Goal: Task Accomplishment & Management: Use online tool/utility

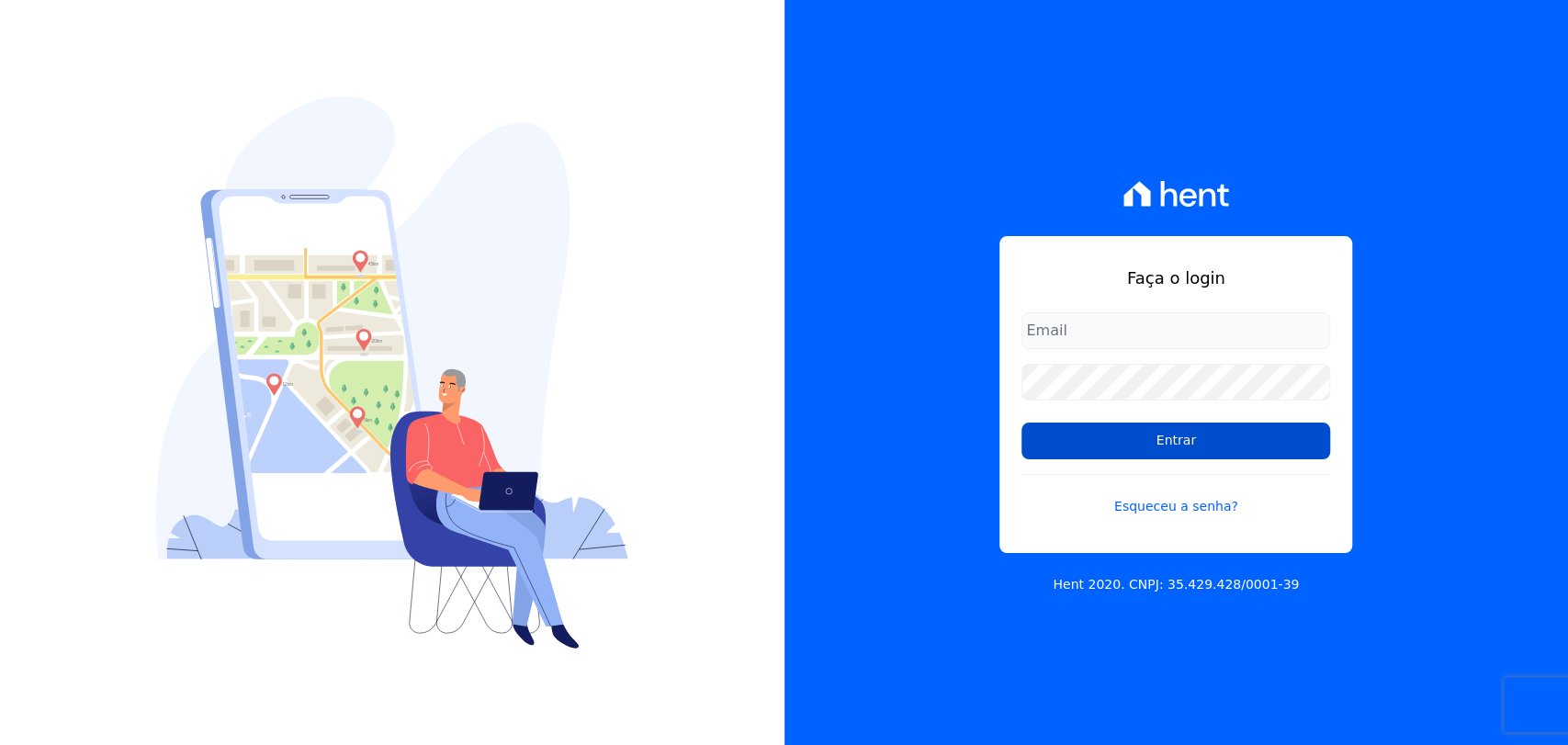
type input "[PERSON_NAME][EMAIL_ADDRESS][PERSON_NAME][DOMAIN_NAME]"
click at [1201, 446] on input "Entrar" at bounding box center [1176, 440] width 309 height 37
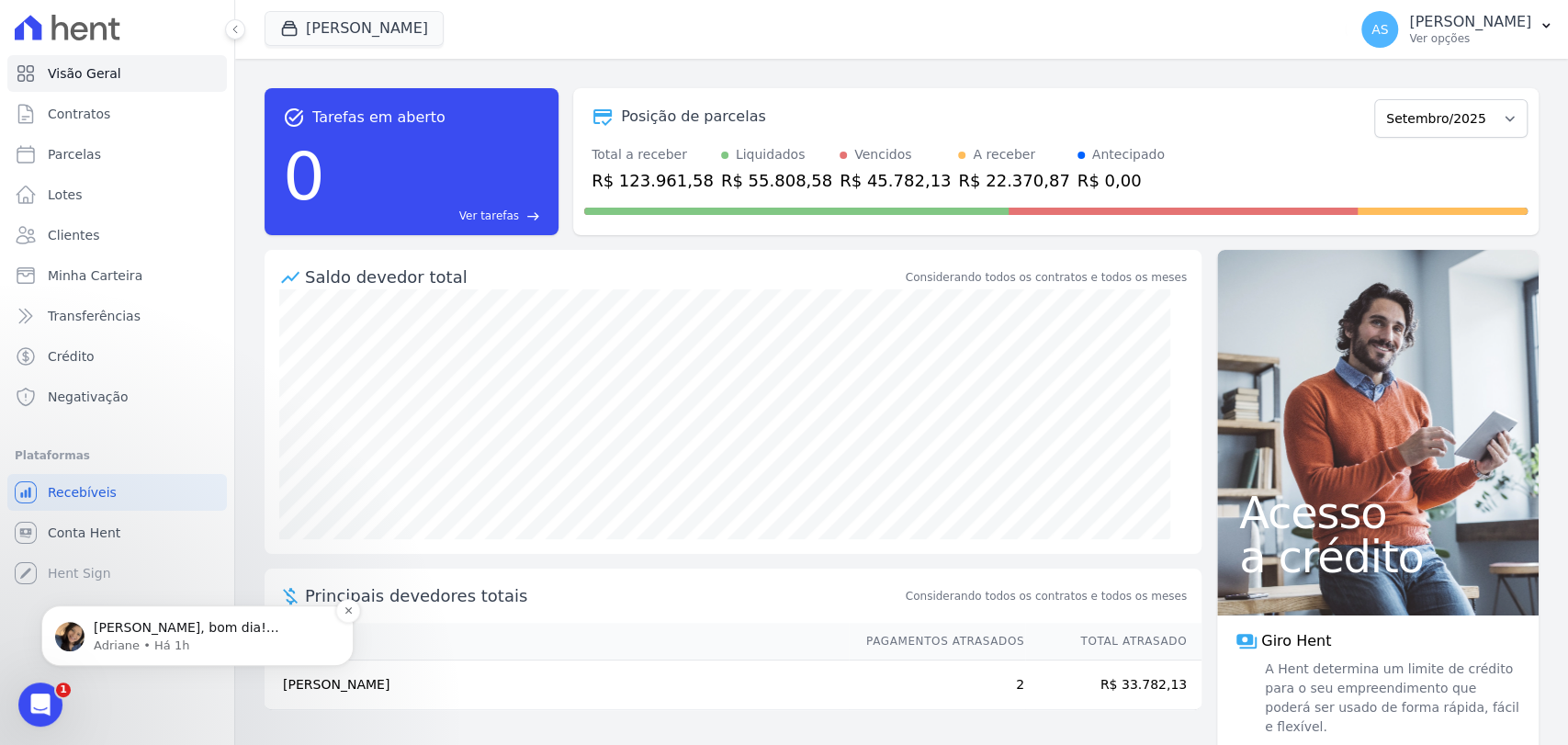
click at [178, 640] on p "Adriane • Há 1h" at bounding box center [213, 646] width 237 height 17
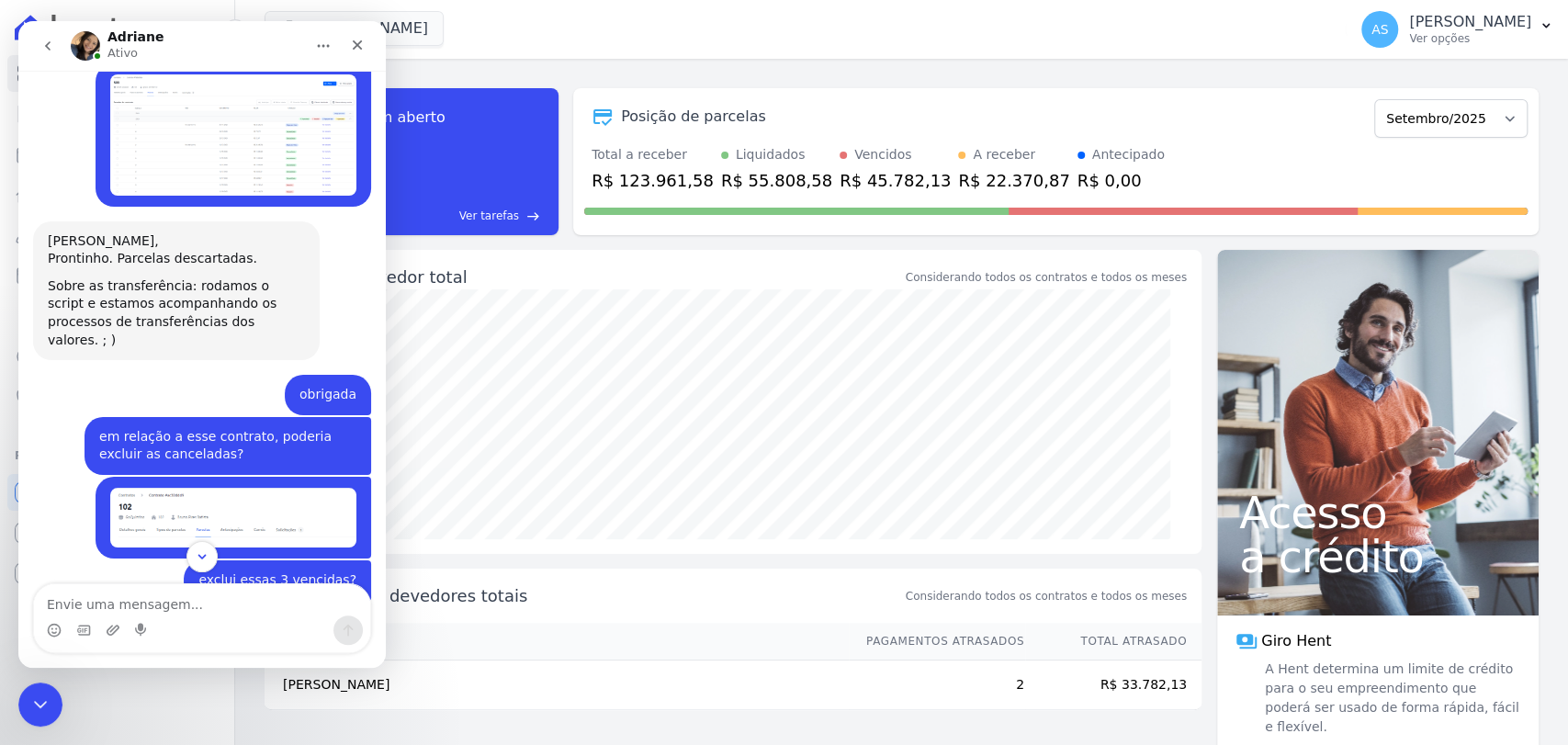
scroll to position [17887, 0]
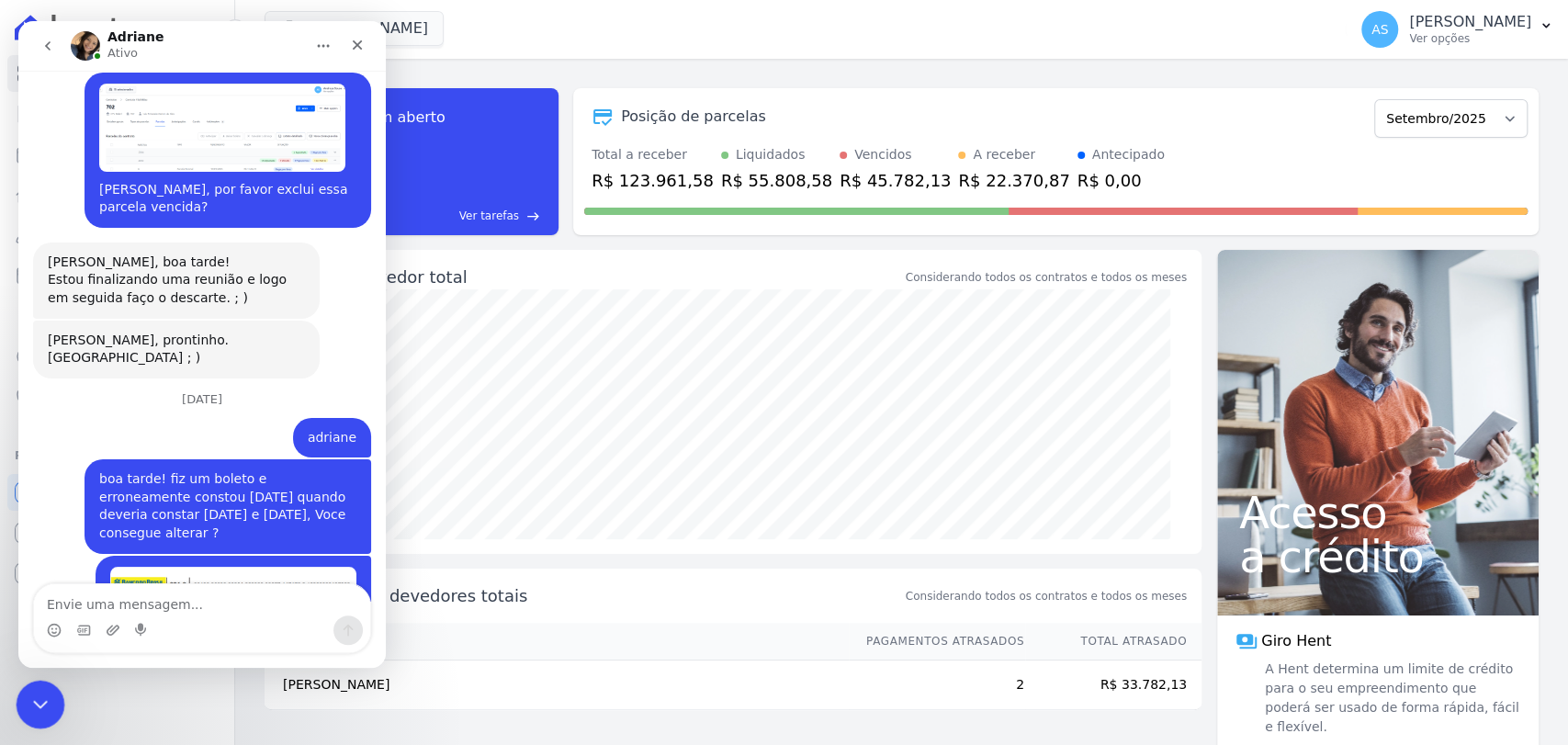
click at [46, 696] on icon "Fechar mensagem da Intercom" at bounding box center [38, 701] width 22 height 22
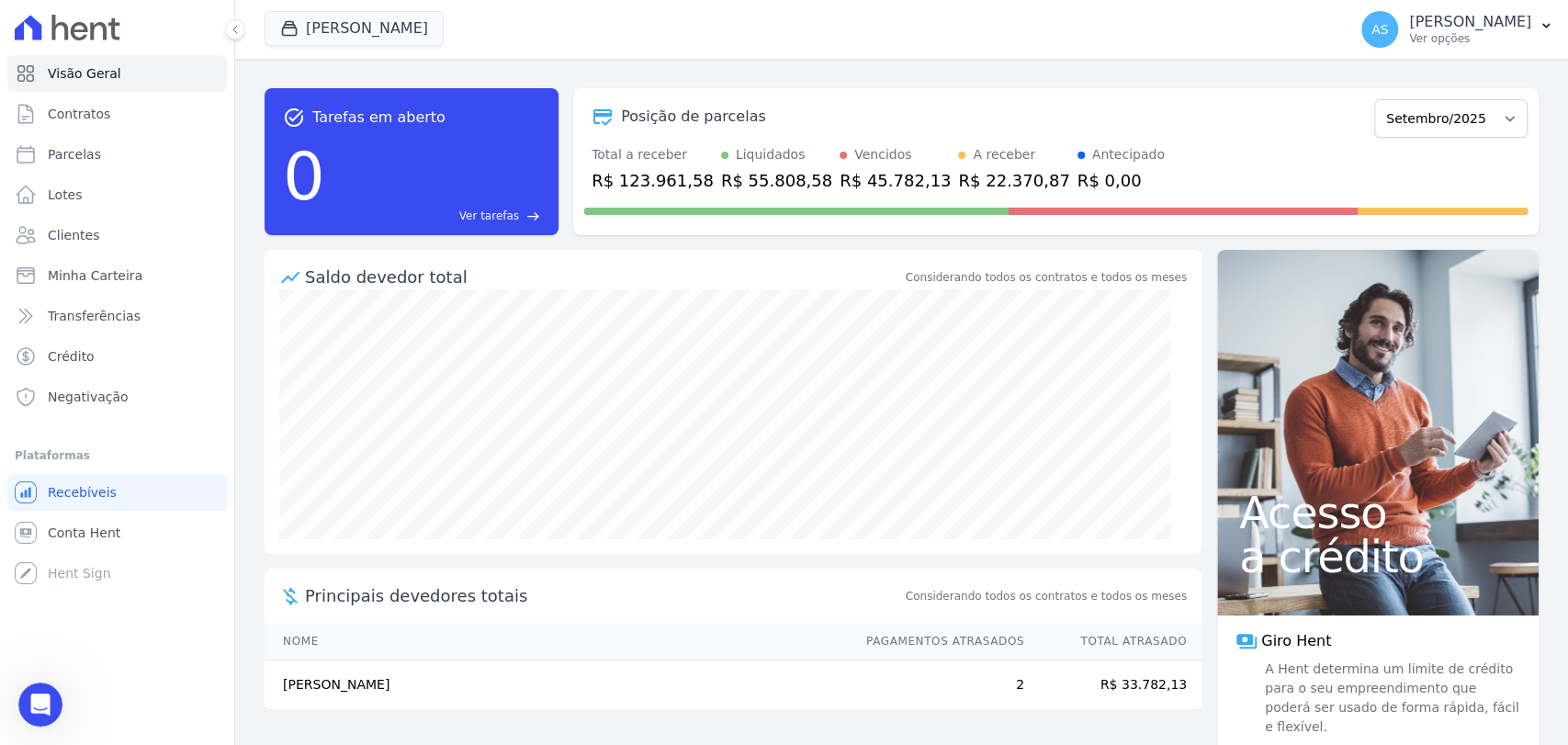
scroll to position [0, 0]
click at [312, 27] on button "[PERSON_NAME]" at bounding box center [353, 28] width 179 height 35
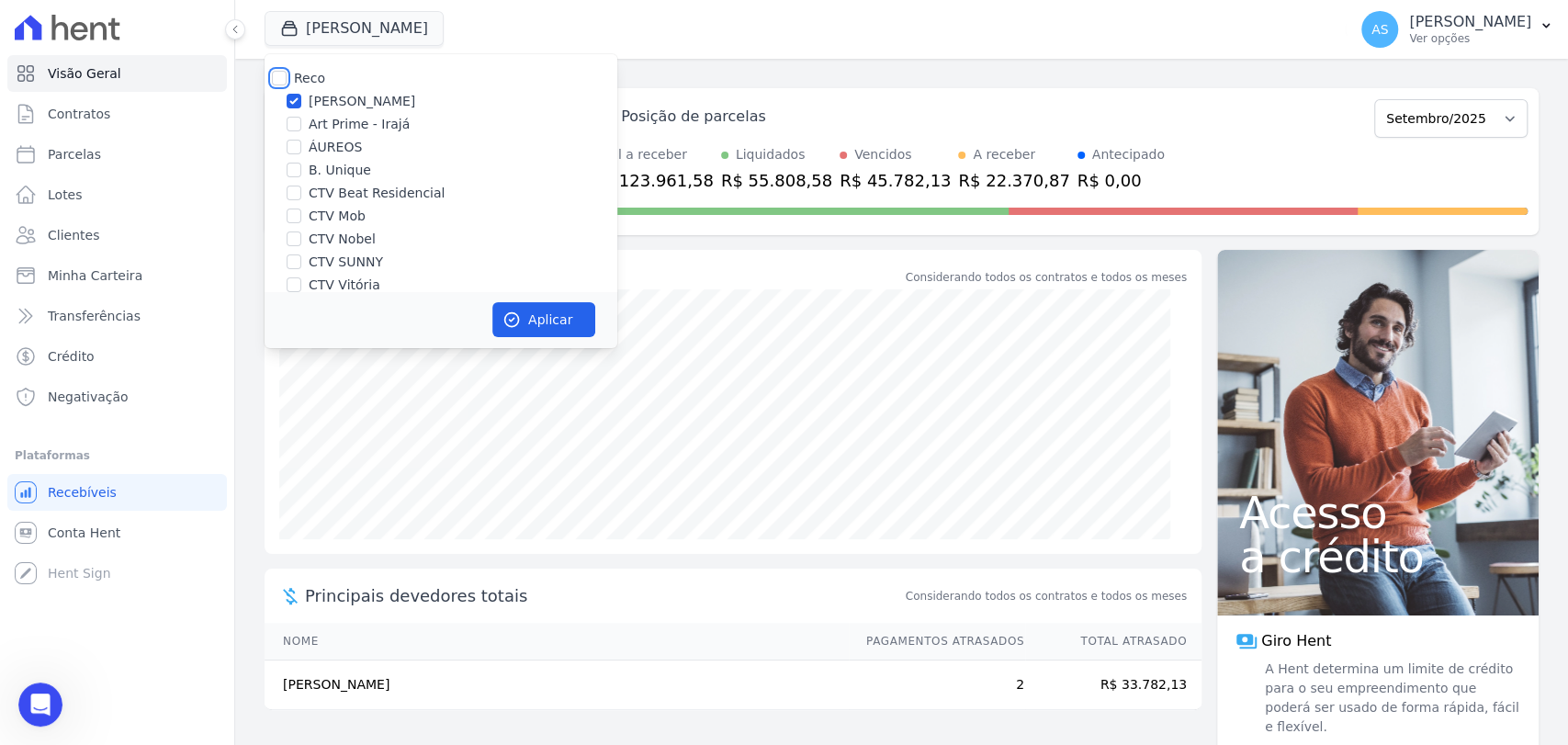
click at [284, 80] on input "Reco" at bounding box center [279, 78] width 15 height 15
checkbox input "true"
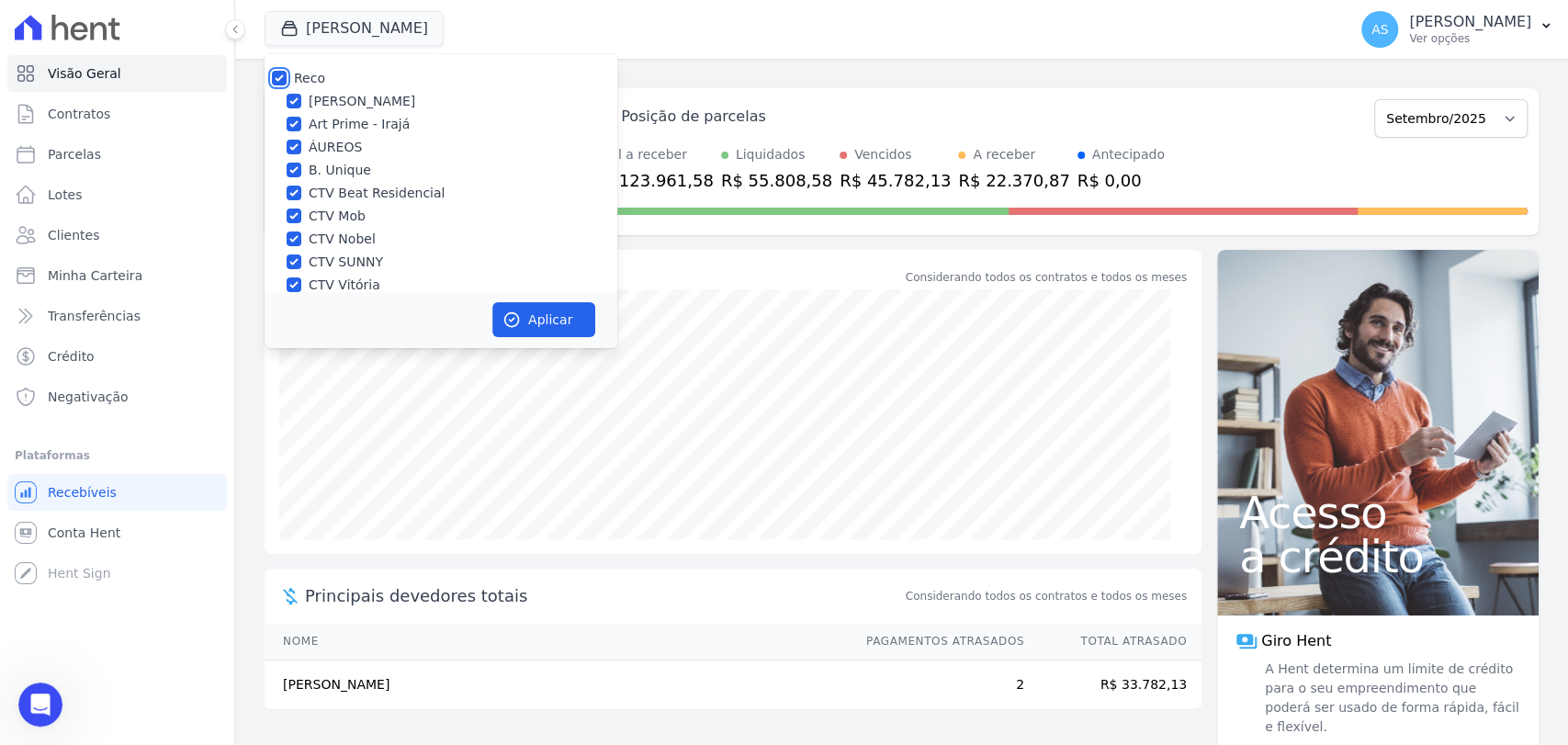
checkbox input "true"
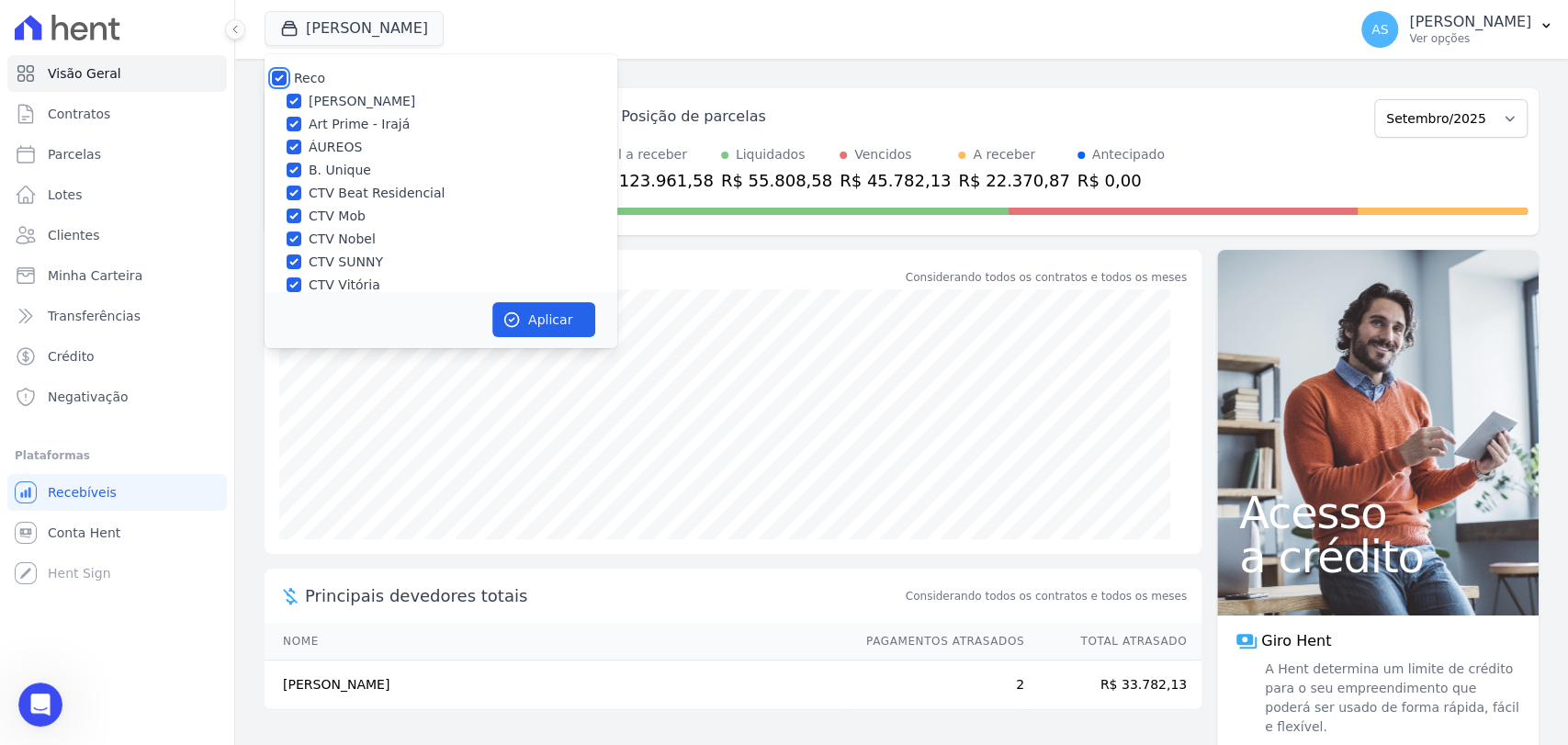
checkbox input "true"
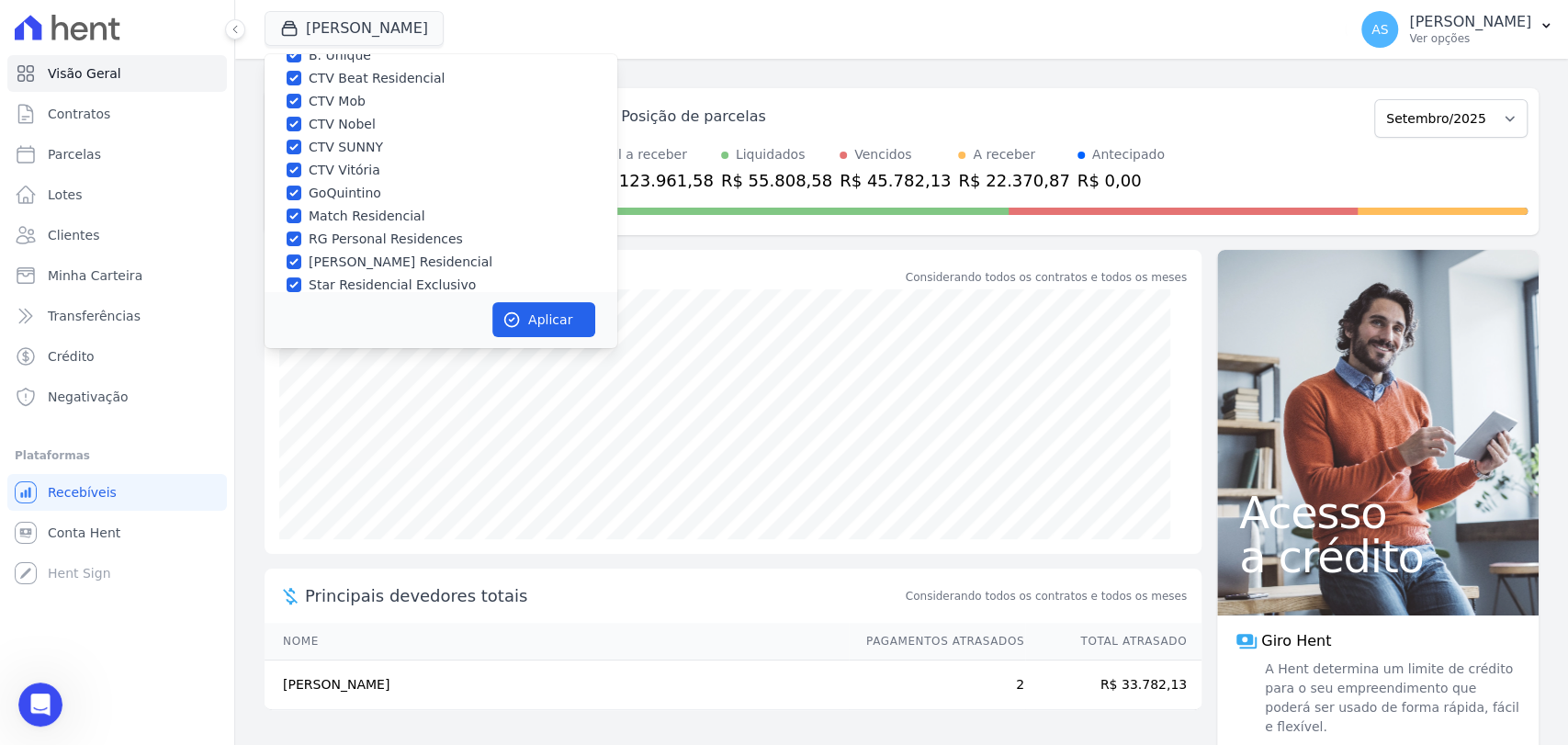
scroll to position [174, 0]
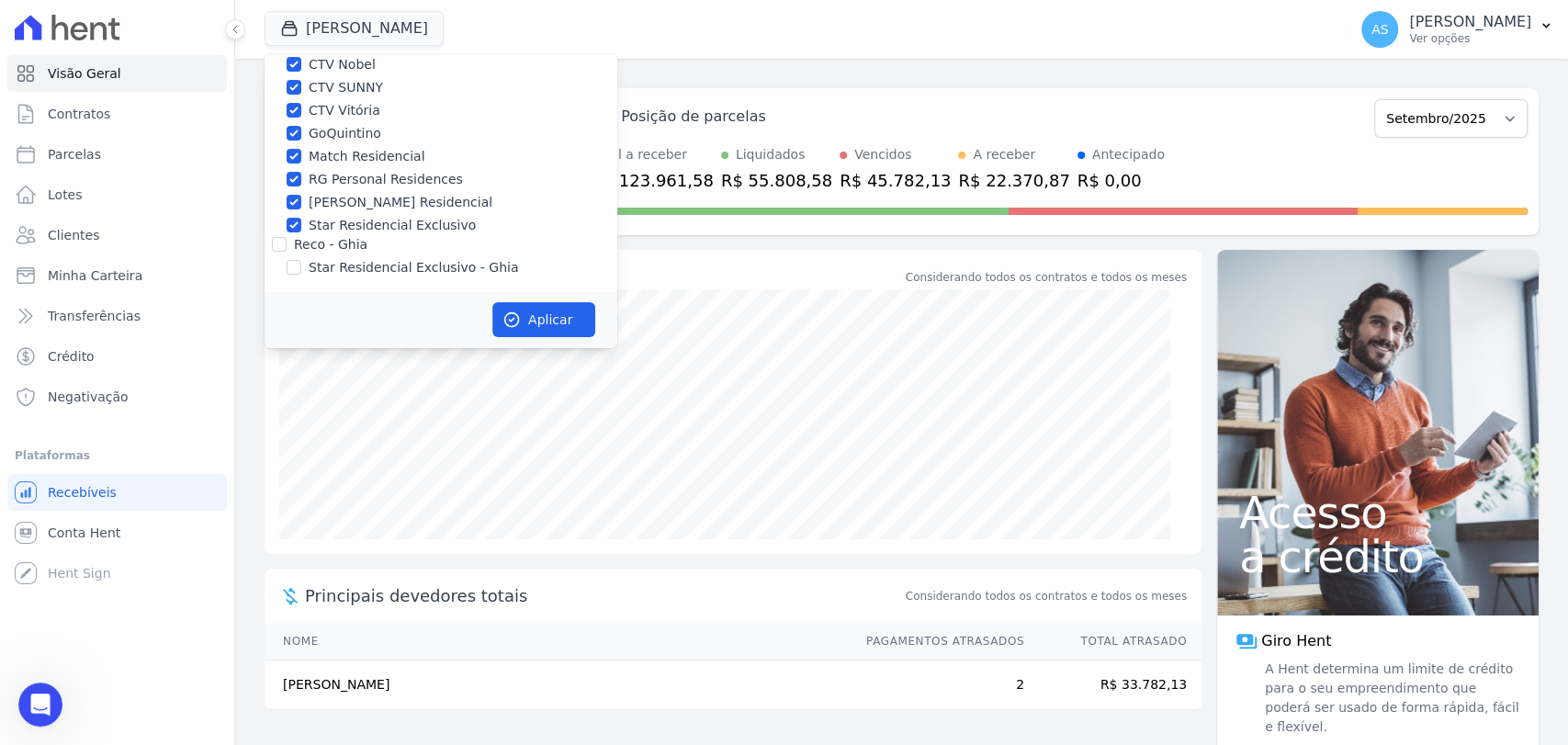
click at [318, 265] on label "Star Residencial Exclusivo - Ghia" at bounding box center [414, 268] width 210 height 20
click at [302, 265] on input "Star Residencial Exclusivo - Ghia" at bounding box center [294, 267] width 15 height 15
checkbox input "true"
click at [539, 326] on button "Aplicar" at bounding box center [544, 320] width 103 height 35
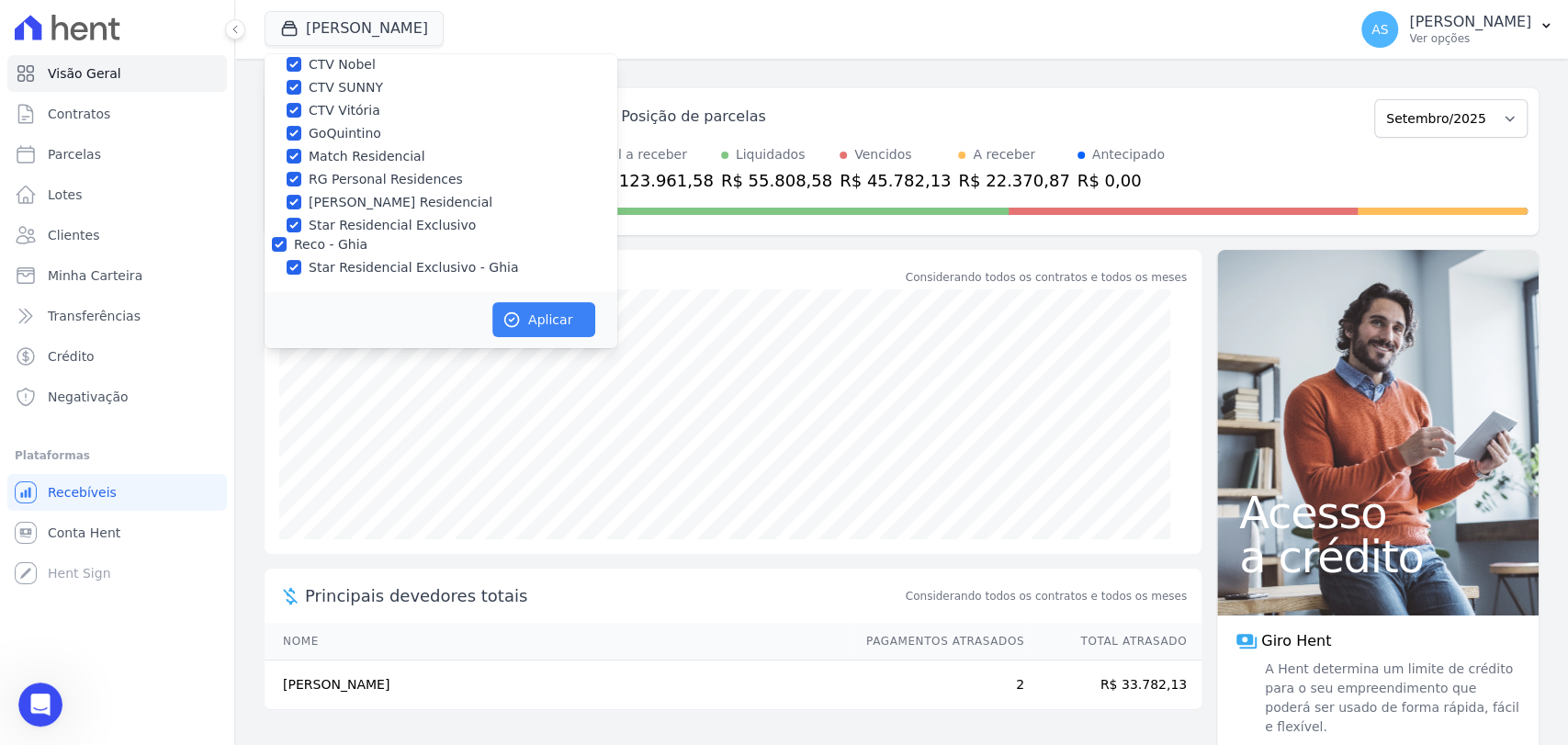
scroll to position [171, 0]
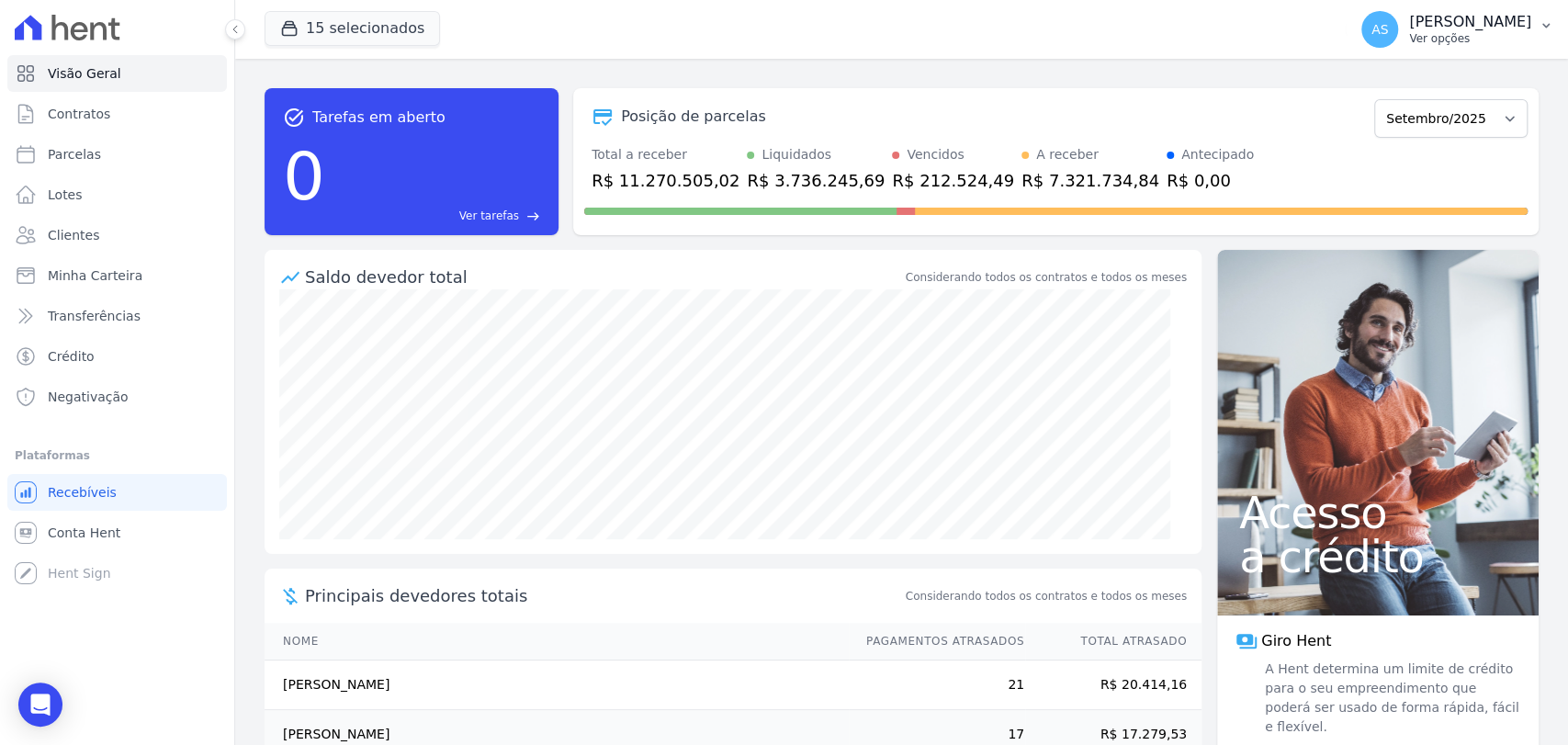
click at [1463, 29] on p "[PERSON_NAME]" at bounding box center [1471, 22] width 123 height 19
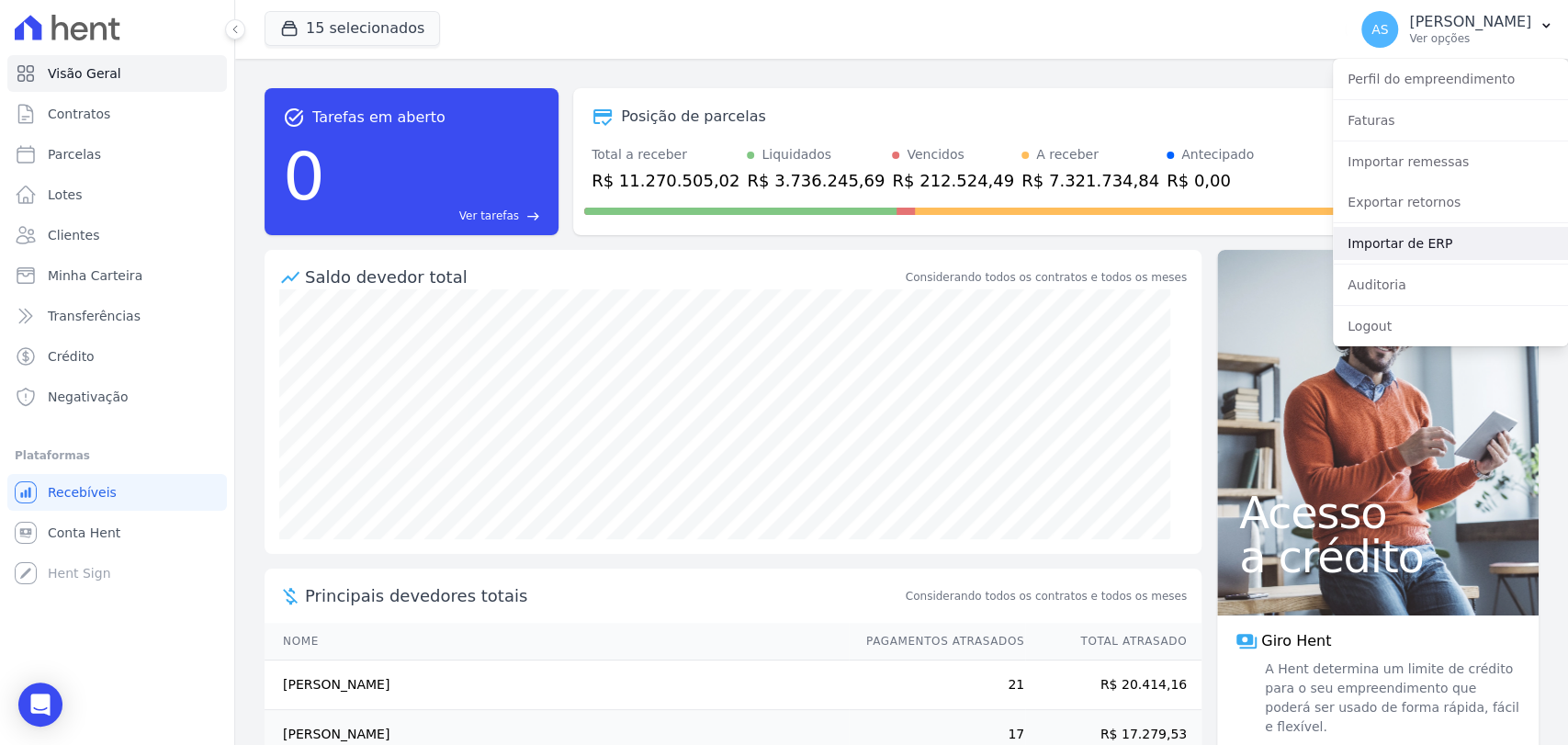
click at [1413, 241] on link "Importar de ERP" at bounding box center [1451, 242] width 235 height 33
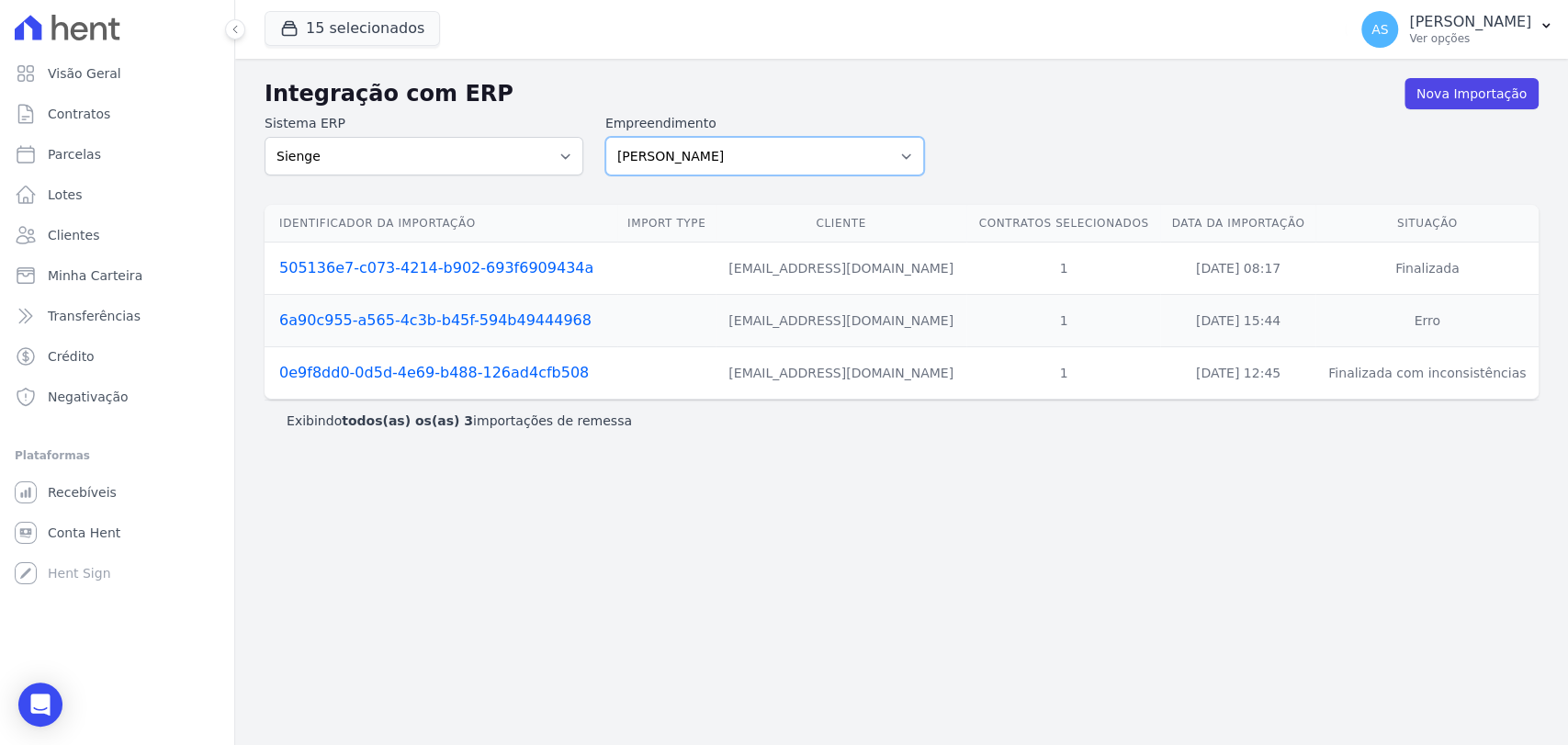
click at [904, 151] on select "Amaré Arpoador Art Prime - Irajá ÁUREOS B. Unique CTV Beat Residencial CTV Mob …" at bounding box center [765, 155] width 319 height 39
select select "9db4d767-ec98-4519-aed7-f9568aa0b04c"
click at [605, 137] on select "Amaré Arpoador Art Prime - Irajá ÁUREOS B. Unique CTV Beat Residencial CTV Mob …" at bounding box center [765, 155] width 319 height 39
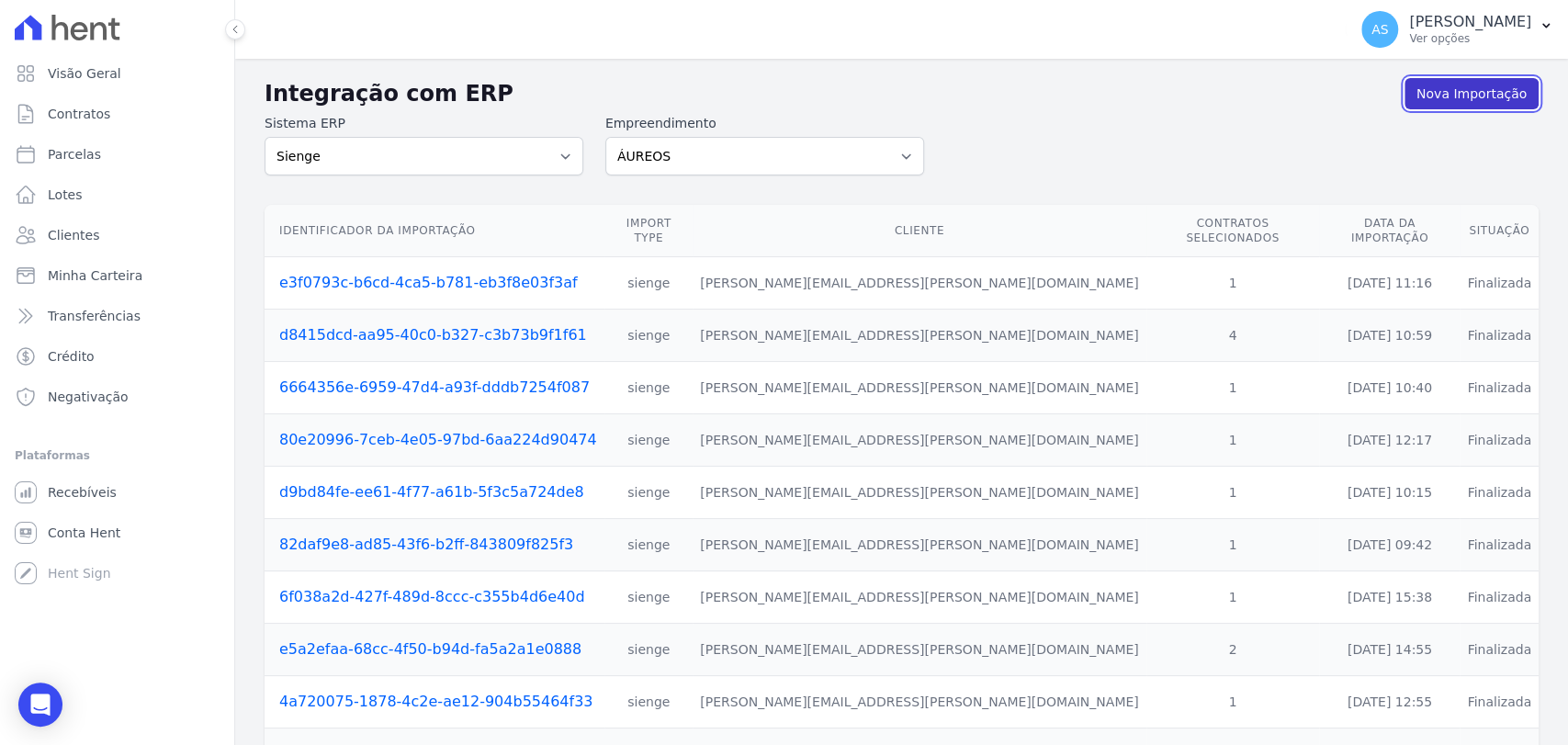
click at [1428, 89] on link "Nova Importação" at bounding box center [1472, 94] width 135 height 32
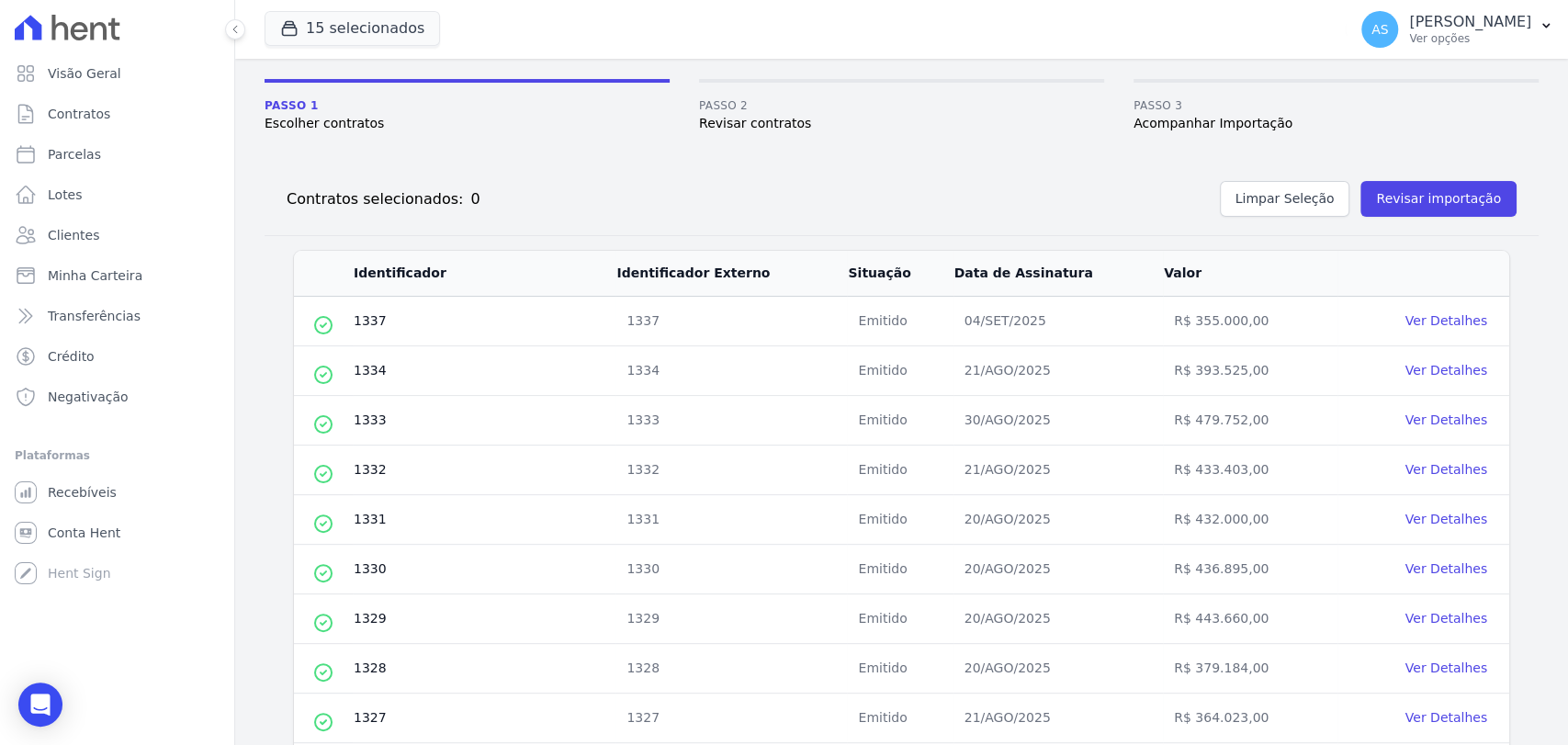
scroll to position [741, 0]
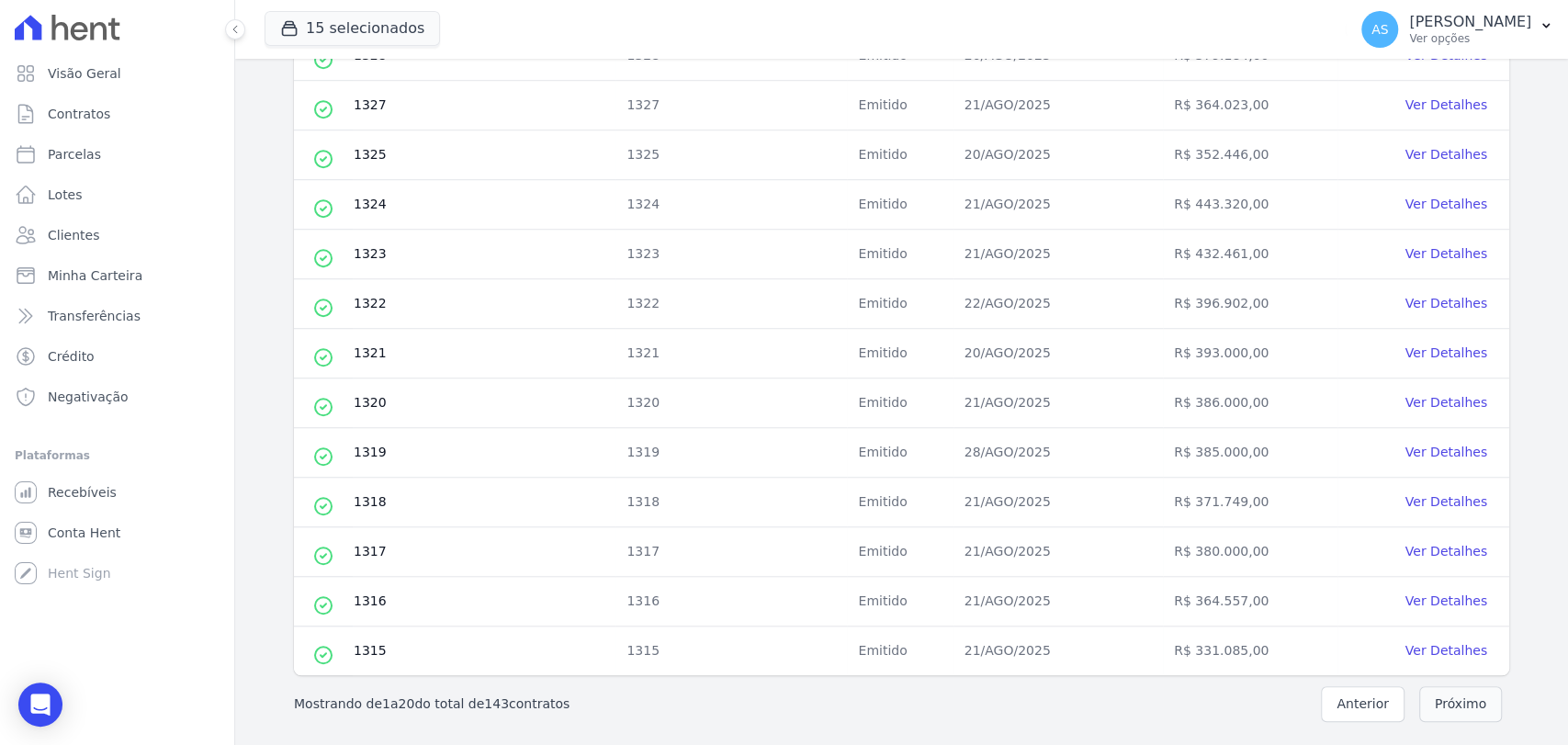
click at [1432, 696] on button "Próximo" at bounding box center [1461, 704] width 83 height 36
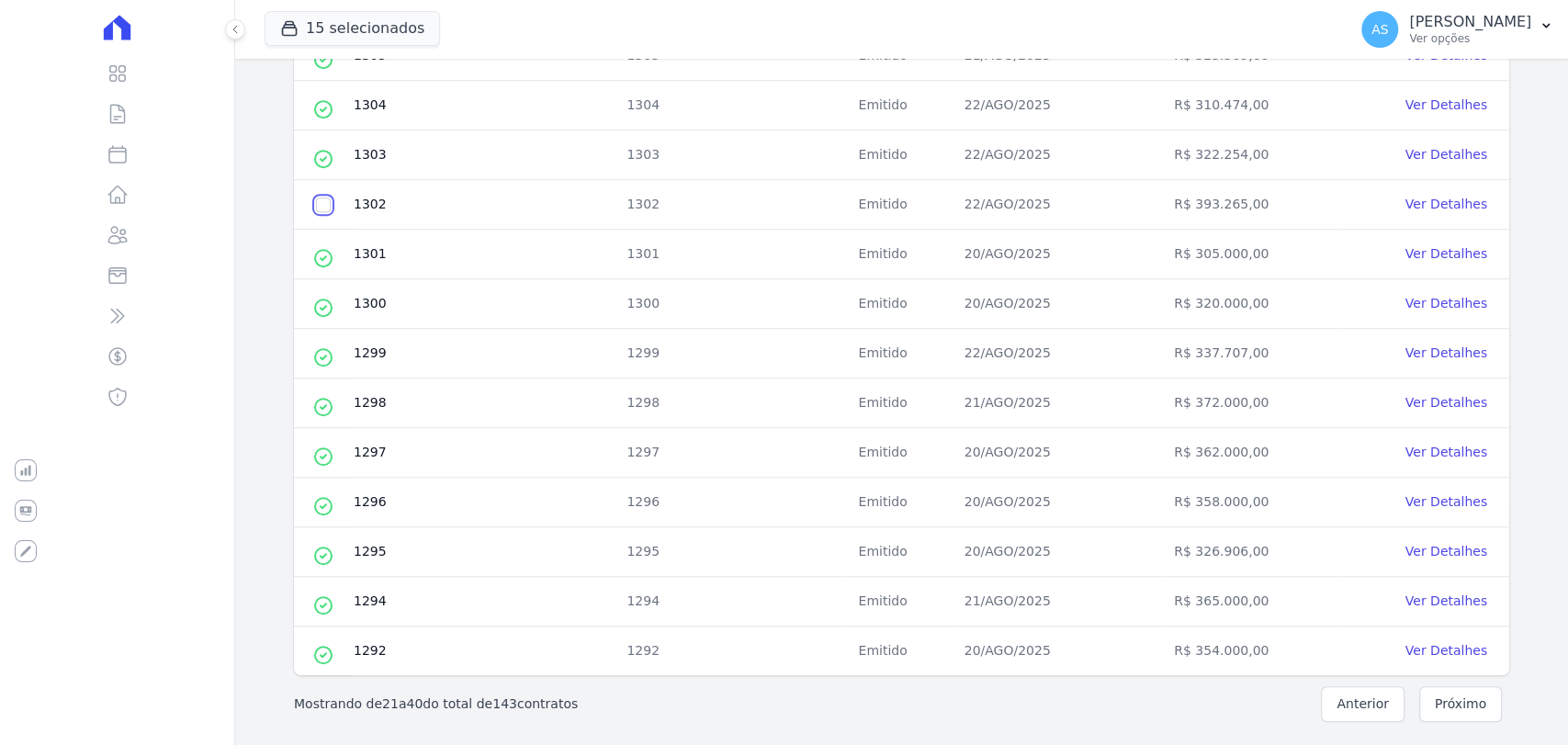
click at [325, 199] on input "checkbox" at bounding box center [323, 205] width 15 height 15
checkbox input "true"
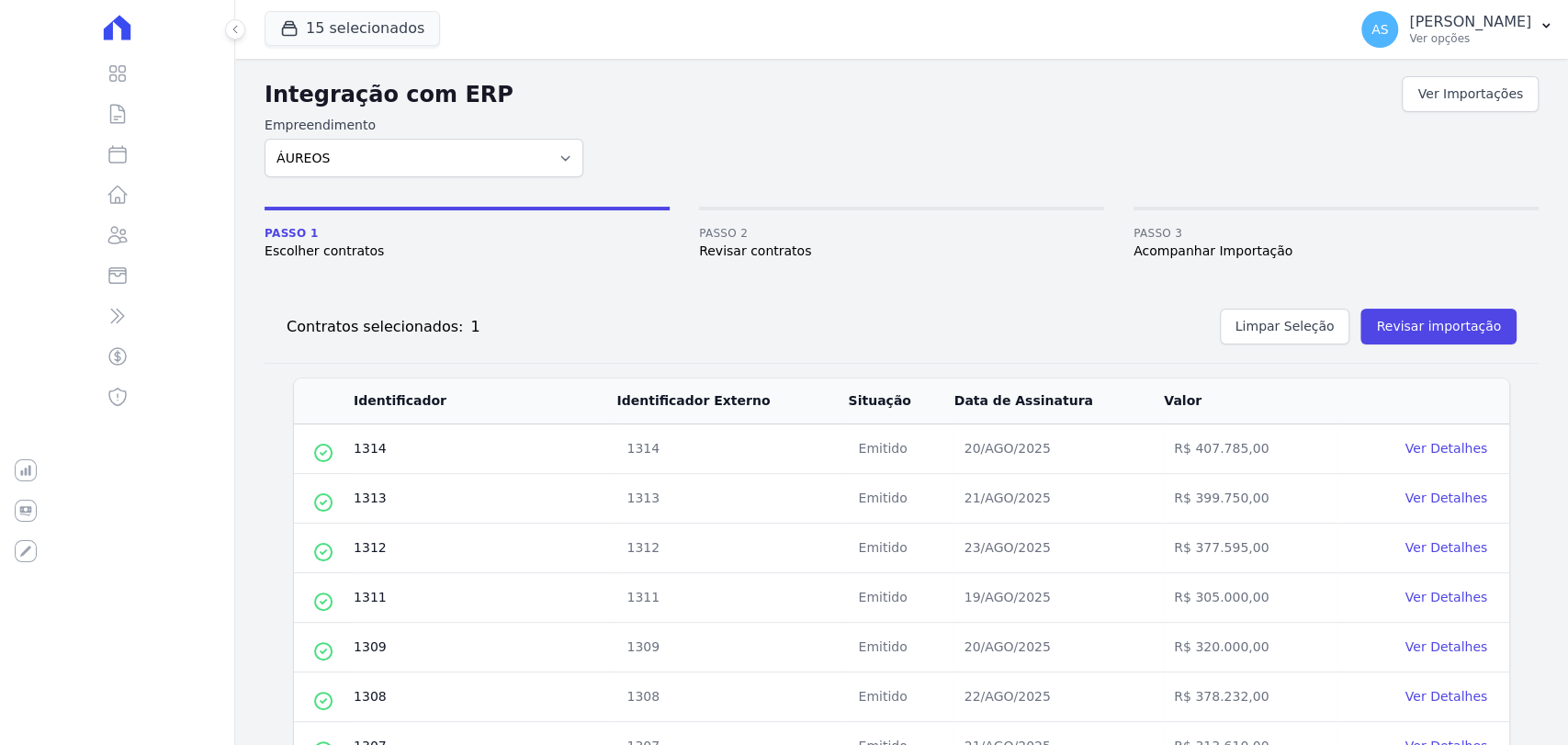
scroll to position [0, 0]
click at [1415, 326] on button "Revisar importação" at bounding box center [1438, 327] width 156 height 36
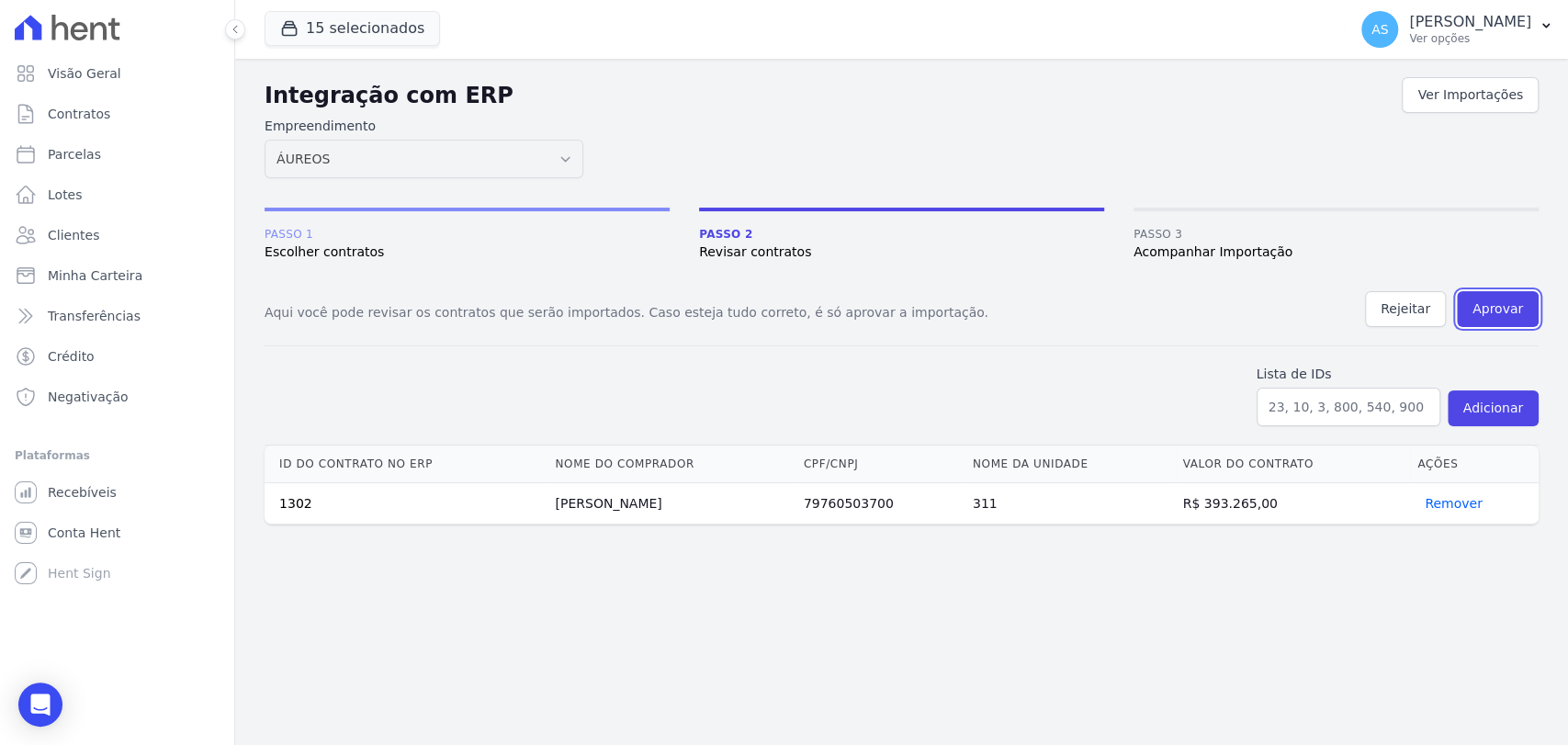
click at [1483, 303] on button "Aprovar" at bounding box center [1498, 309] width 82 height 36
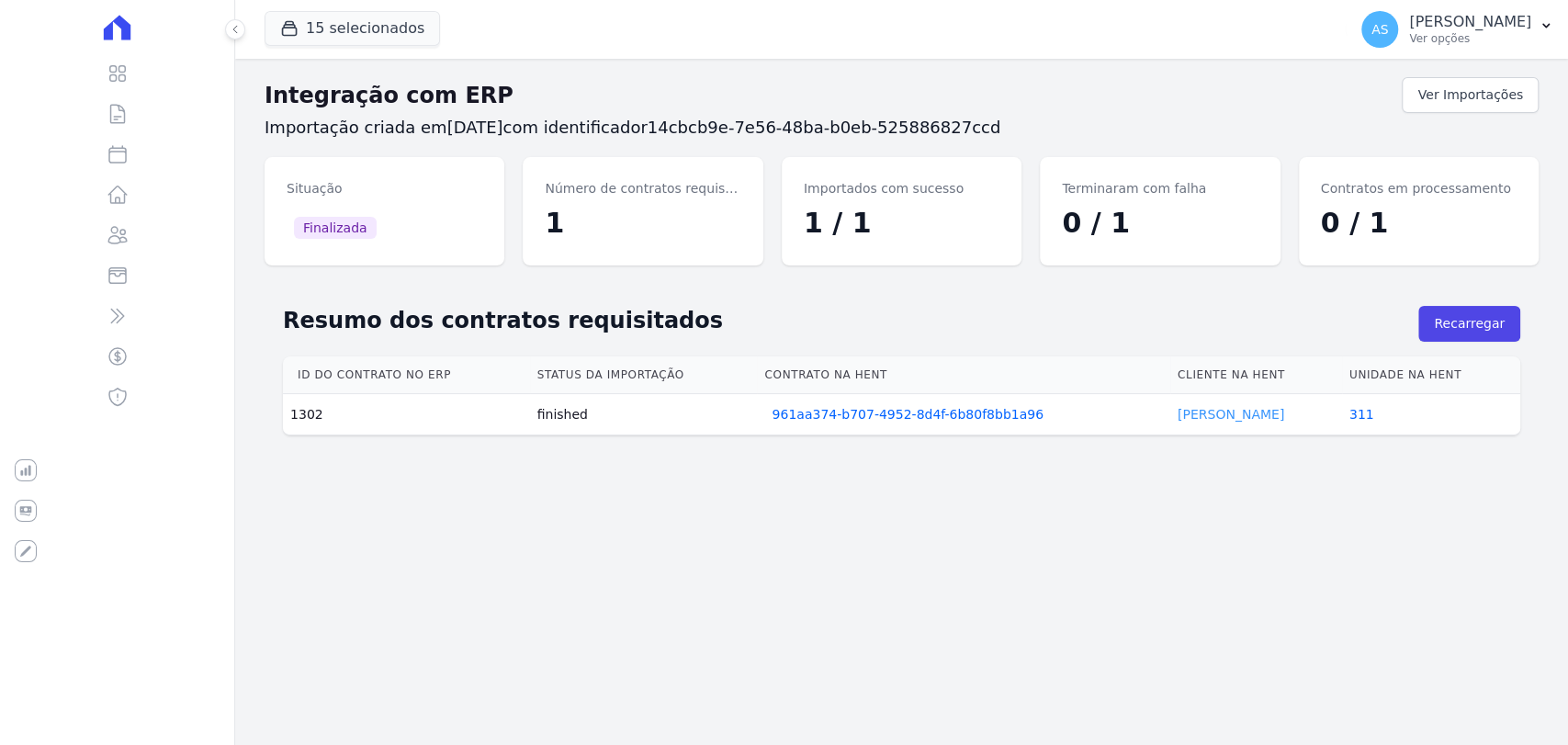
click at [1185, 413] on link "MARIO ROUSSELET" at bounding box center [1232, 414] width 107 height 15
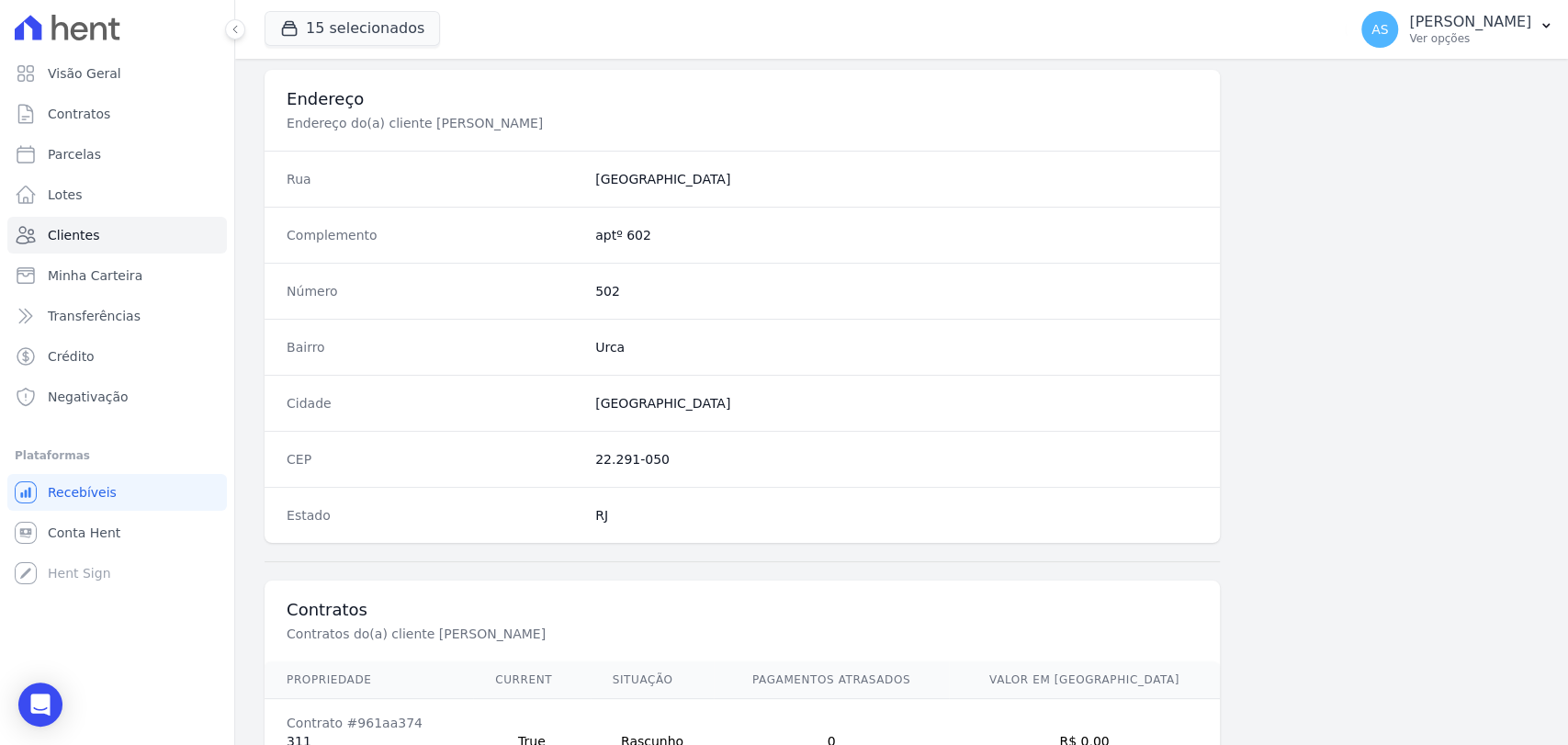
scroll to position [971, 0]
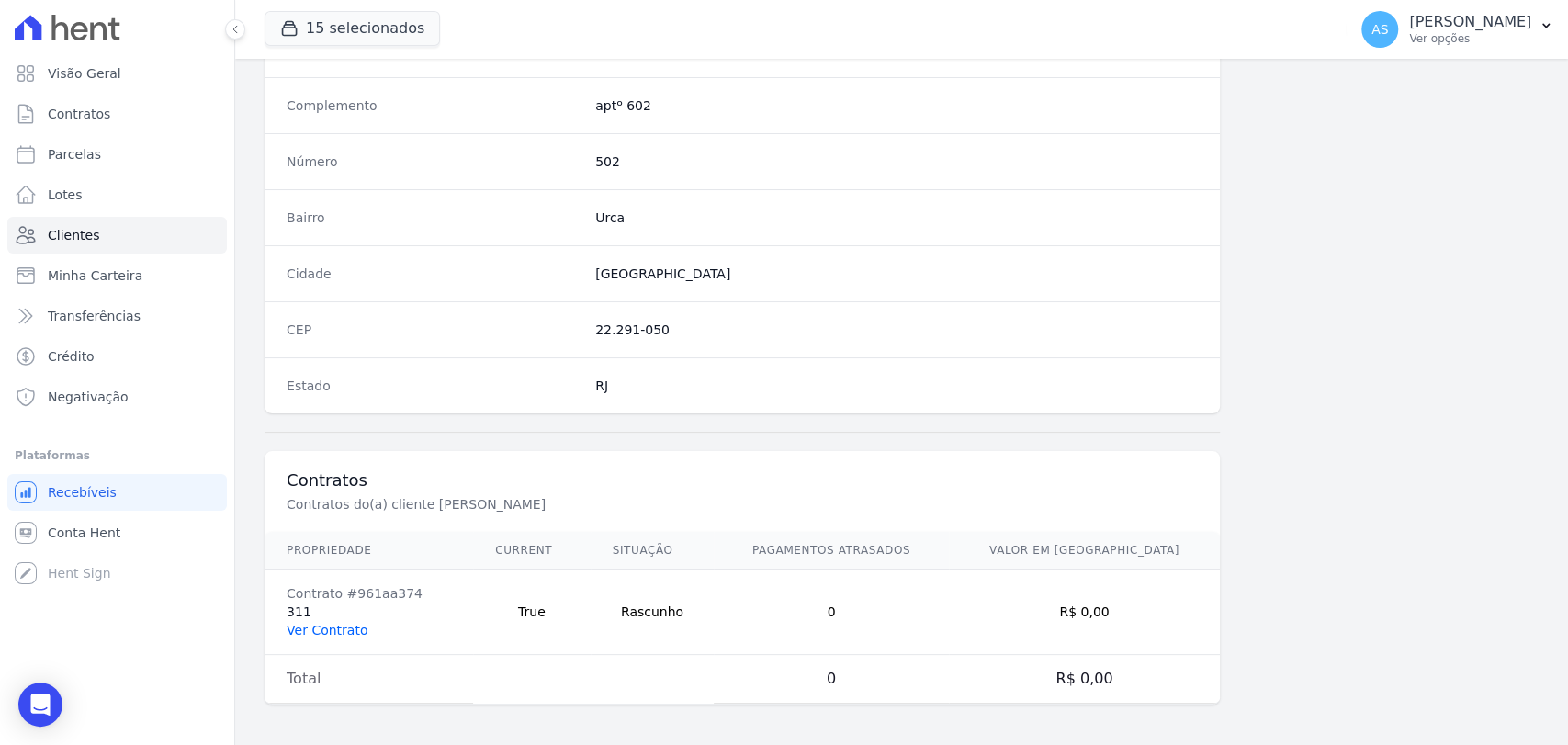
click at [327, 626] on link "Ver Contrato" at bounding box center [327, 630] width 81 height 15
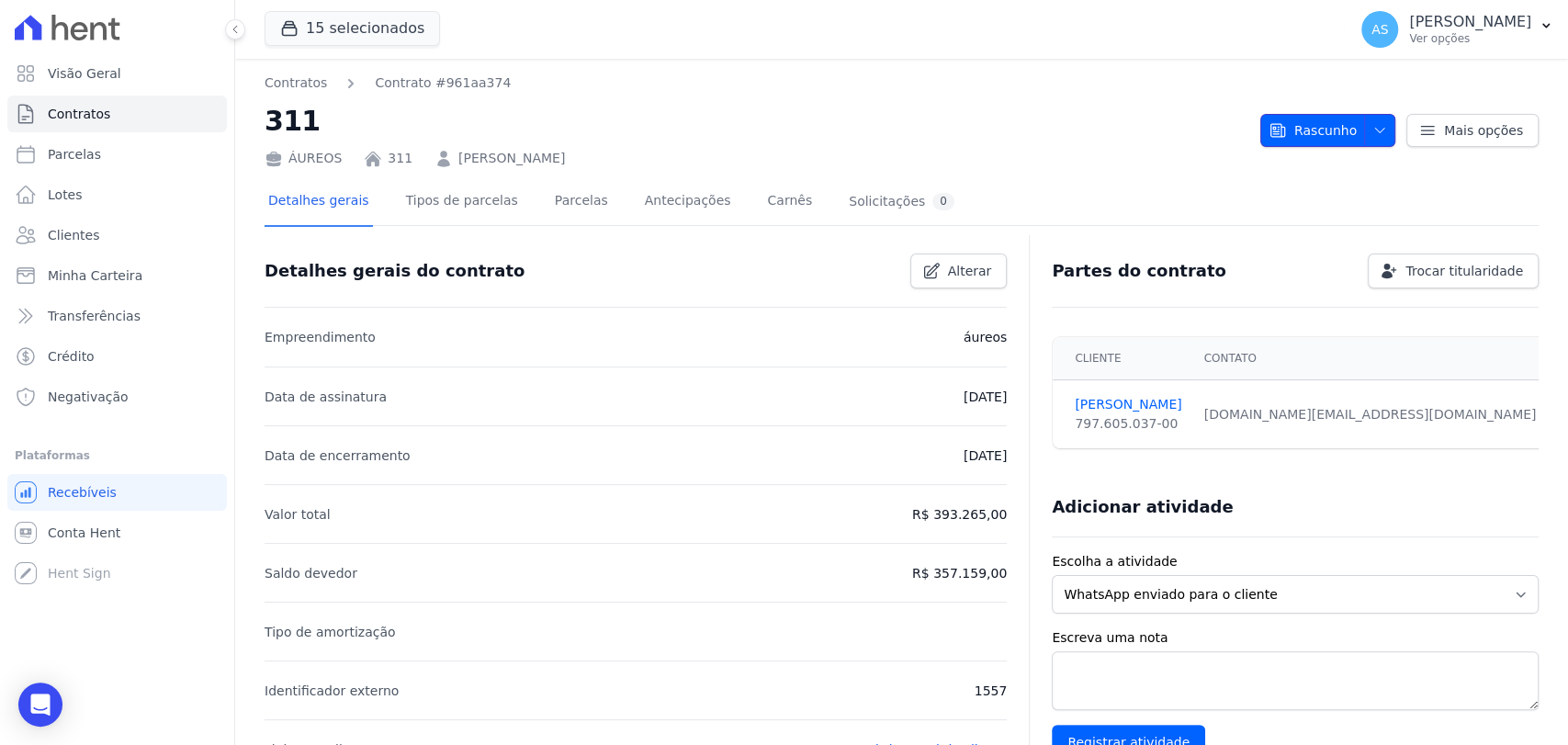
click at [1370, 121] on span "button" at bounding box center [1375, 131] width 23 height 30
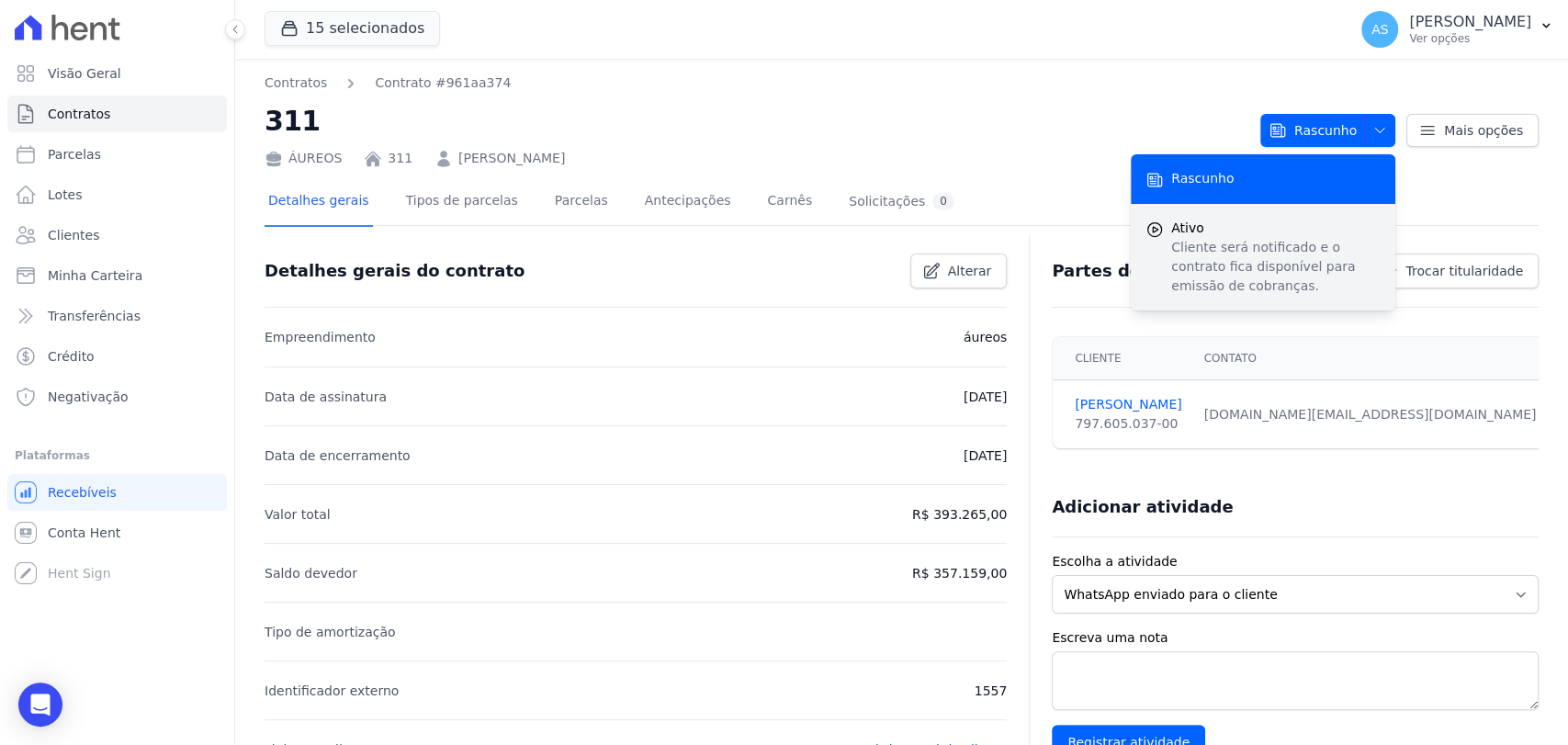
click at [1256, 251] on p "Cliente será notificado e o contrato fica disponível para emissão de cobranças." at bounding box center [1276, 267] width 210 height 58
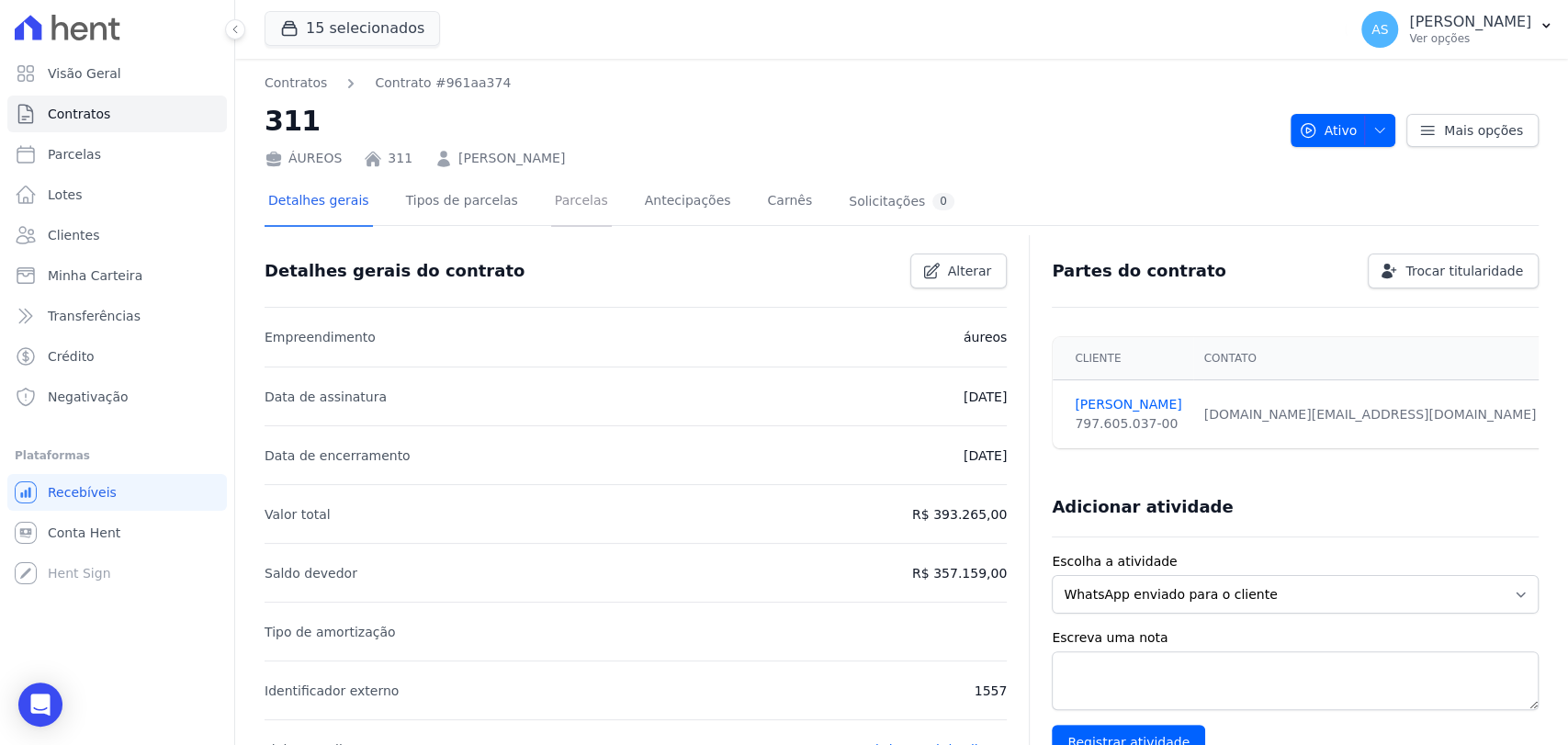
click at [556, 199] on link "Parcelas" at bounding box center [581, 202] width 60 height 48
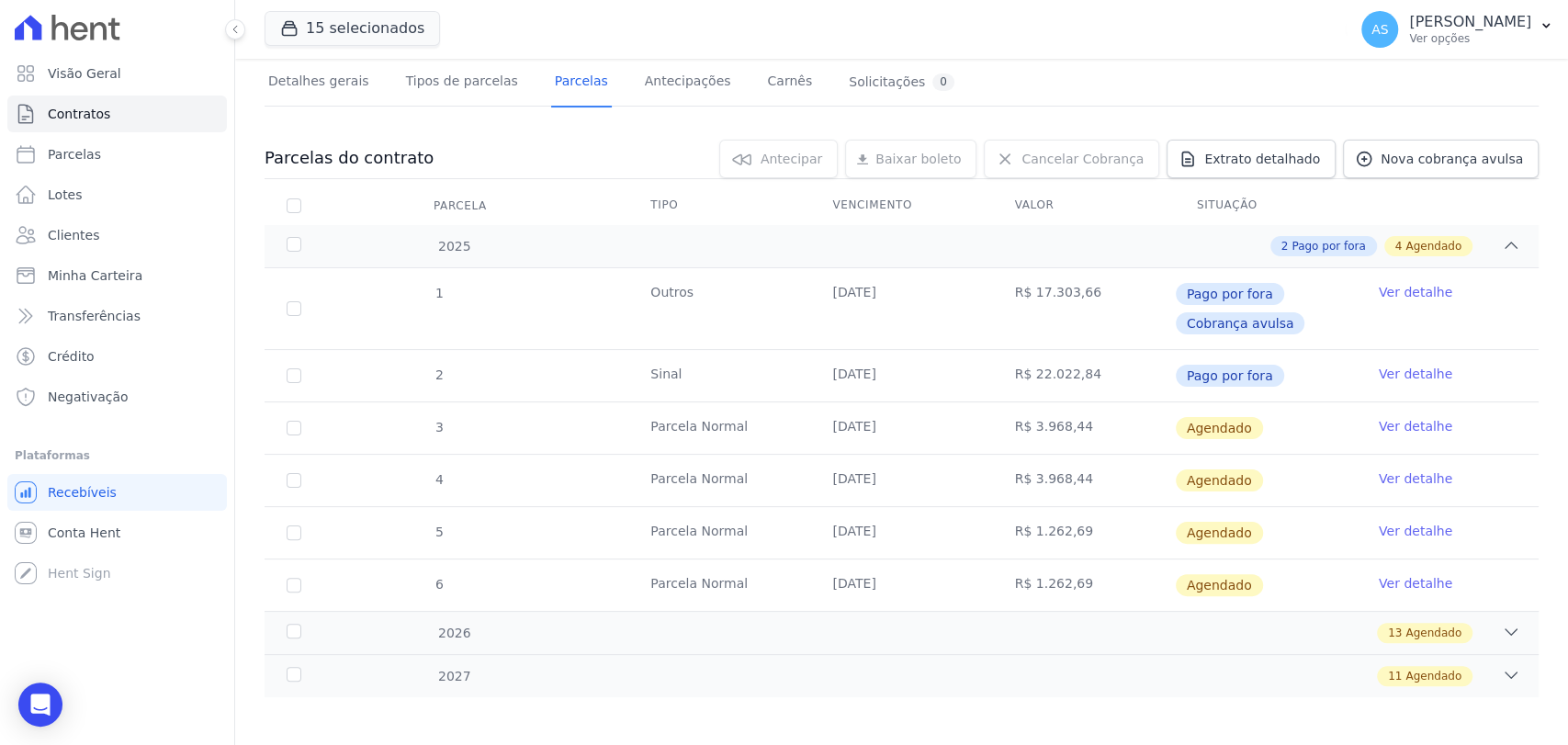
scroll to position [125, 0]
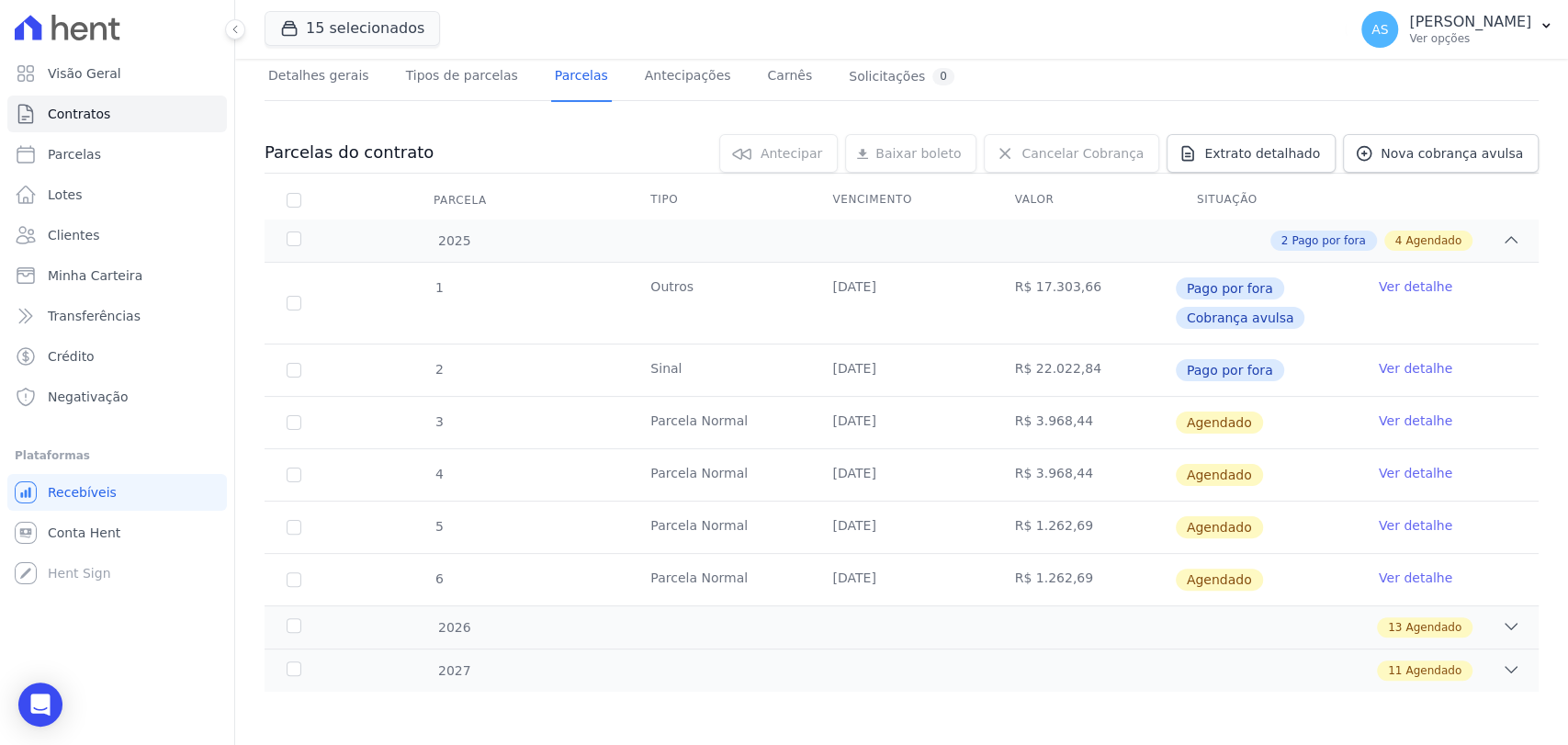
click at [1408, 418] on link "Ver detalhe" at bounding box center [1416, 420] width 73 height 19
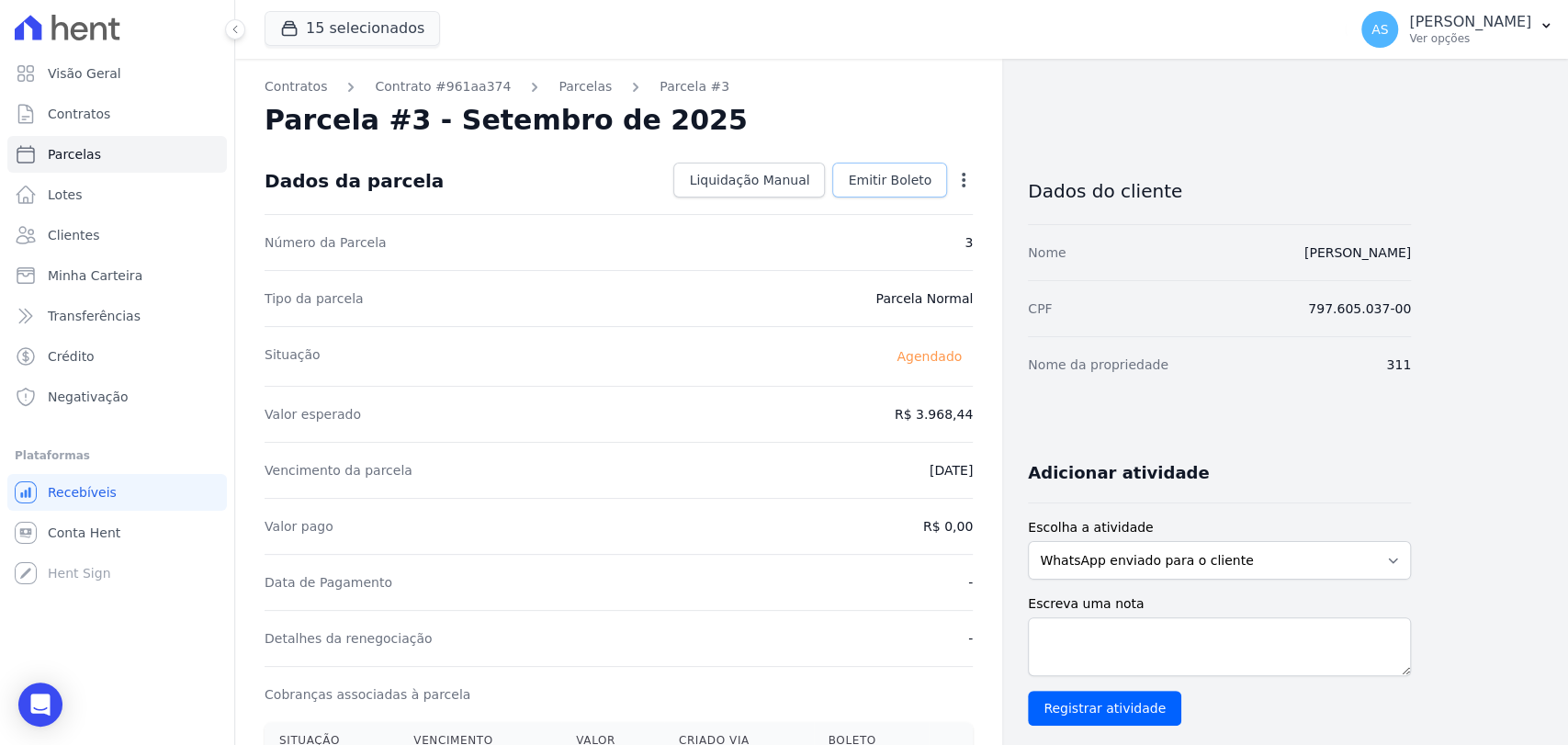
click at [882, 174] on span "Emitir Boleto" at bounding box center [889, 180] width 84 height 19
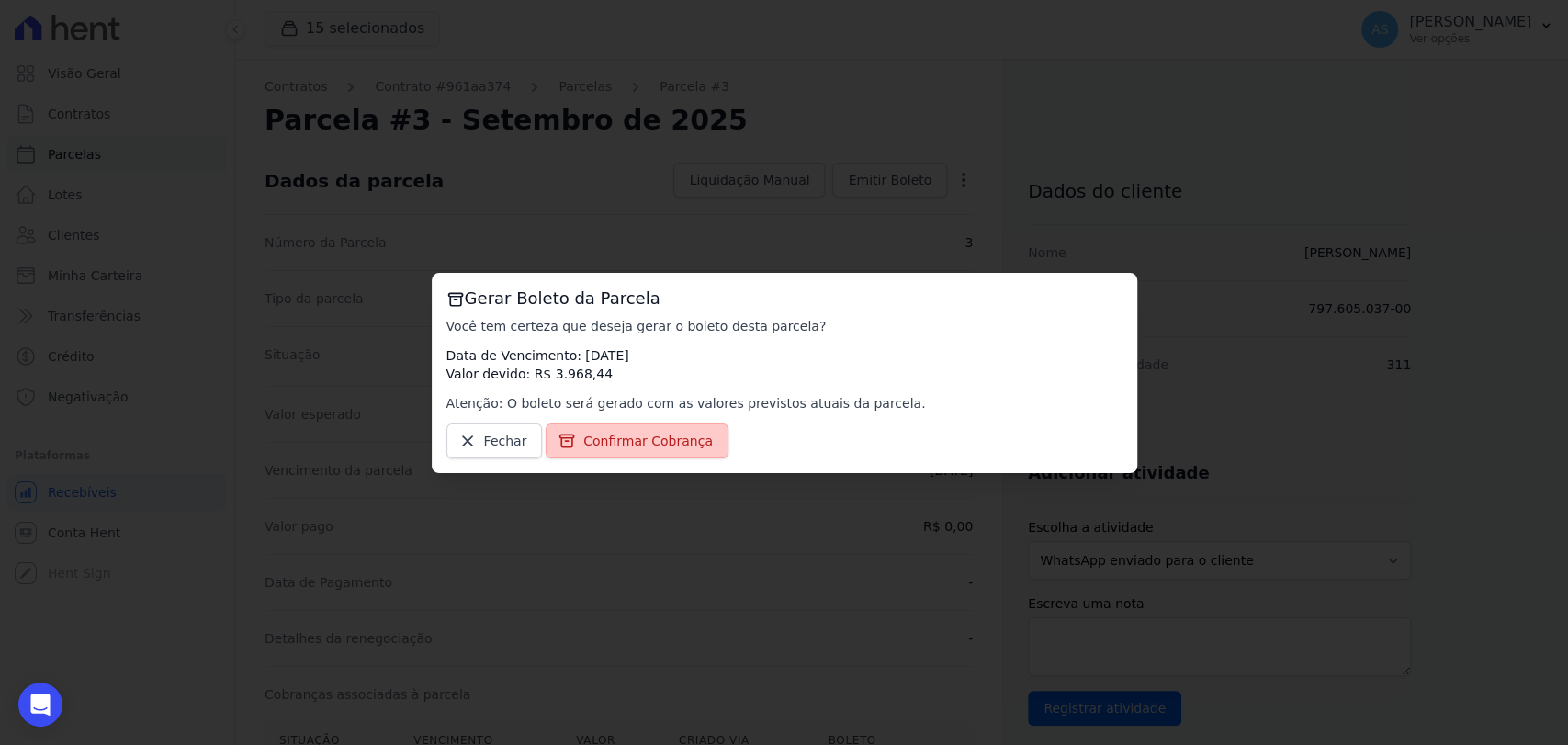
click at [656, 452] on link "Confirmar Cobrança" at bounding box center [637, 440] width 183 height 35
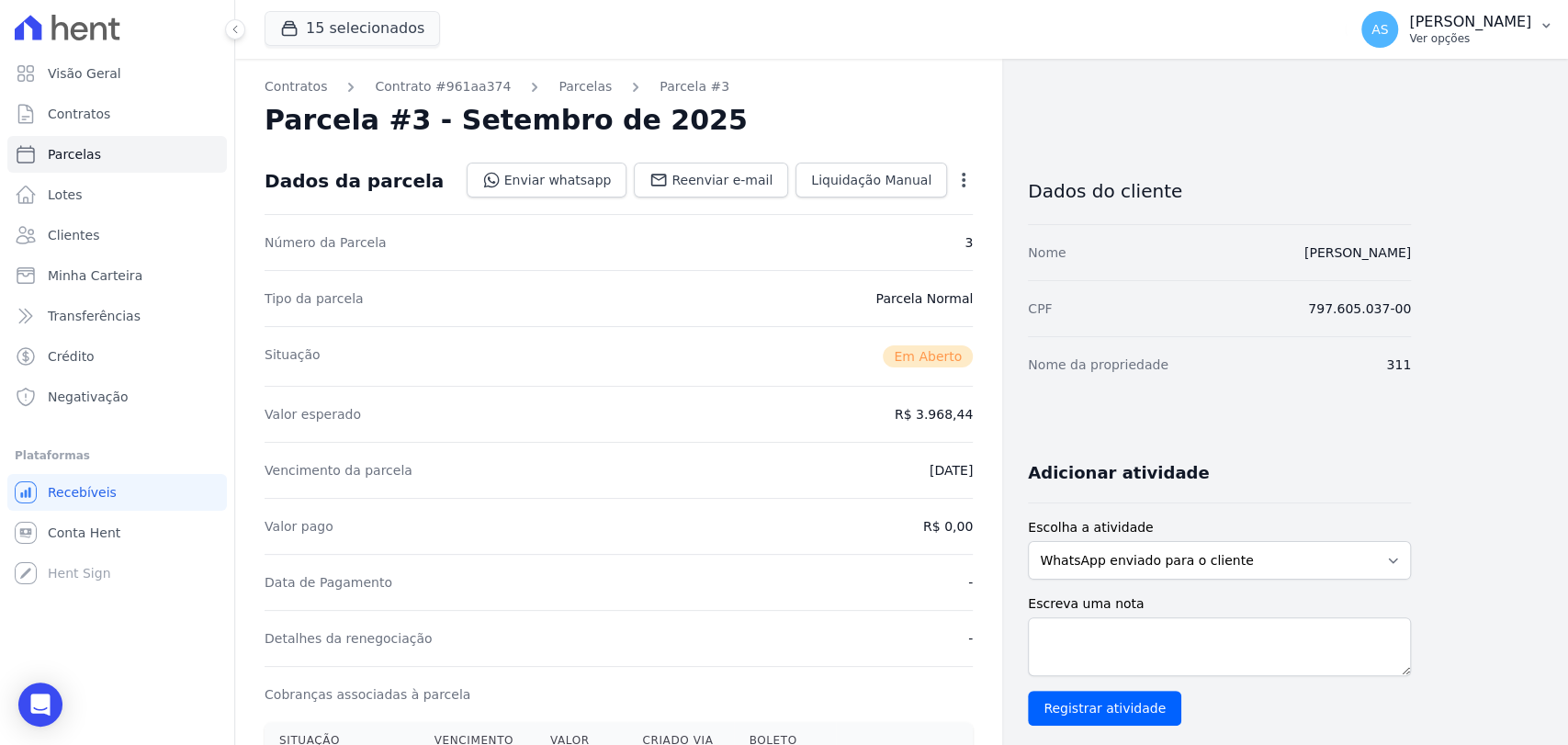
click at [1542, 24] on icon "button" at bounding box center [1545, 26] width 7 height 5
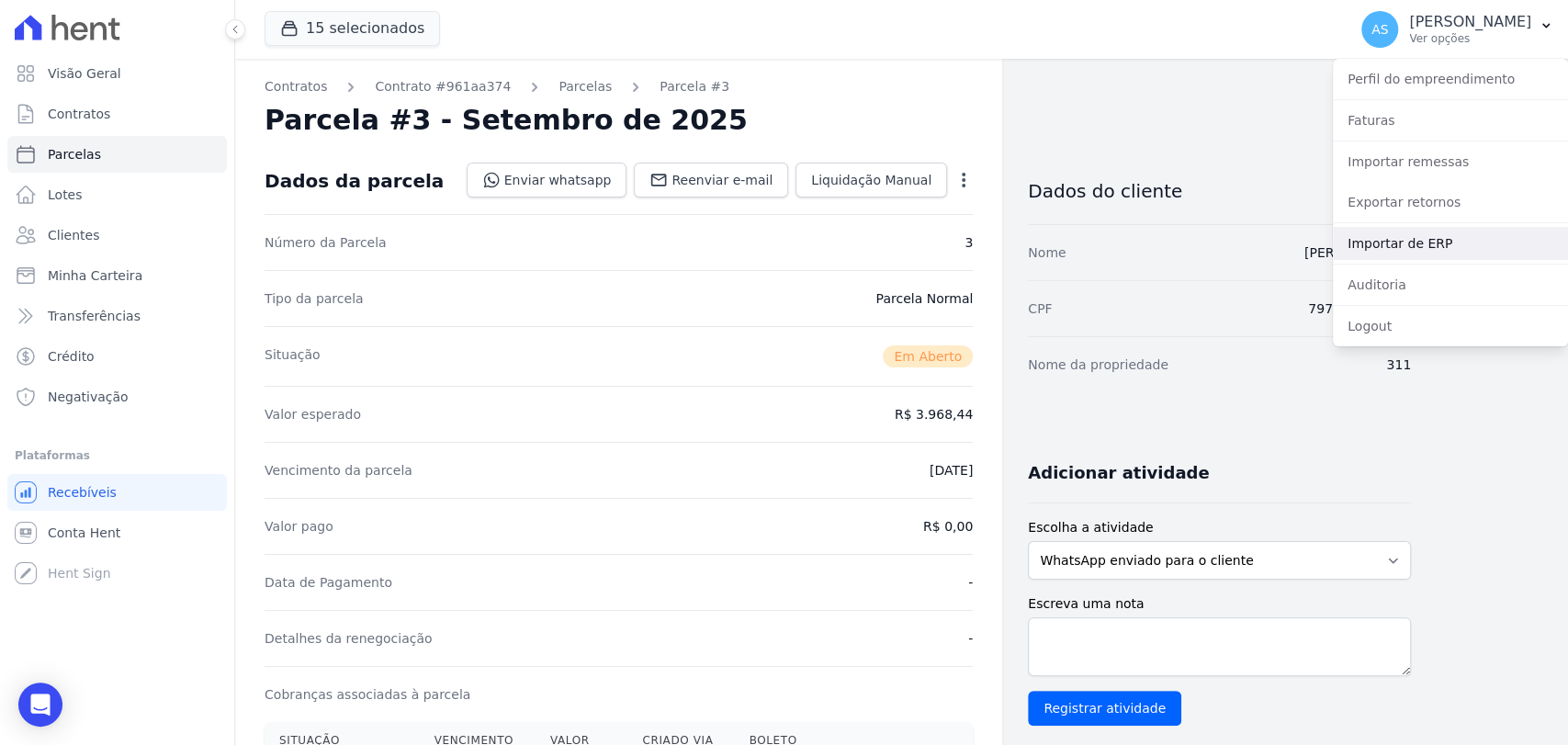
click at [1404, 241] on link "Importar de ERP" at bounding box center [1451, 242] width 235 height 33
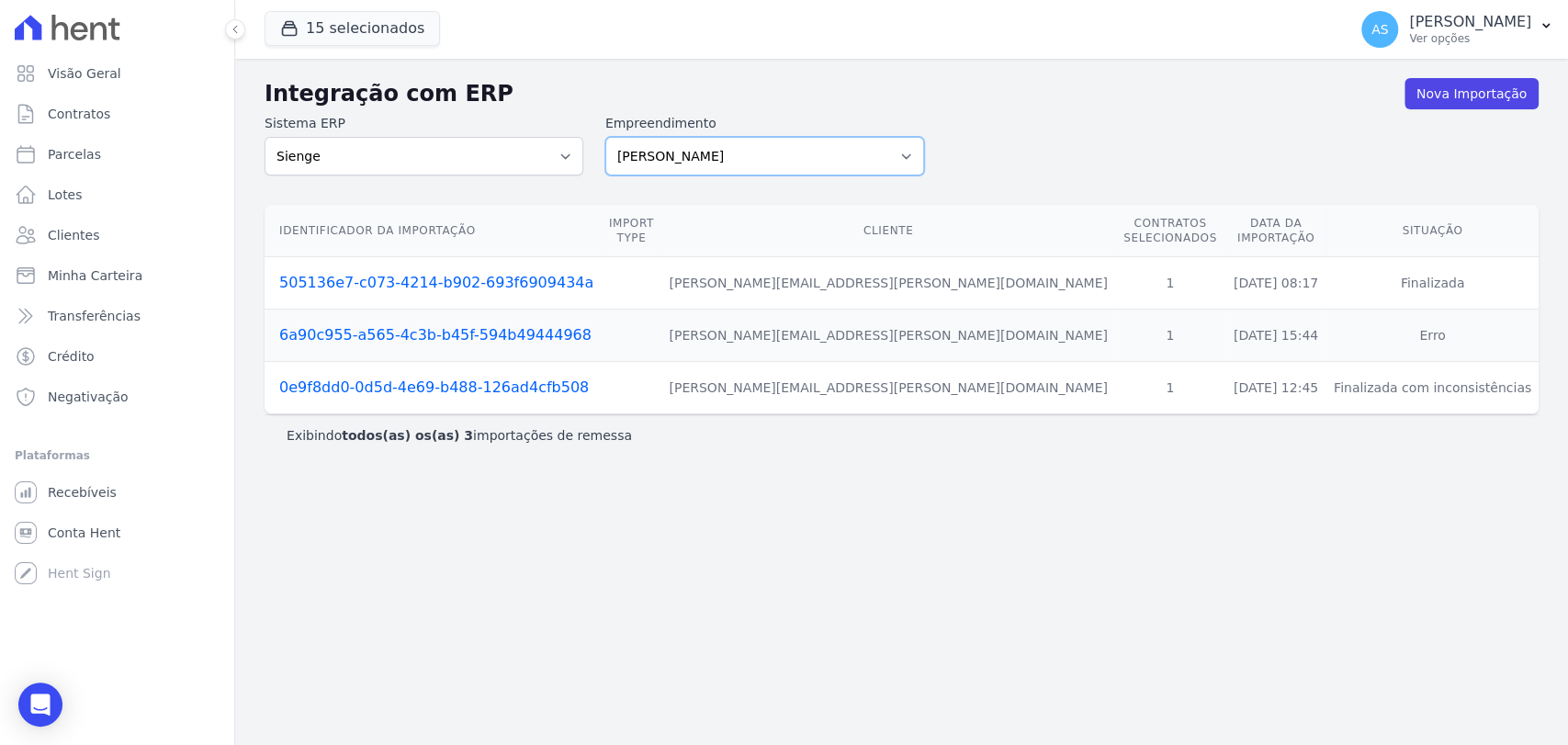
click at [908, 150] on select "Amaré Arpoador Art Prime - Irajá ÁUREOS B. Unique CTV Beat Residencial CTV Mob …" at bounding box center [765, 155] width 319 height 39
select select "9db4d767-ec98-4519-aed7-f9568aa0b04c"
click at [605, 137] on select "Amaré Arpoador Art Prime - Irajá ÁUREOS B. Unique CTV Beat Residencial CTV Mob …" at bounding box center [765, 155] width 319 height 39
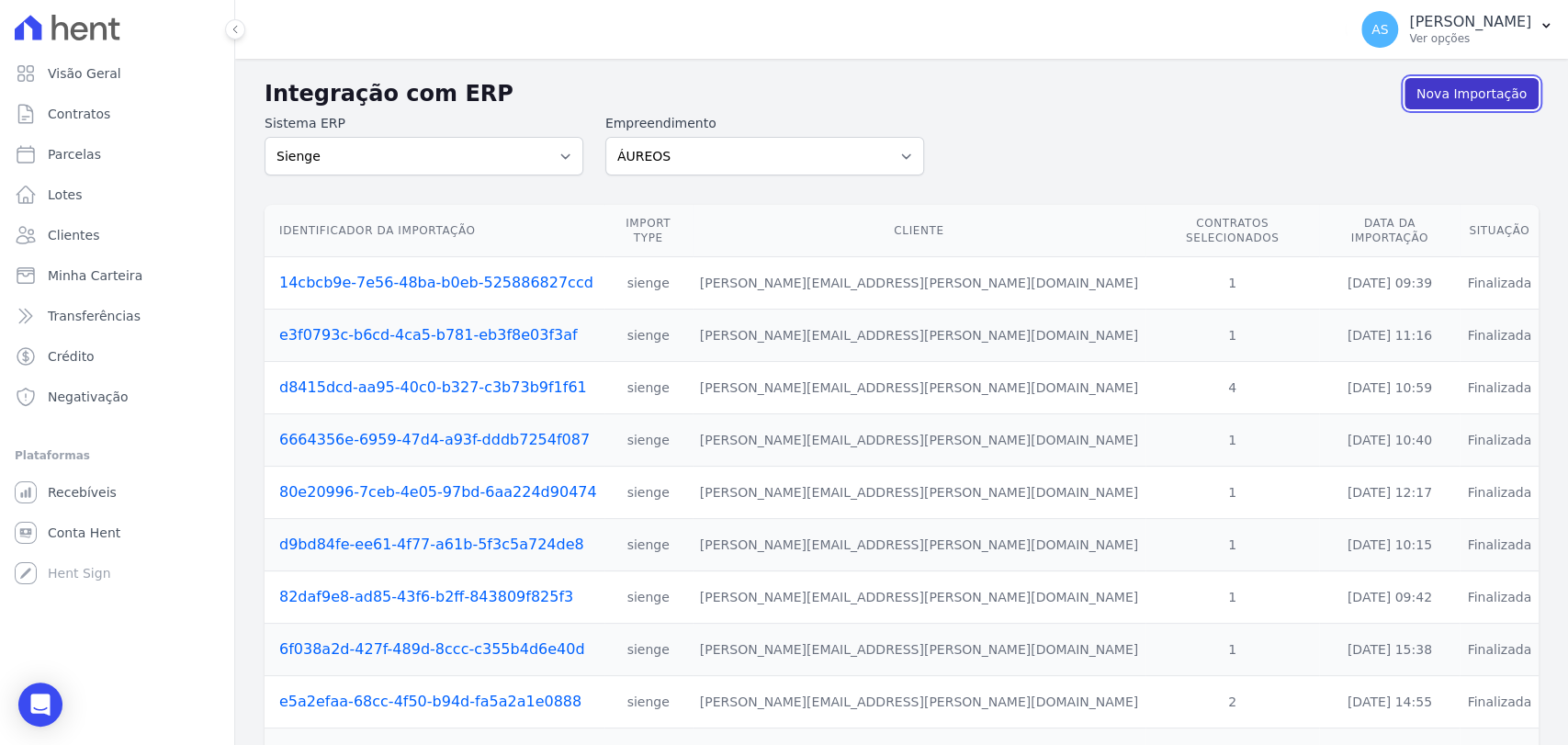
click at [1439, 97] on link "Nova Importação" at bounding box center [1472, 94] width 135 height 32
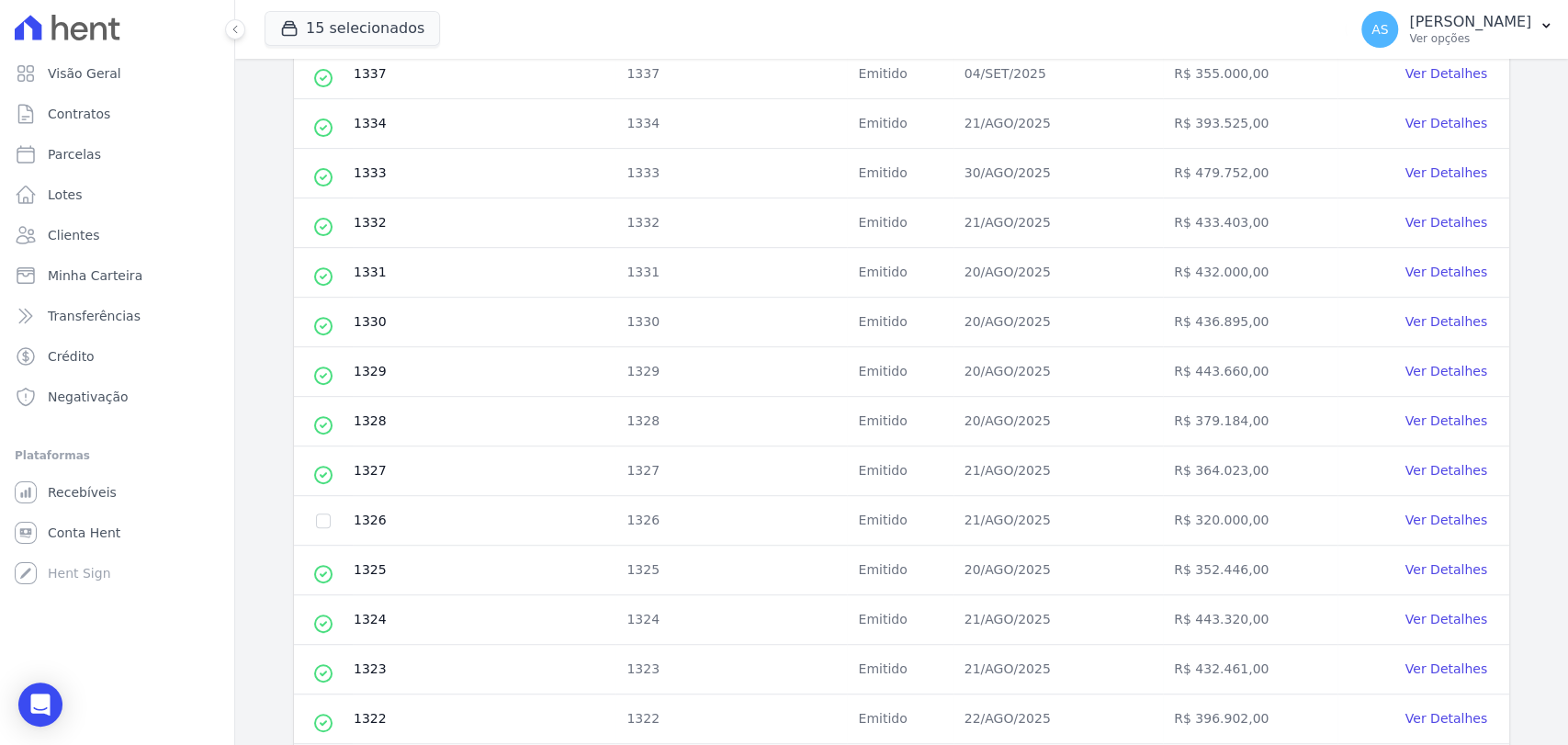
scroll to position [408, 0]
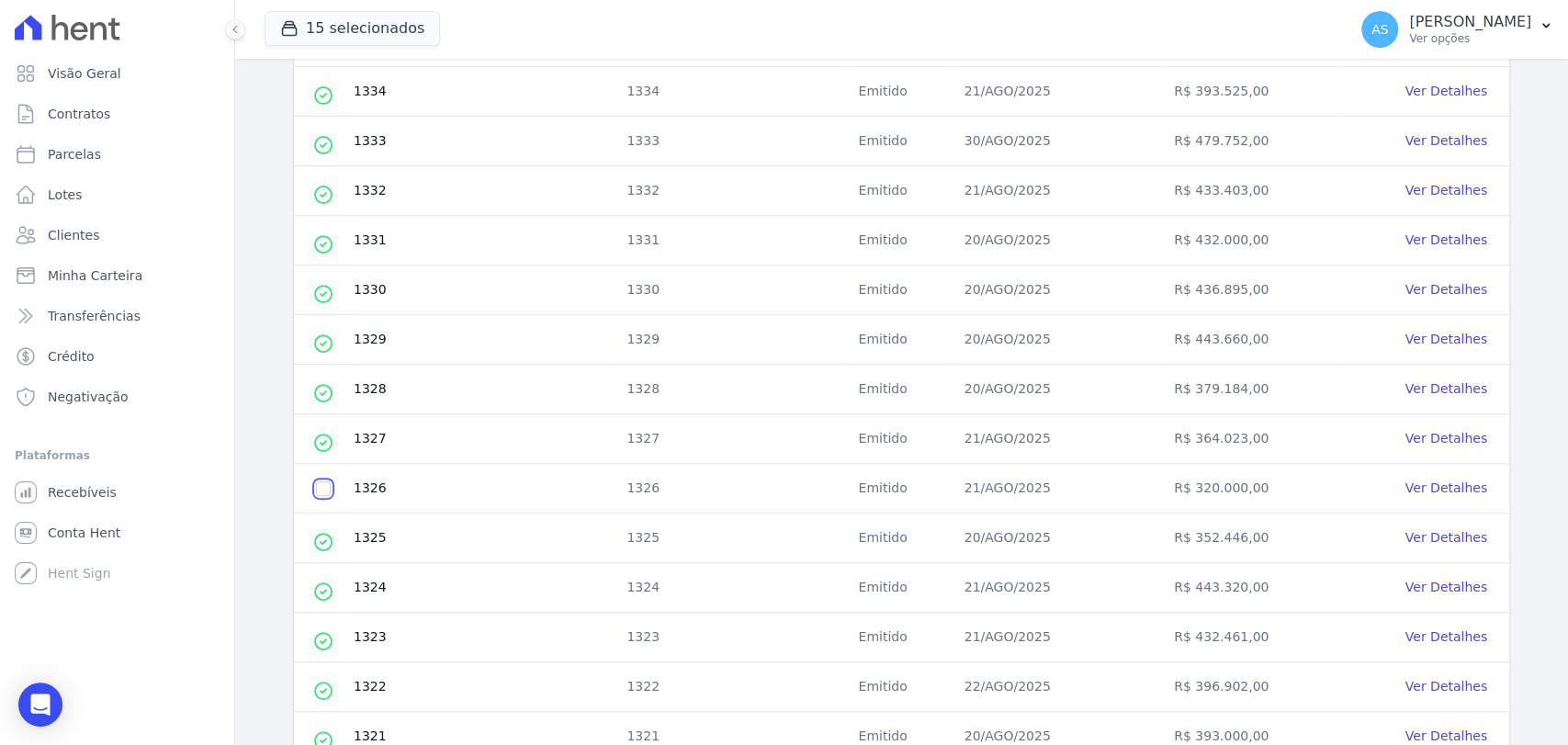
click at [318, 484] on input "checkbox" at bounding box center [323, 489] width 15 height 15
checkbox input "true"
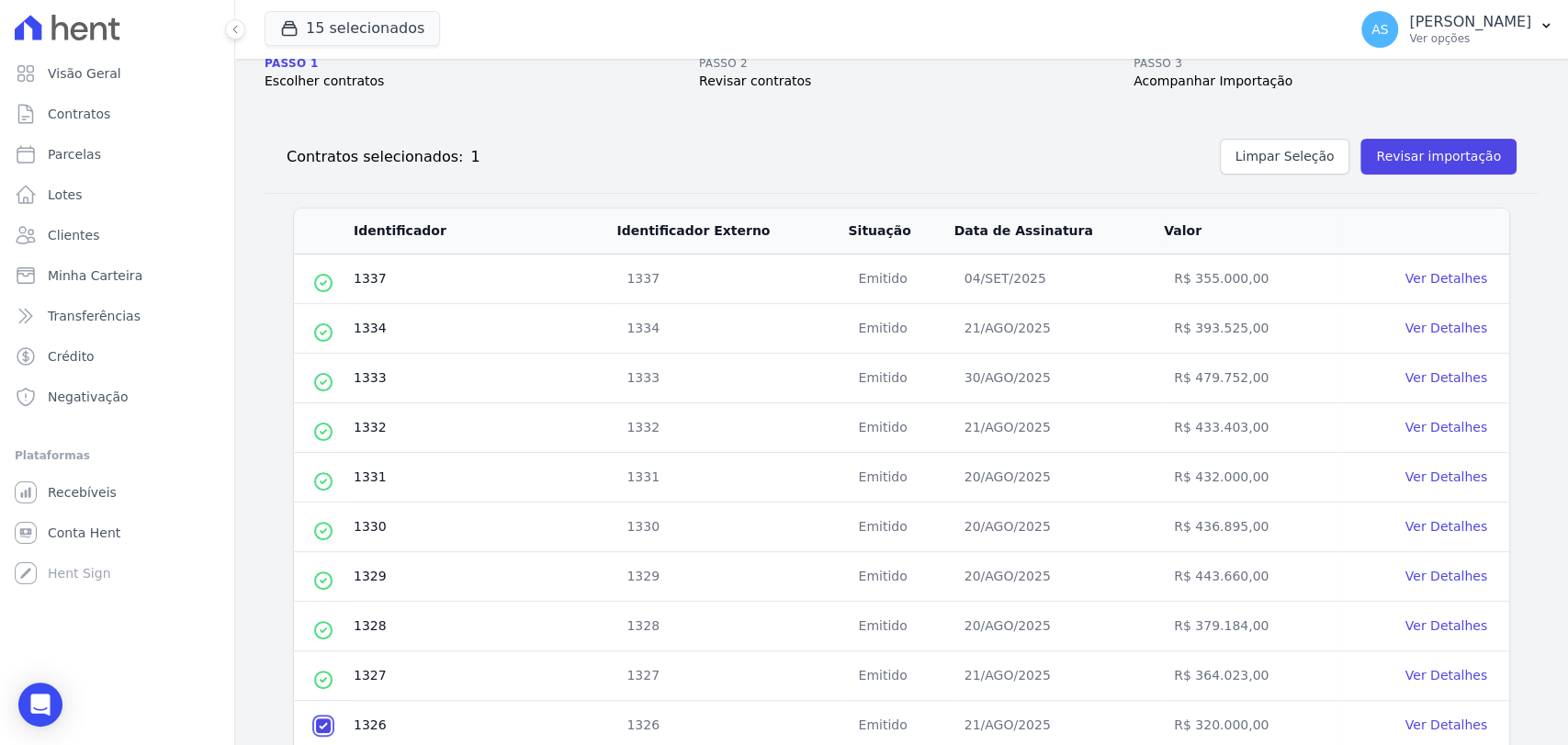
scroll to position [0, 0]
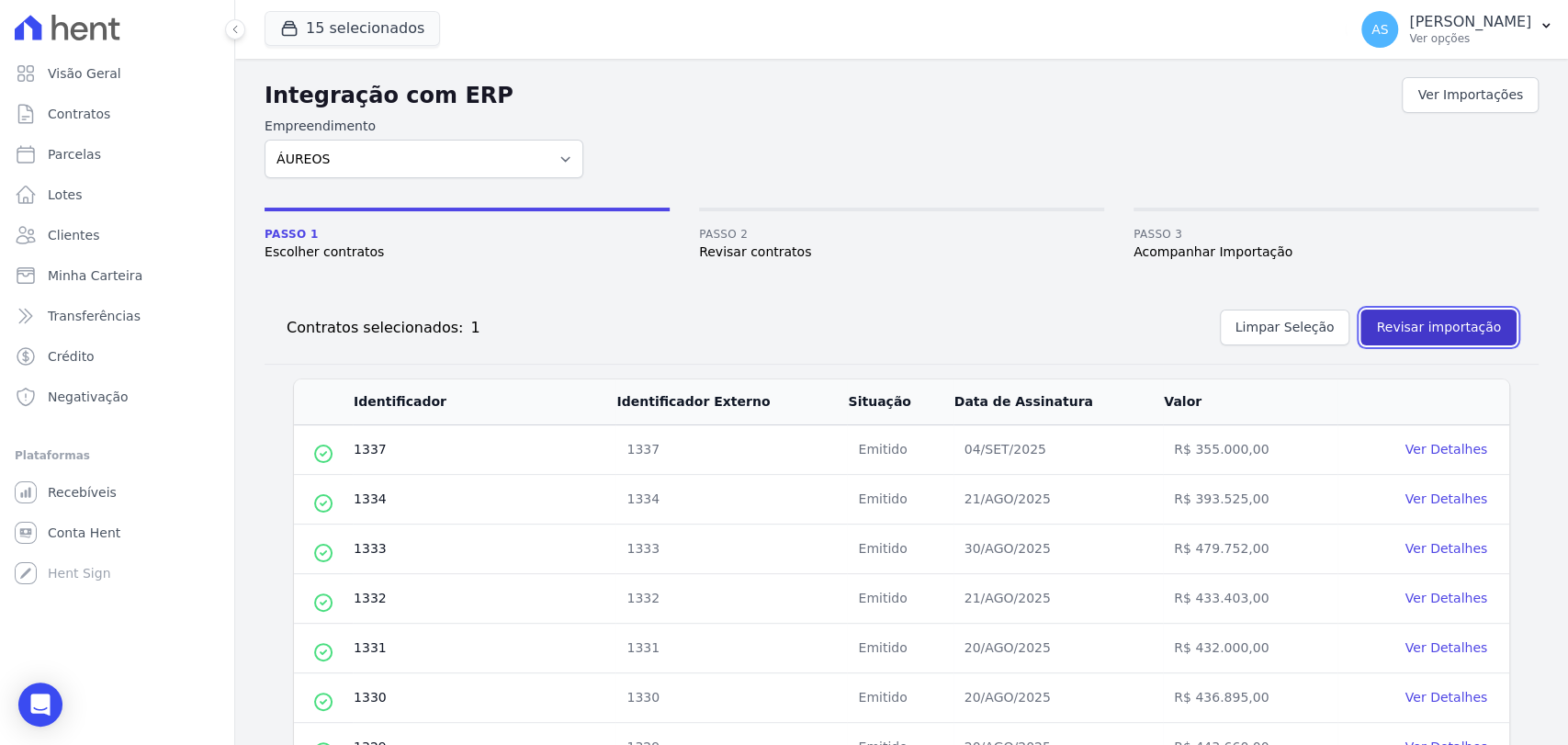
click at [1414, 332] on button "Revisar importação" at bounding box center [1438, 327] width 156 height 36
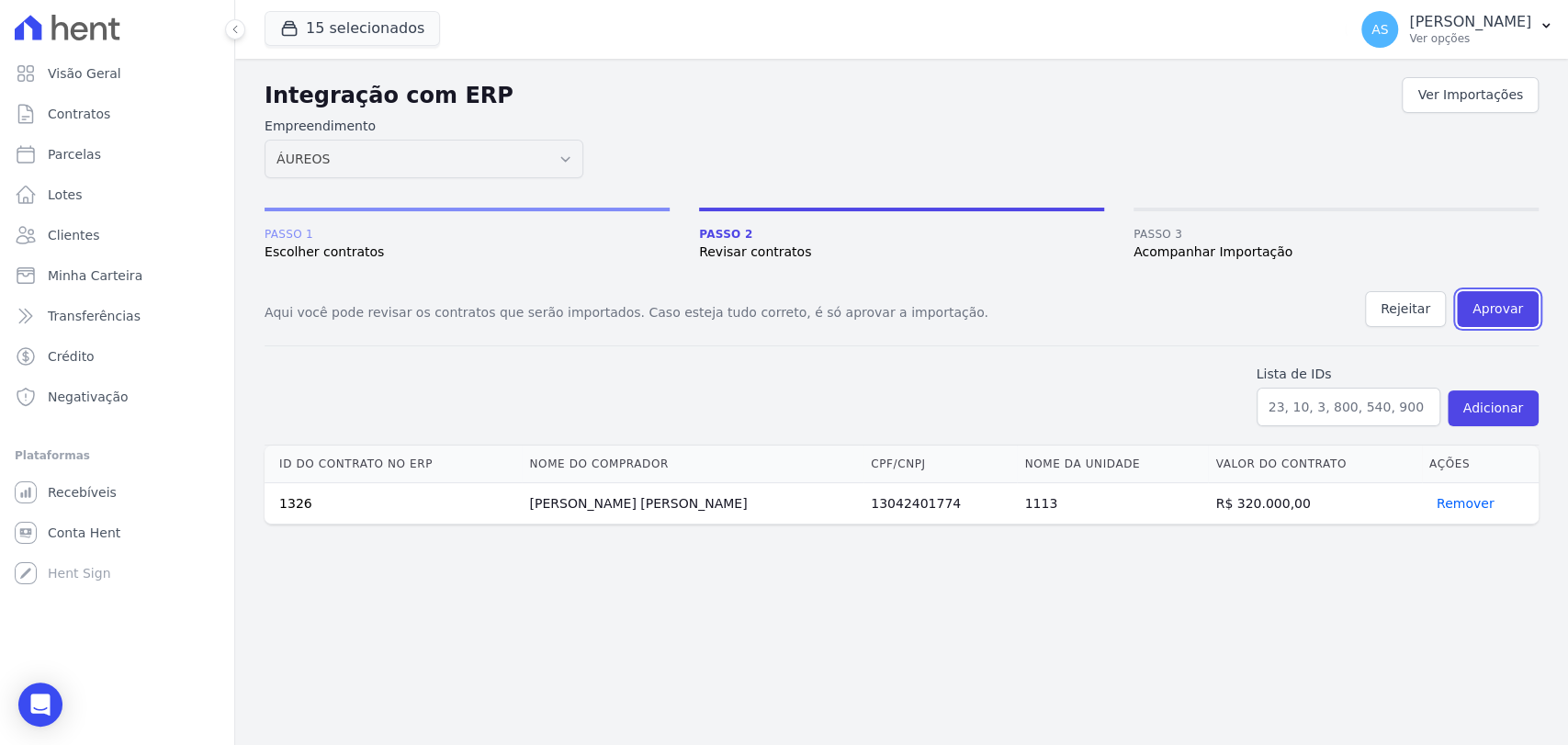
click at [1493, 308] on button "Aprovar" at bounding box center [1498, 309] width 82 height 36
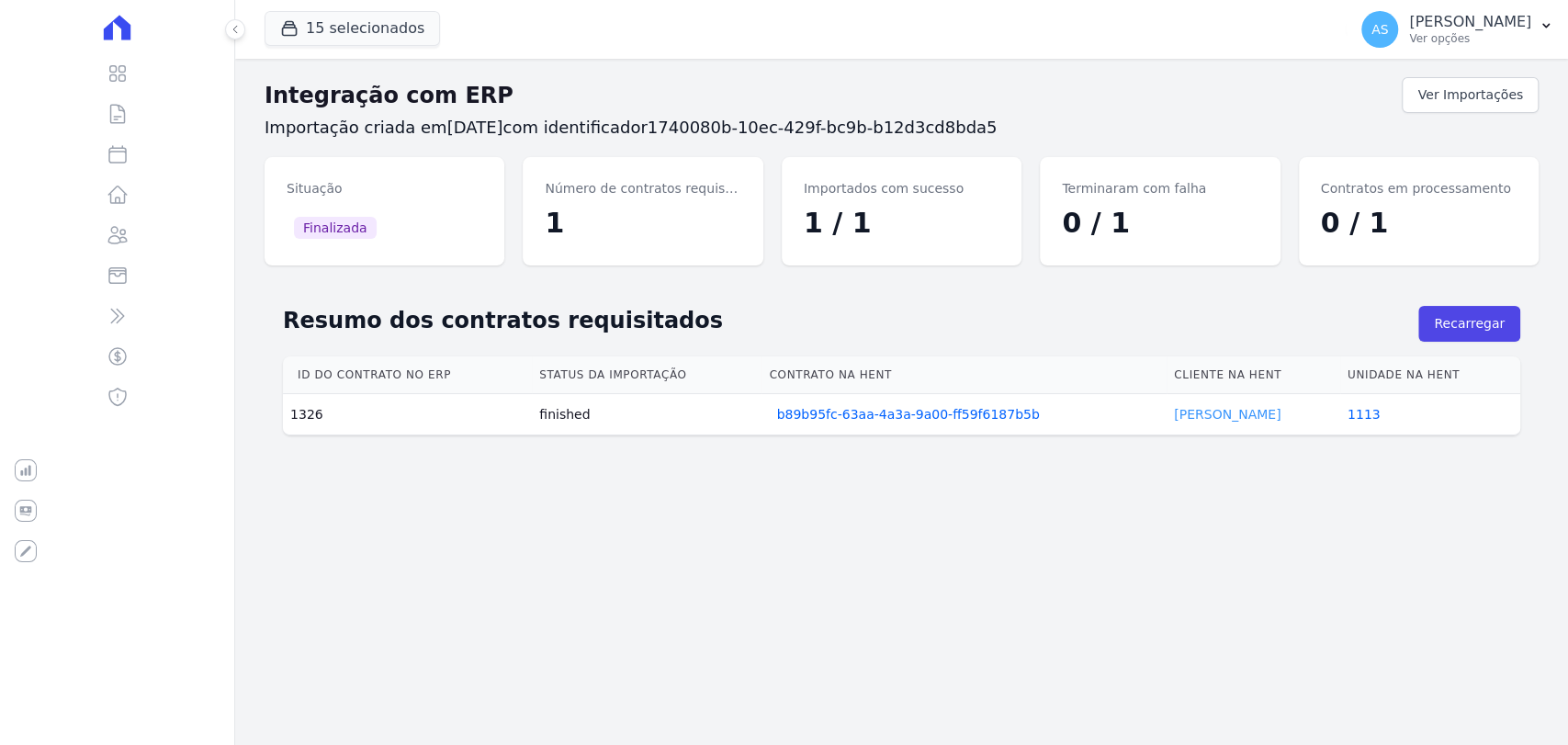
click at [1187, 414] on link "Pedro Oliveira" at bounding box center [1228, 414] width 107 height 15
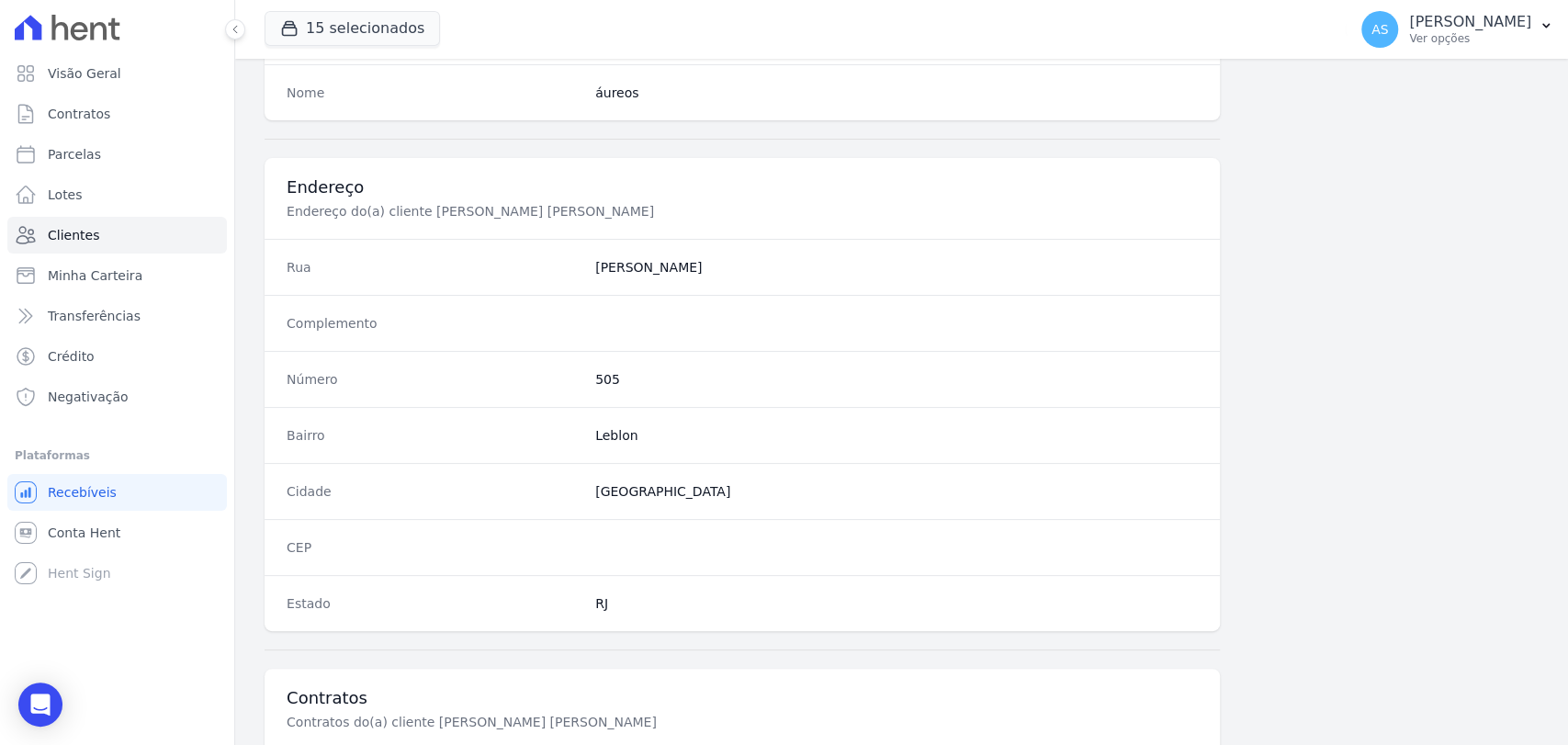
scroll to position [971, 0]
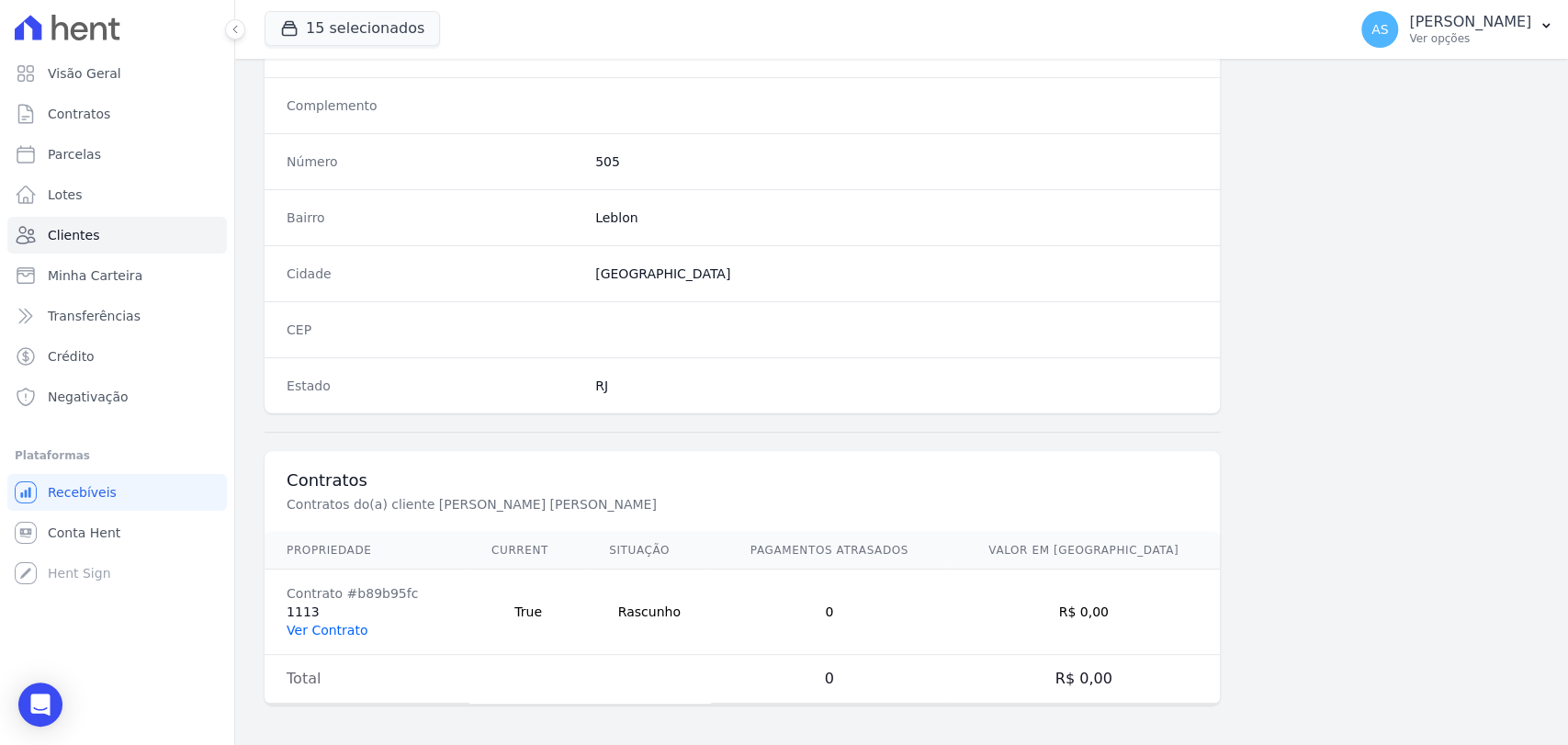
click at [309, 623] on link "Ver Contrato" at bounding box center [327, 630] width 81 height 15
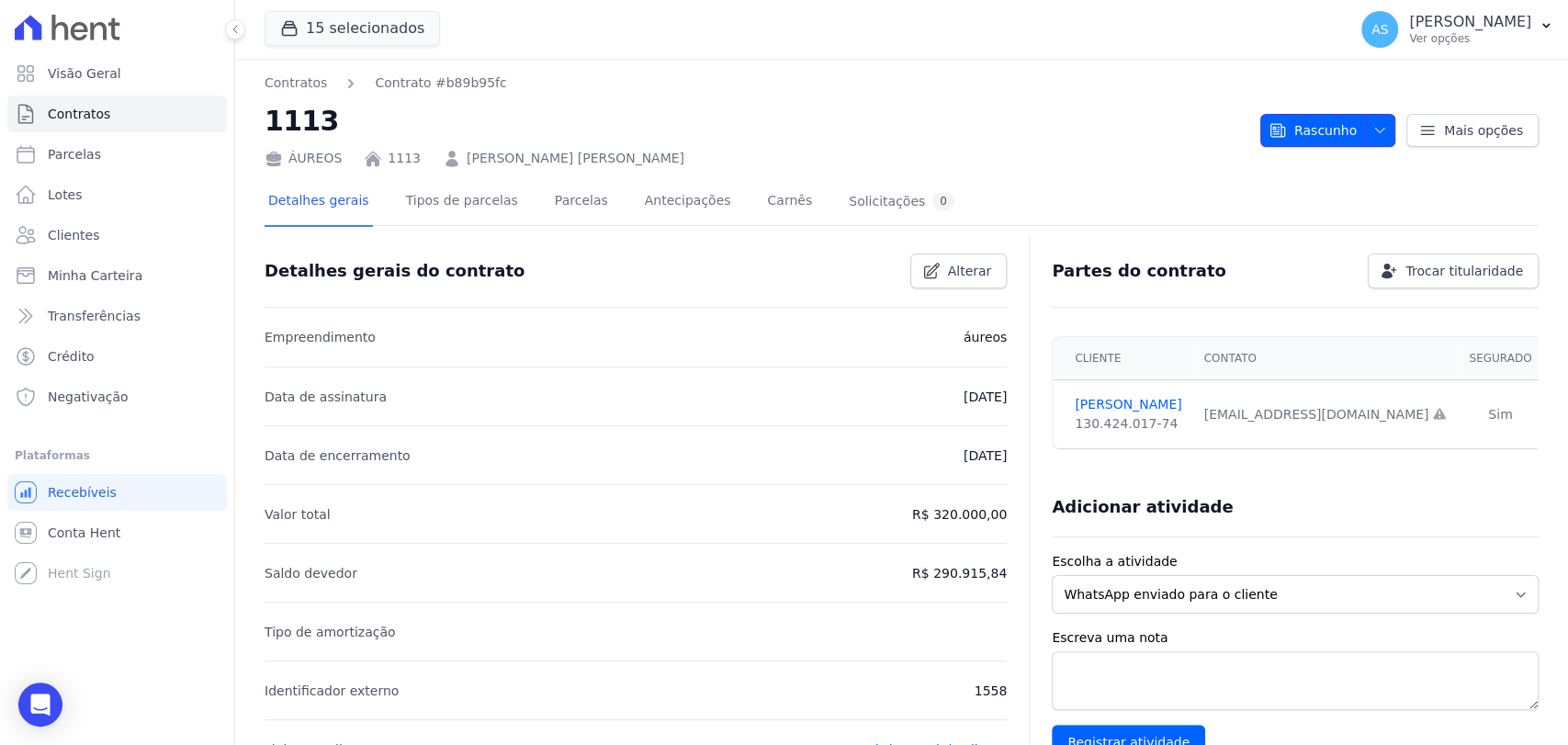
click at [1372, 128] on icon "button" at bounding box center [1379, 130] width 15 height 15
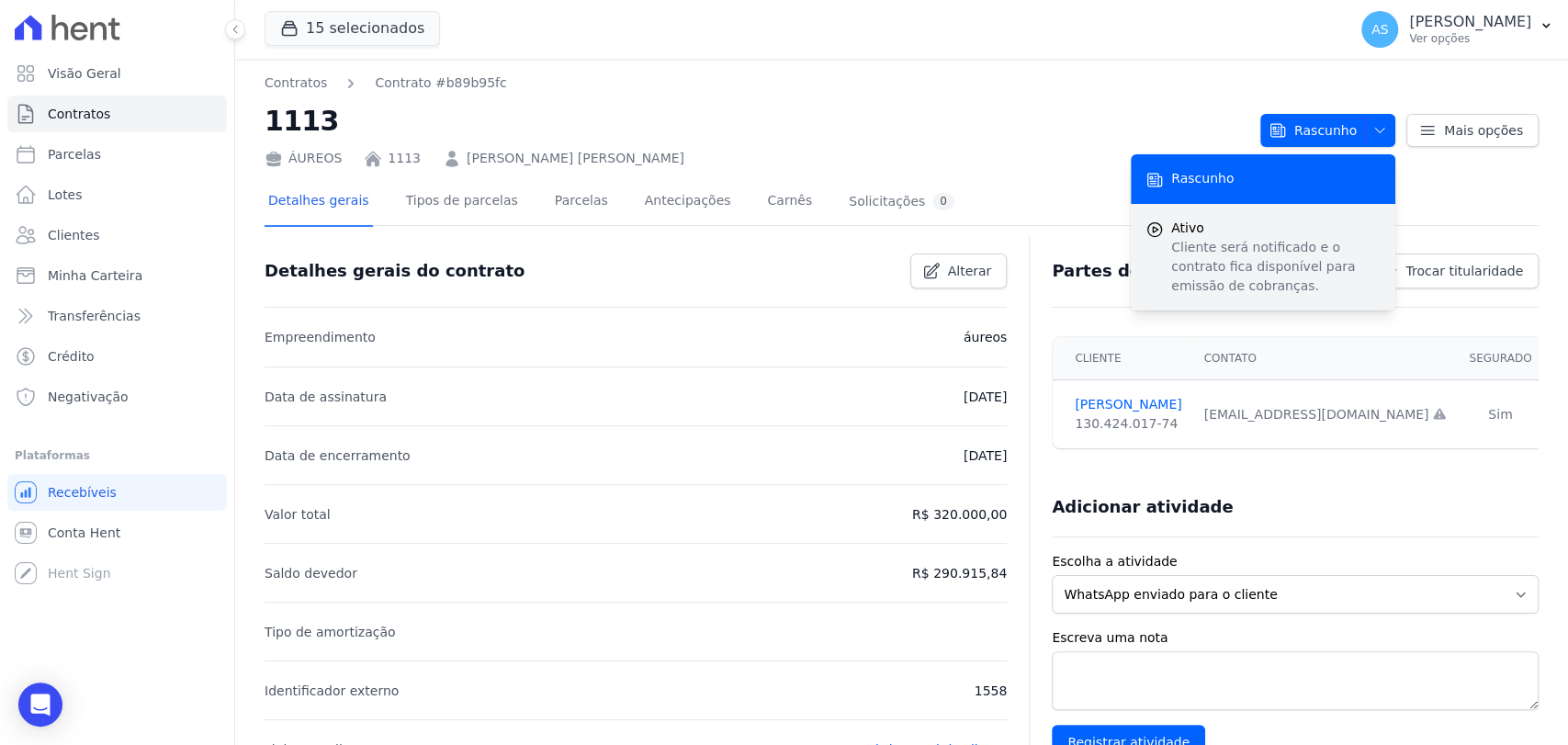
click at [1218, 265] on p "Cliente será notificado e o contrato fica disponível para emissão de cobranças." at bounding box center [1276, 267] width 210 height 58
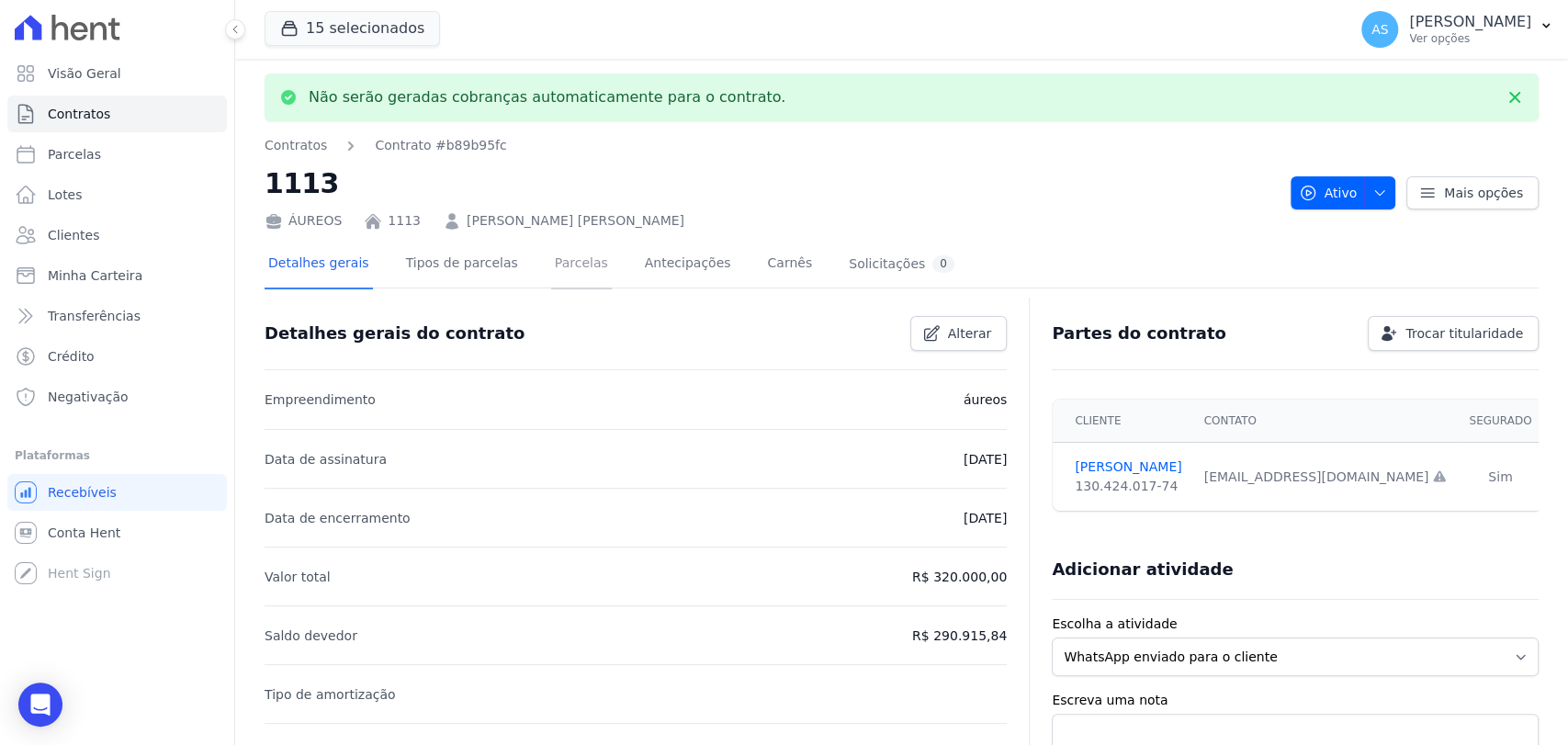
click at [566, 264] on link "Parcelas" at bounding box center [581, 264] width 60 height 48
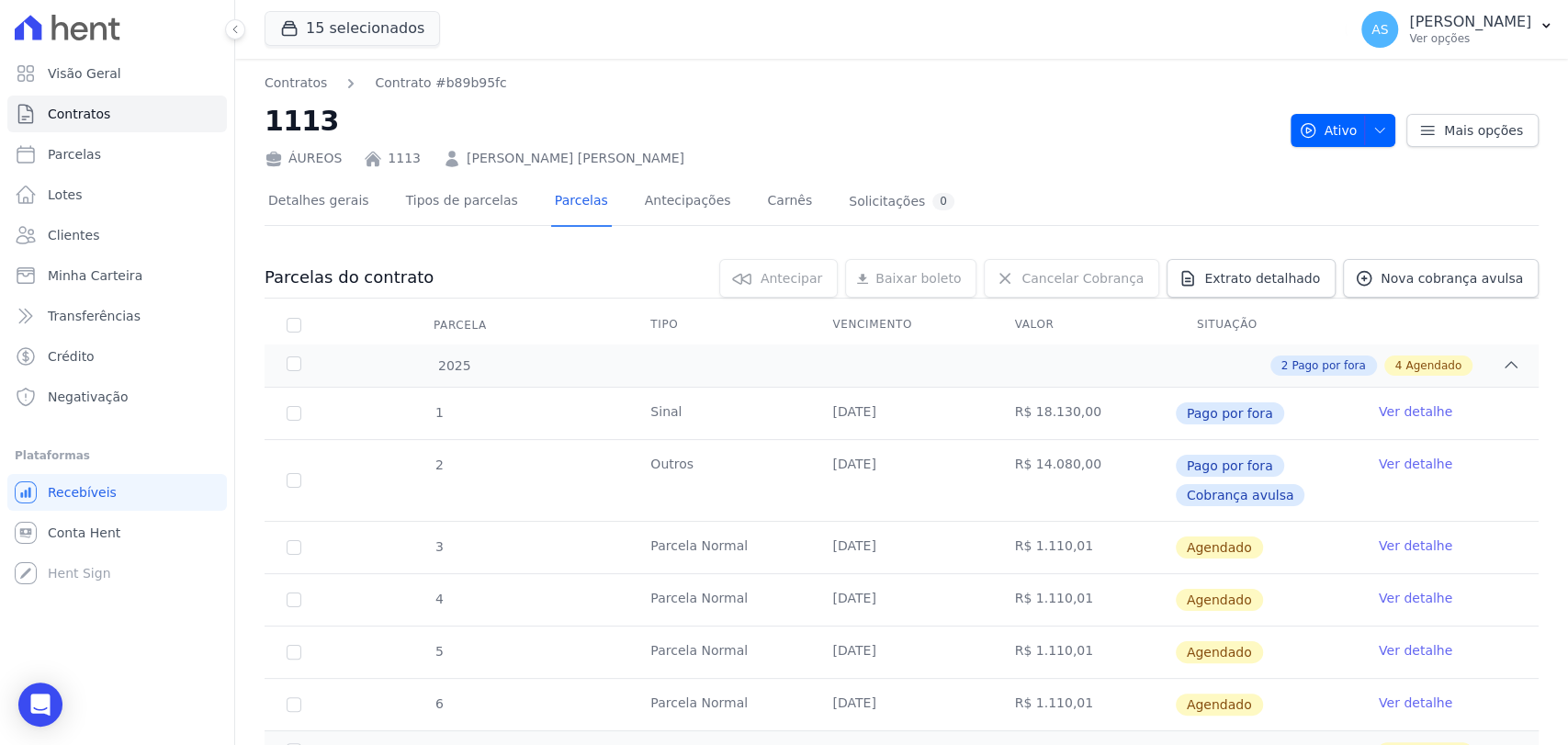
click at [1390, 542] on link "Ver detalhe" at bounding box center [1416, 545] width 73 height 19
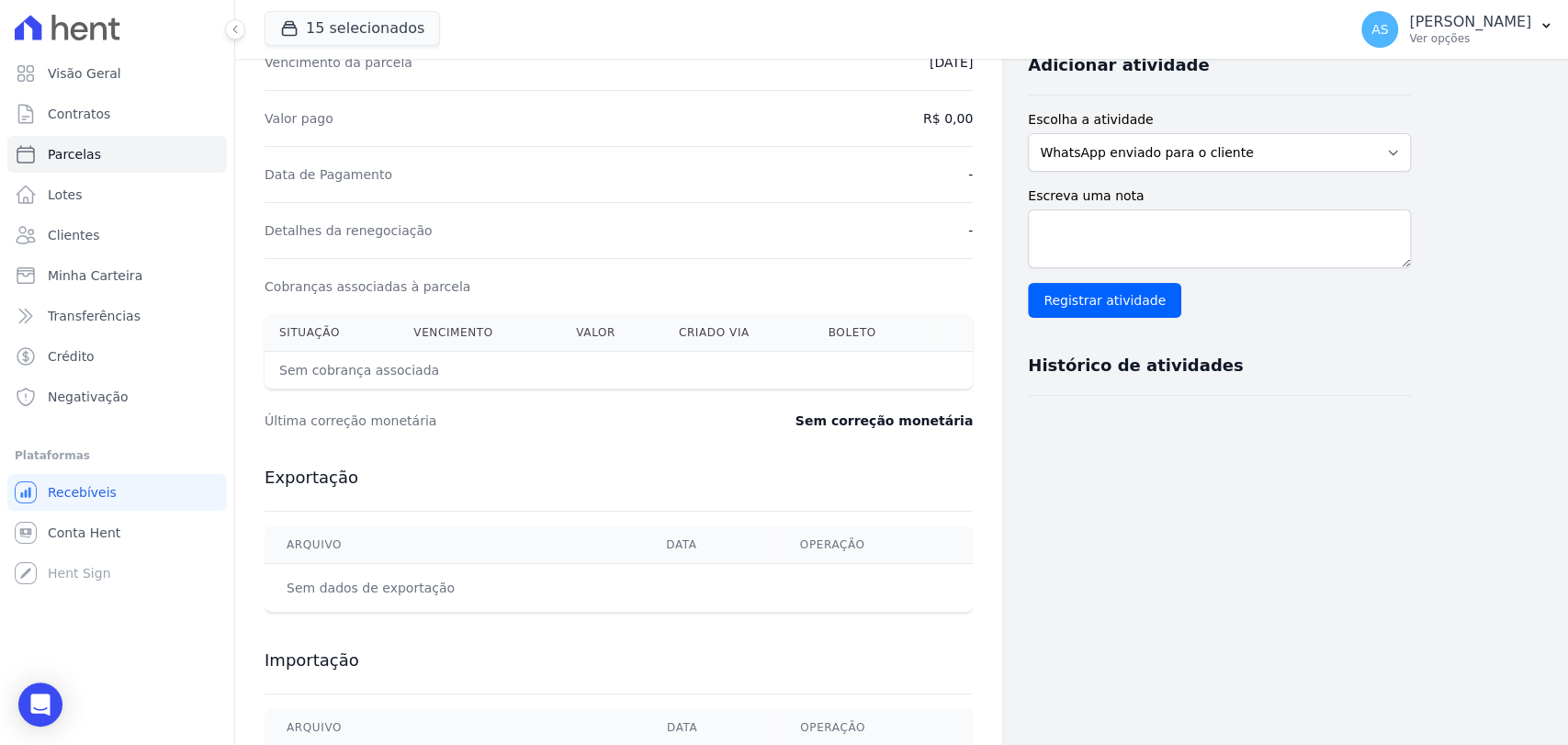
scroll to position [102, 0]
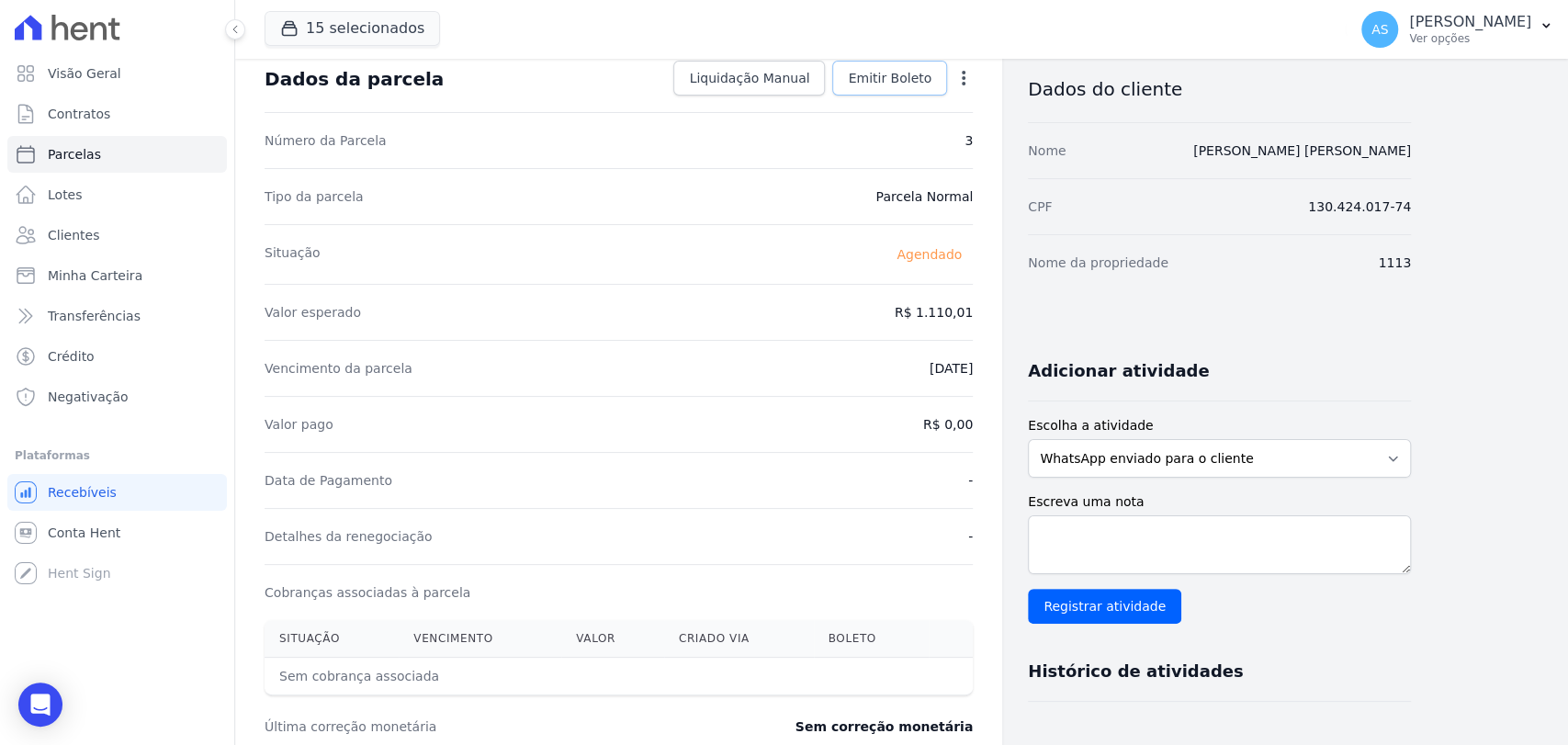
click at [911, 81] on span "Emitir Boleto" at bounding box center [889, 78] width 84 height 19
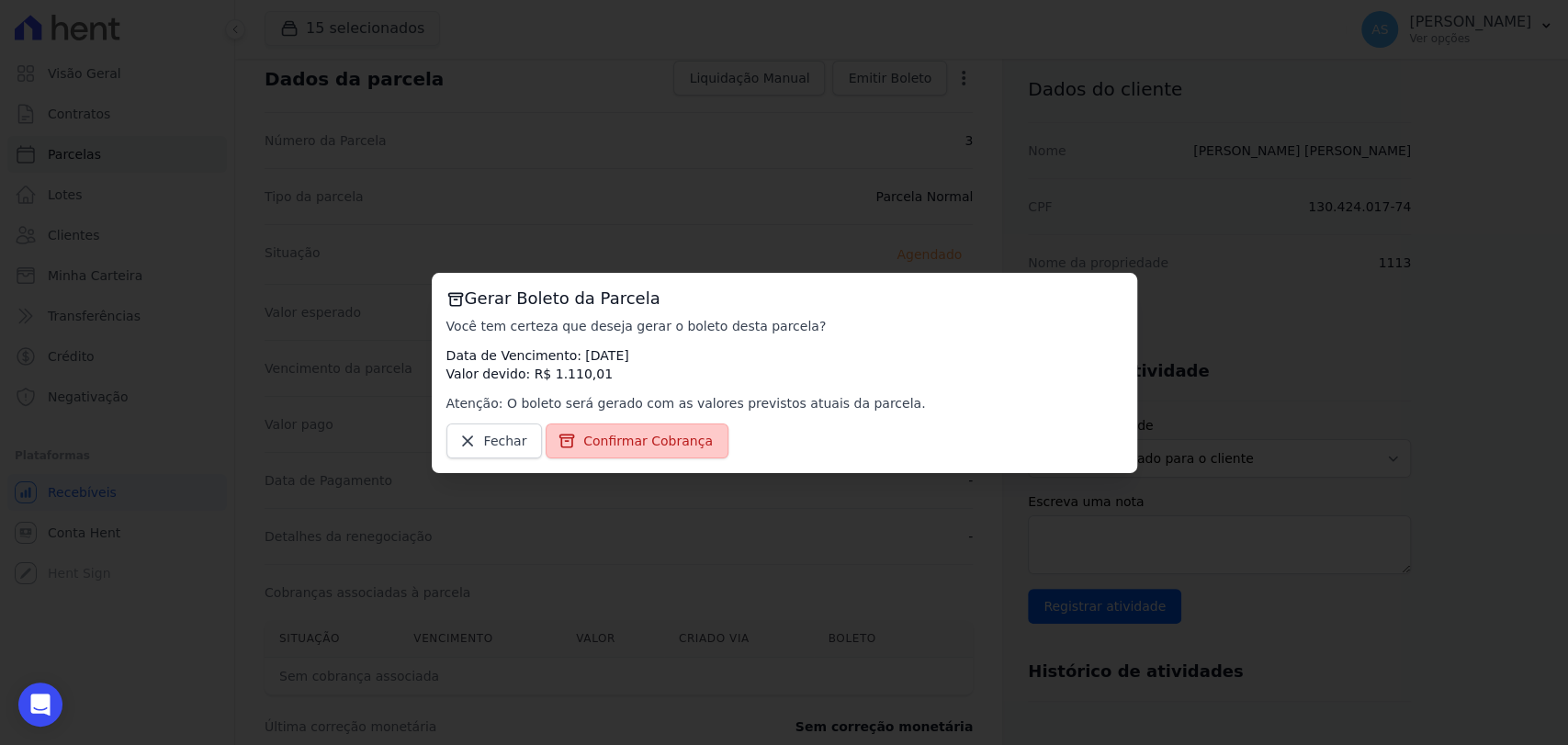
click at [683, 434] on span "Confirmar Cobrança" at bounding box center [648, 440] width 130 height 19
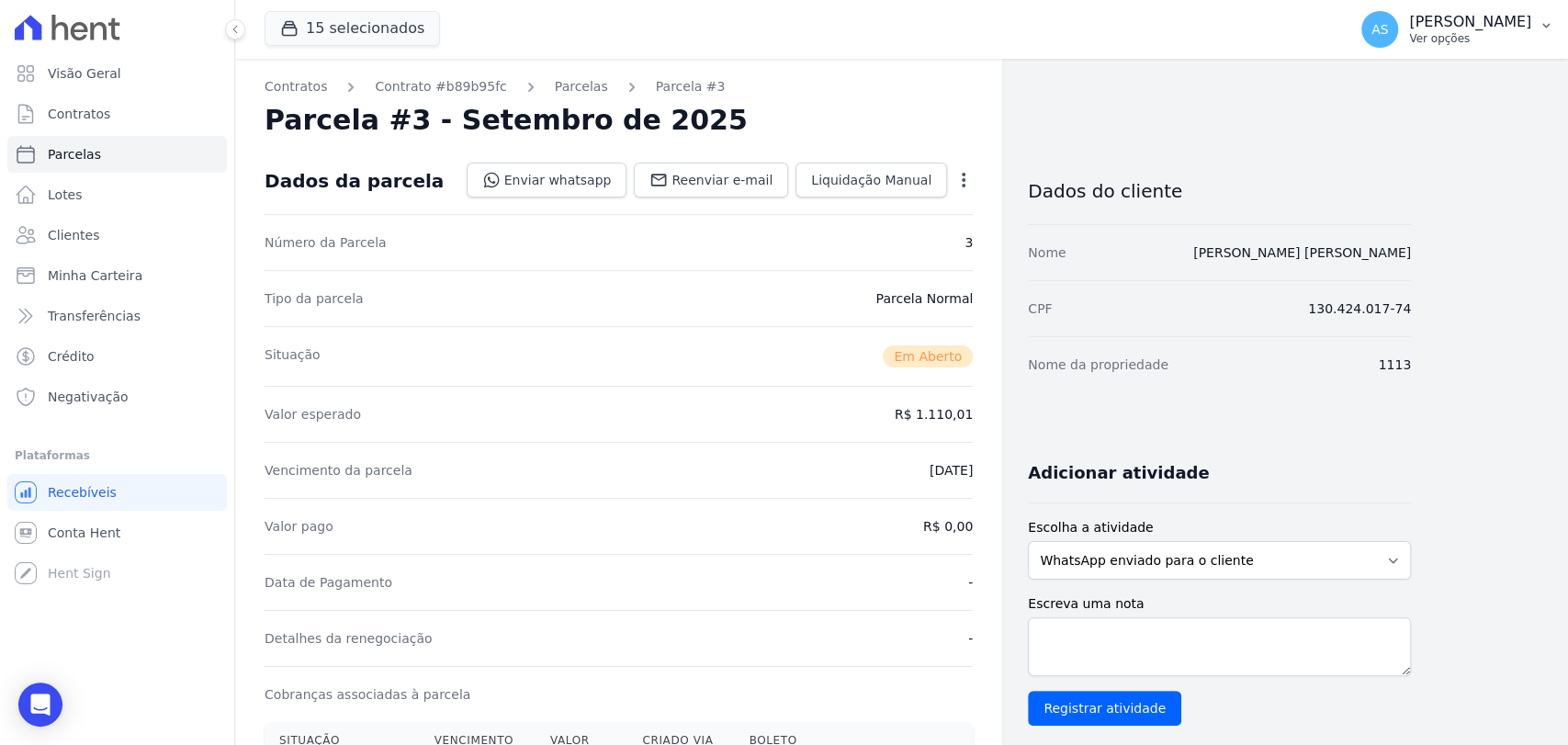
click at [1527, 32] on p "Ver opções" at bounding box center [1471, 39] width 123 height 15
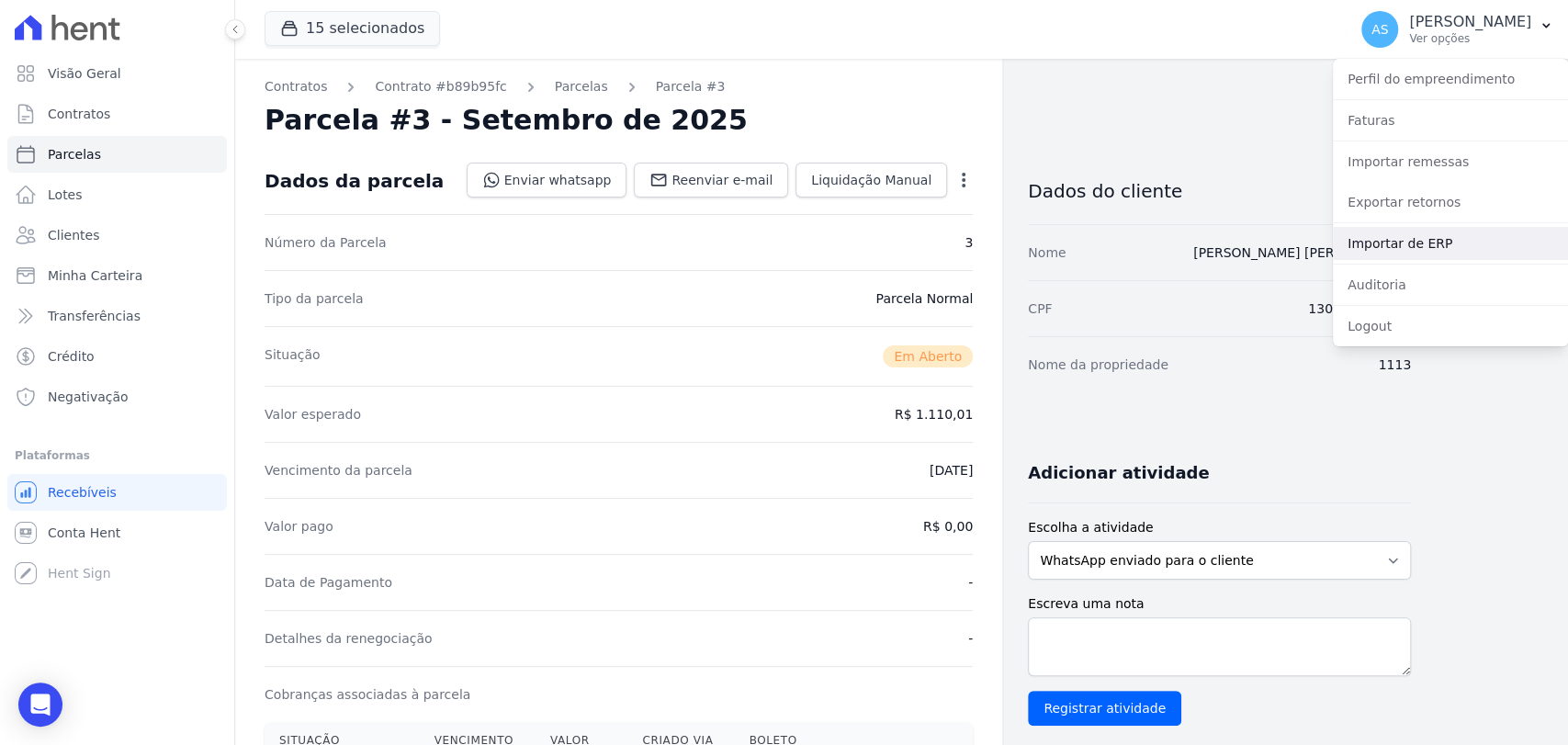
click at [1398, 240] on link "Importar de ERP" at bounding box center [1451, 242] width 235 height 33
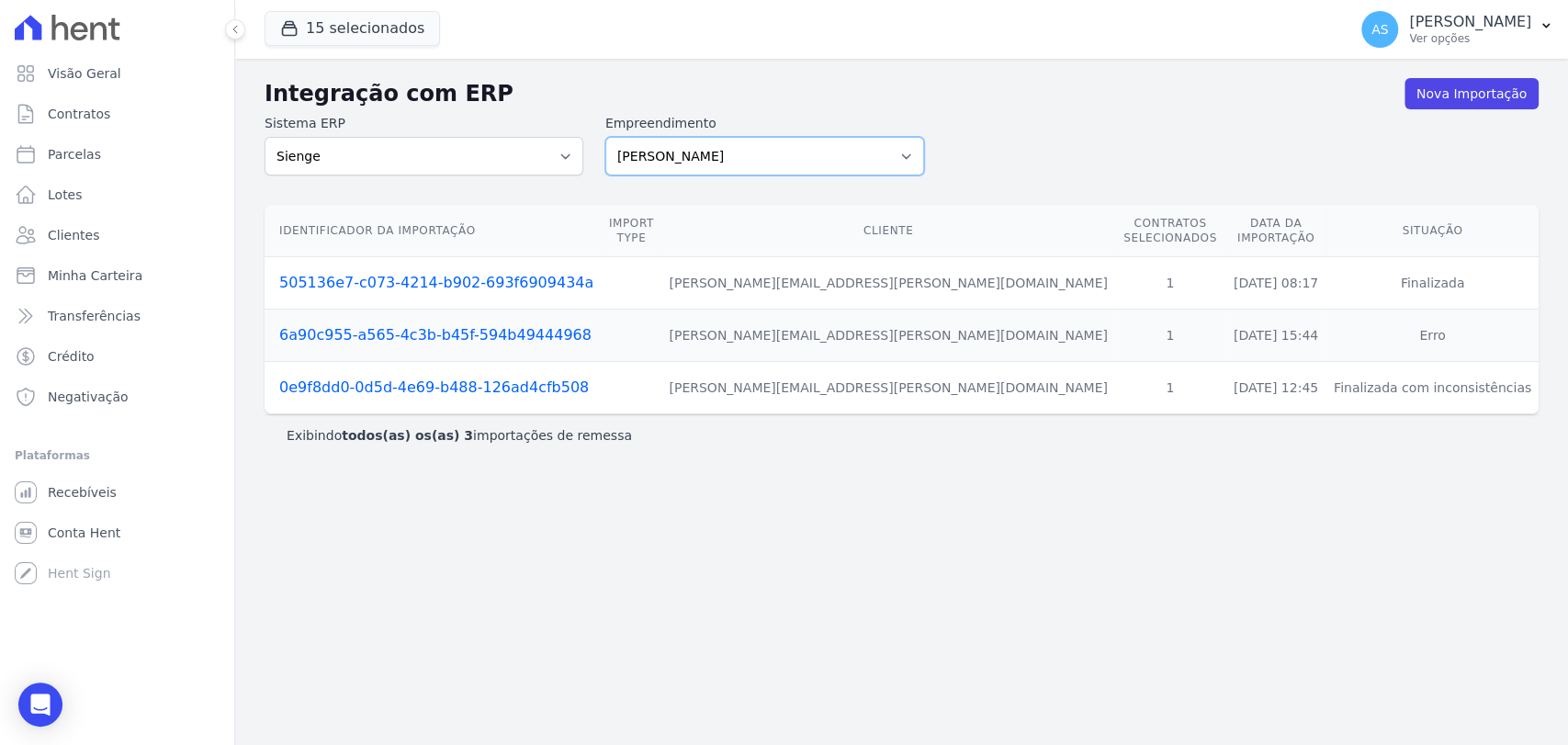
click at [899, 154] on select "Amaré Arpoador Art Prime - Irajá ÁUREOS B. Unique CTV Beat Residencial CTV Mob …" at bounding box center [765, 155] width 319 height 39
select select "af4cbe73-c281-4f2e-9229-1156d0214977"
click at [605, 137] on select "Amaré Arpoador Art Prime - Irajá ÁUREOS B. Unique CTV Beat Residencial CTV Mob …" at bounding box center [765, 155] width 319 height 39
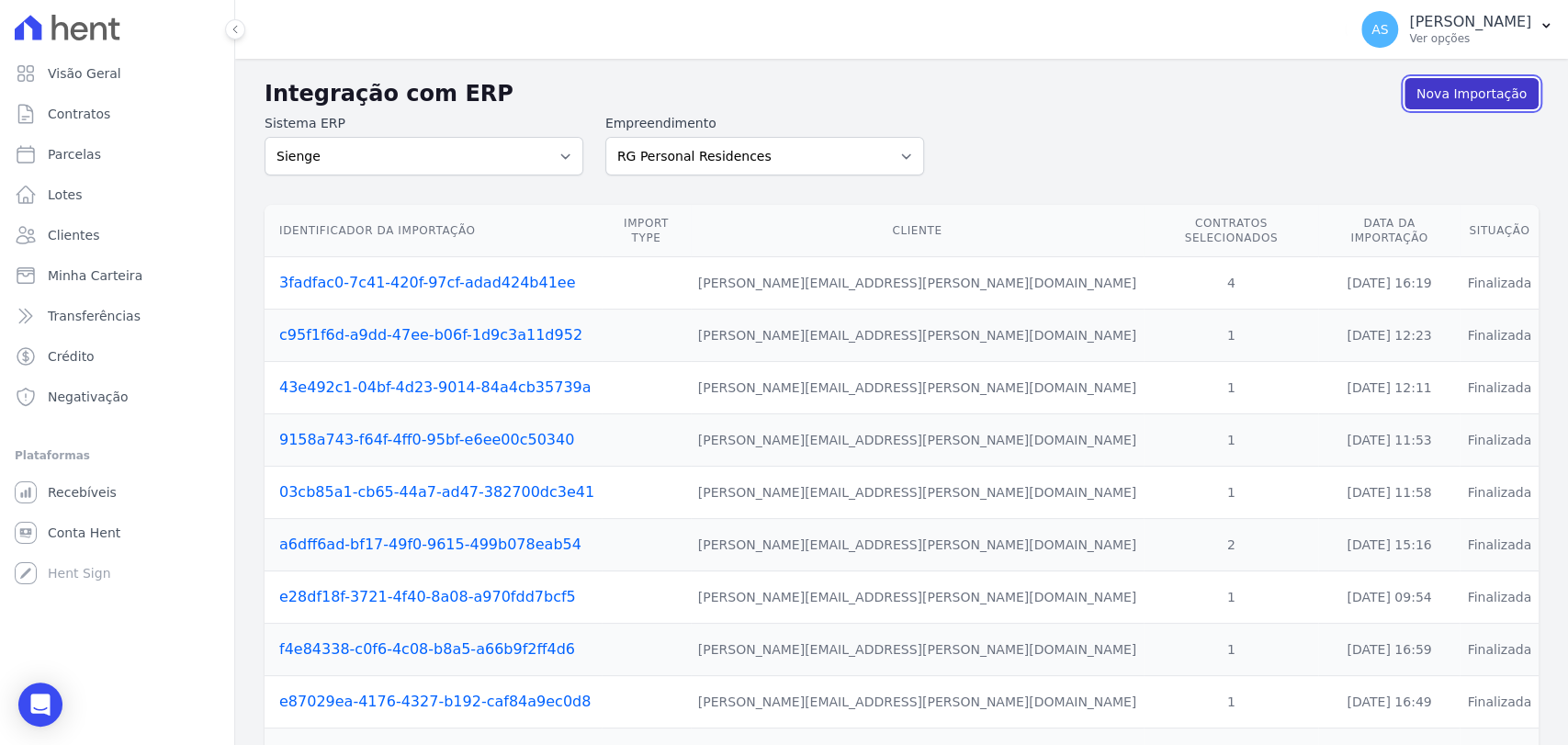
click at [1424, 95] on link "Nova Importação" at bounding box center [1472, 94] width 135 height 32
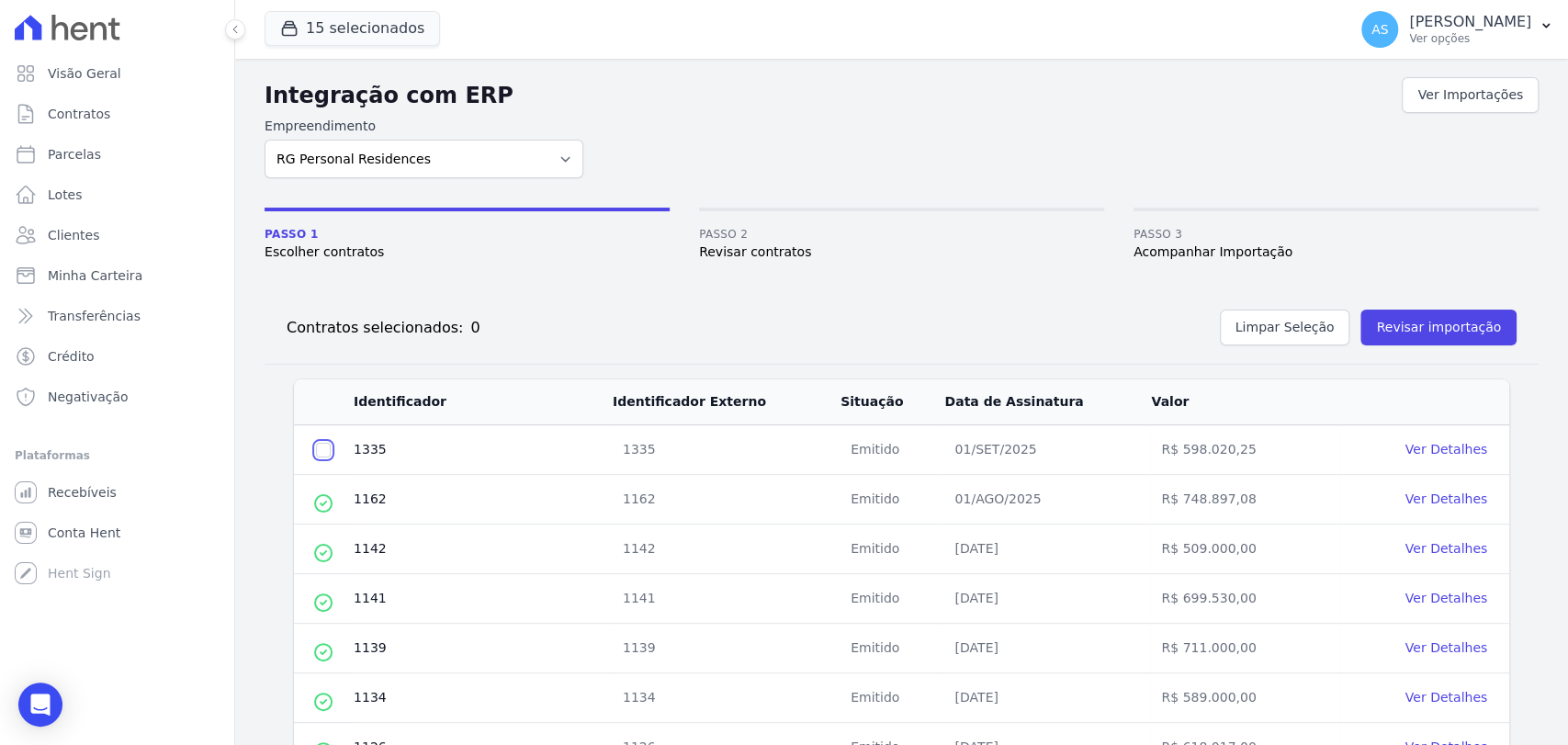
click at [320, 450] on input "checkbox" at bounding box center [323, 450] width 15 height 15
checkbox input "true"
click at [1430, 329] on button "Revisar importação" at bounding box center [1438, 327] width 156 height 36
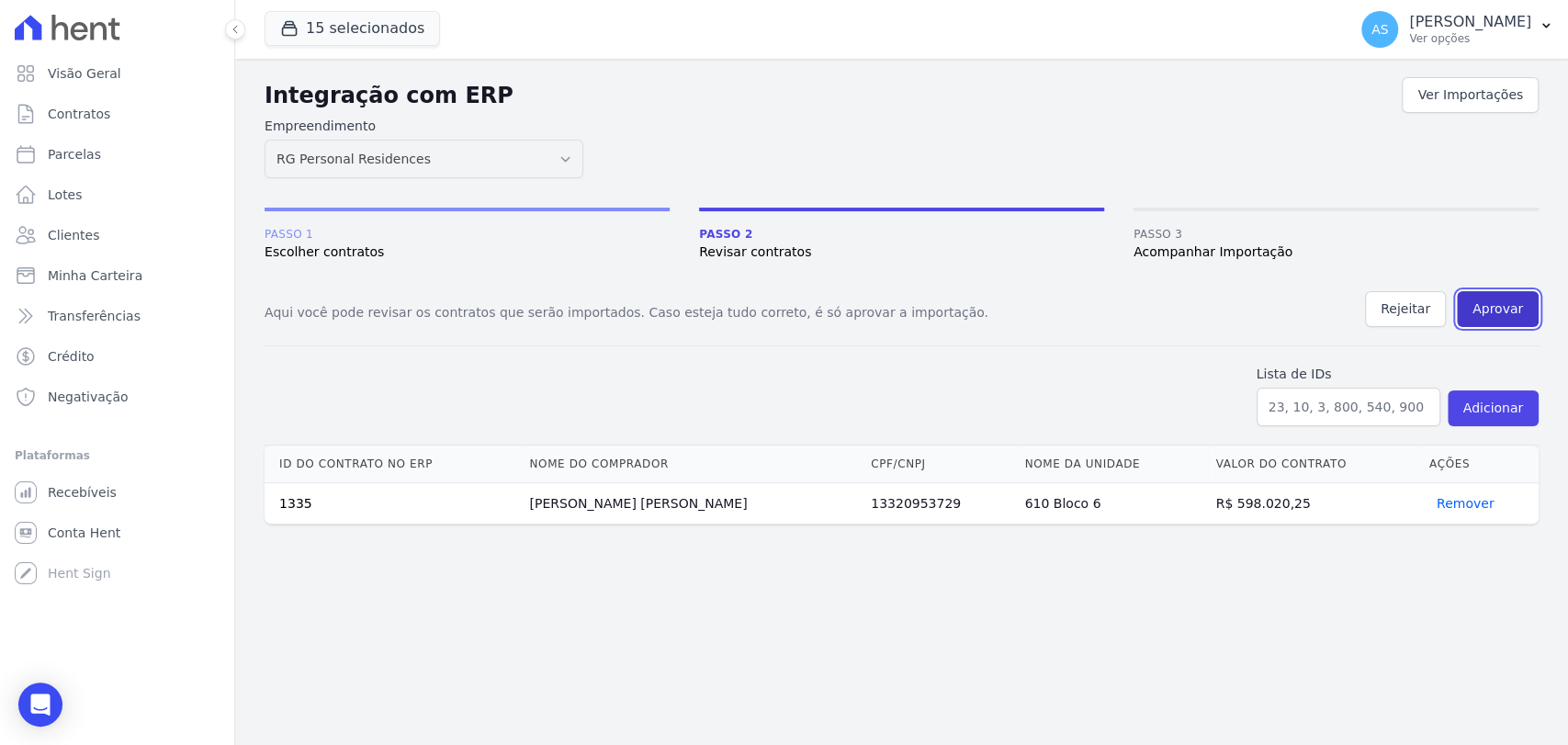
click at [1511, 294] on button "Aprovar" at bounding box center [1498, 309] width 82 height 36
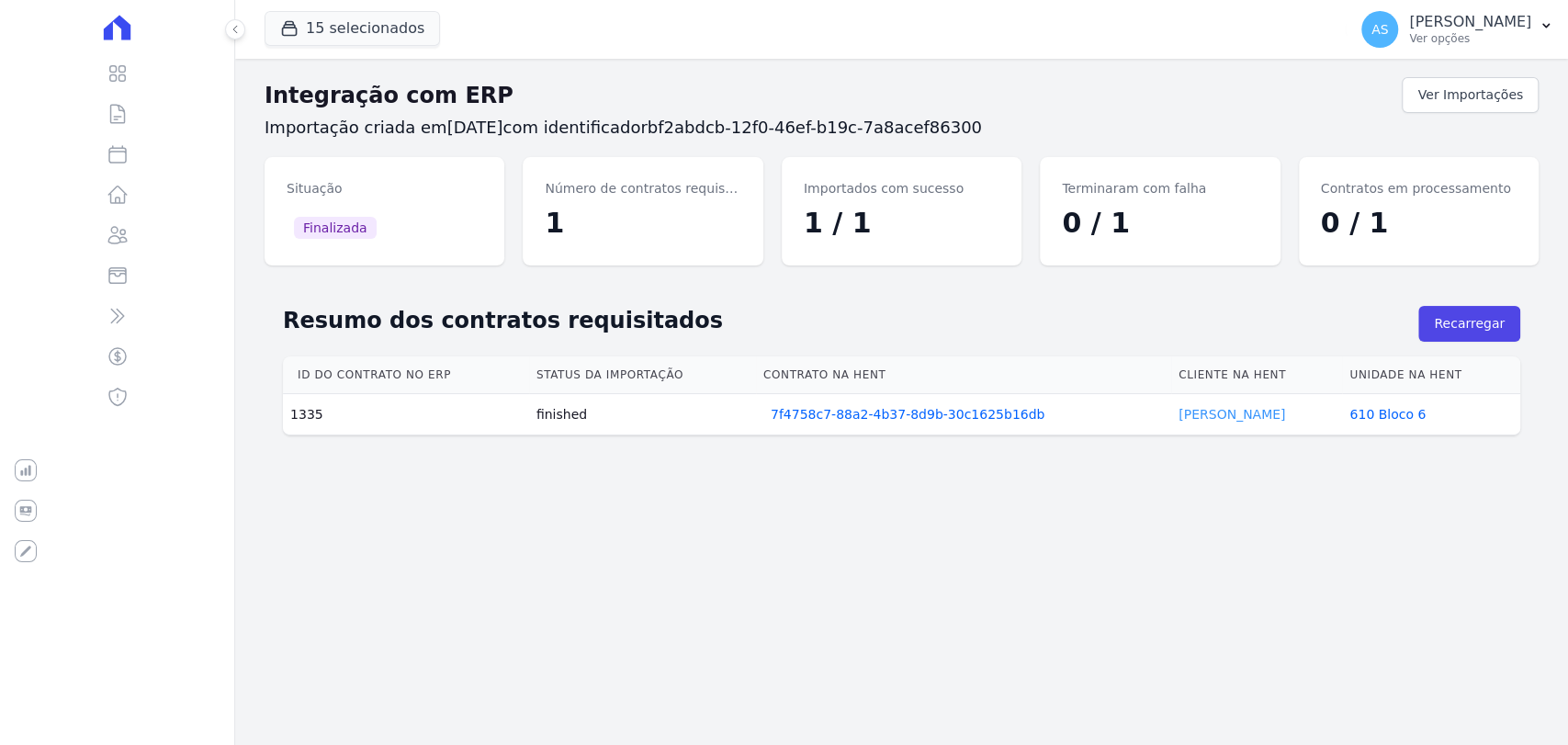
click at [1179, 410] on link "RODRIGO FONSECA" at bounding box center [1233, 414] width 107 height 15
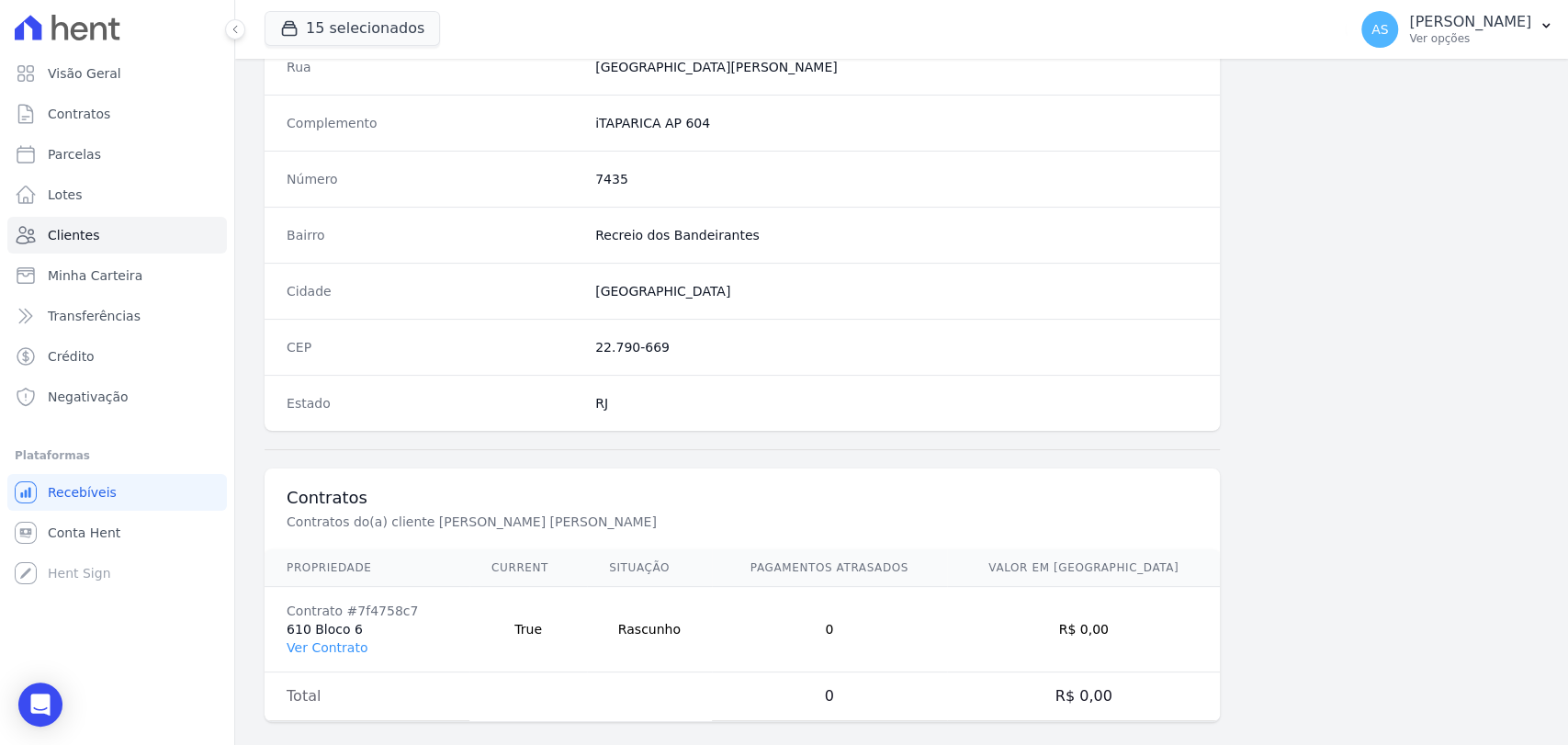
scroll to position [971, 0]
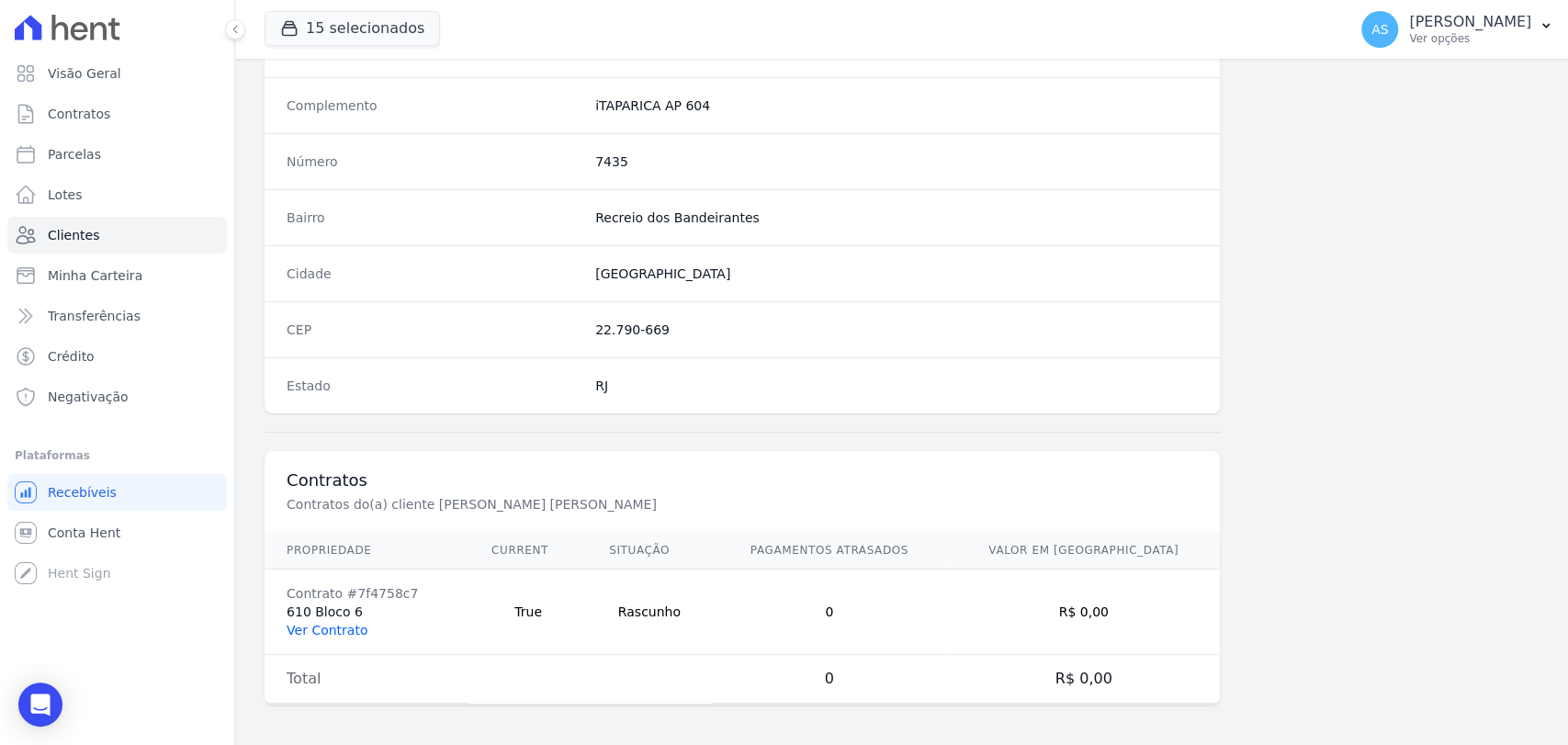
click at [340, 628] on link "Ver Contrato" at bounding box center [327, 630] width 81 height 15
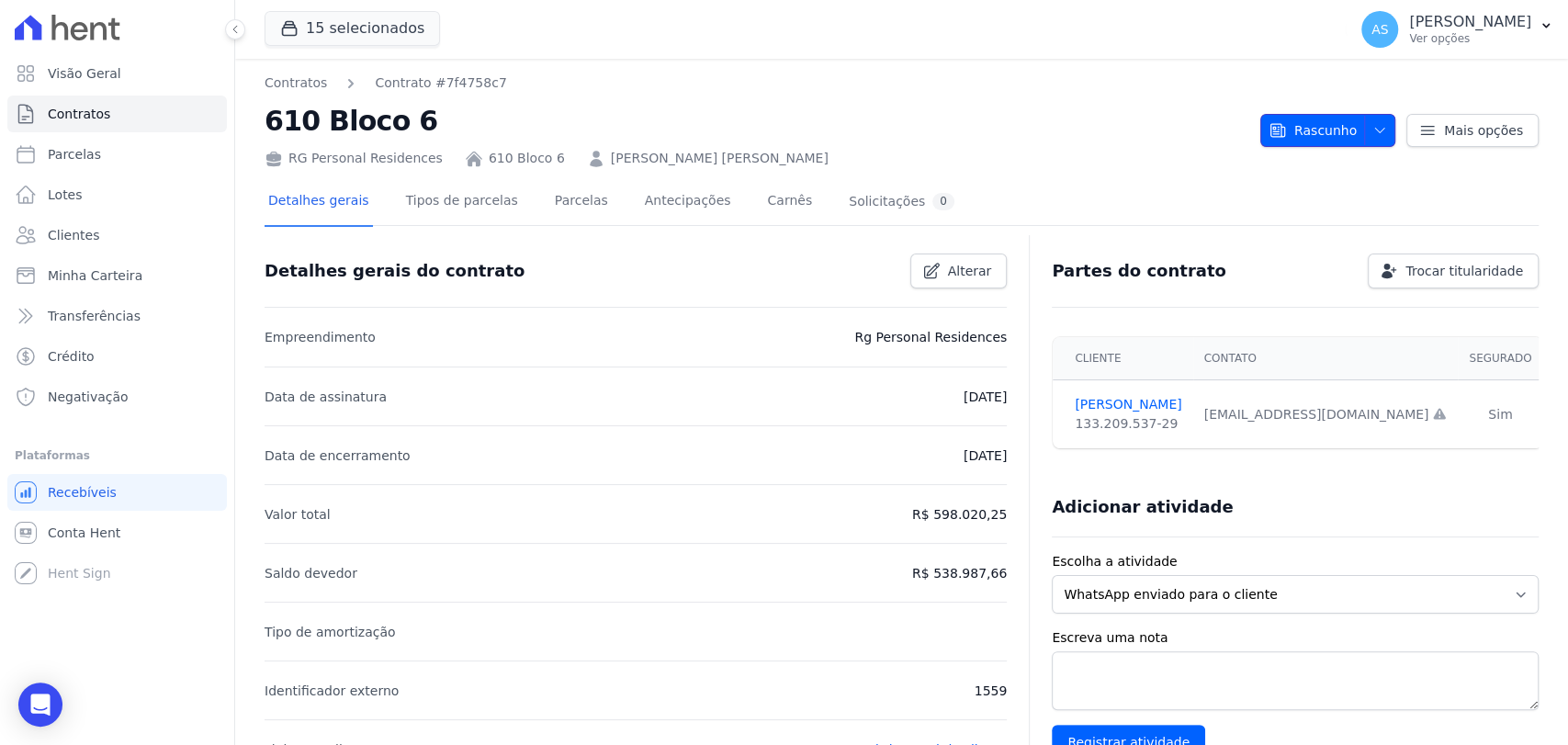
click at [1375, 128] on icon "button" at bounding box center [1379, 130] width 9 height 5
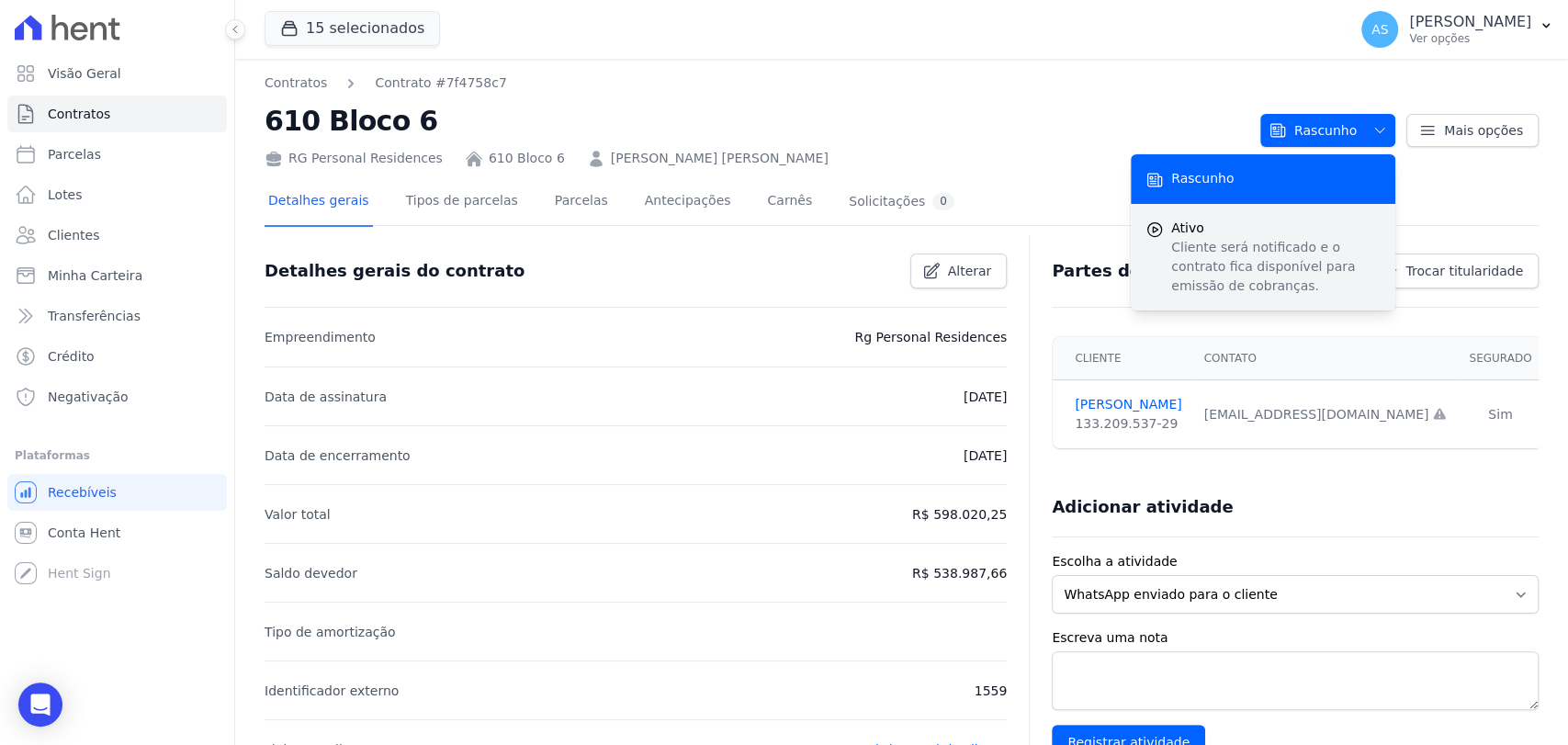
click at [1207, 273] on p "Cliente será notificado e o contrato fica disponível para emissão de cobranças." at bounding box center [1276, 267] width 210 height 58
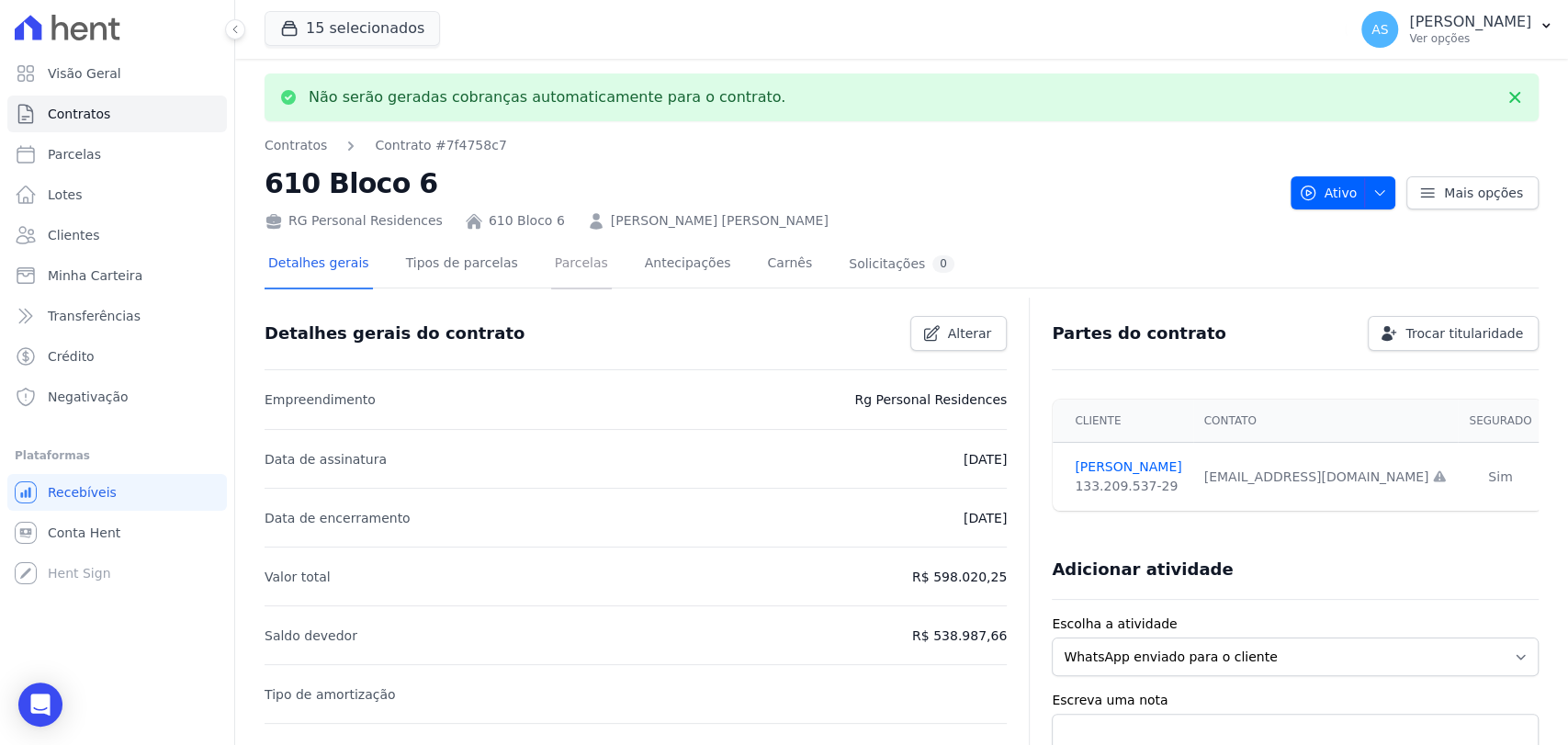
click at [551, 267] on link "Parcelas" at bounding box center [581, 264] width 60 height 48
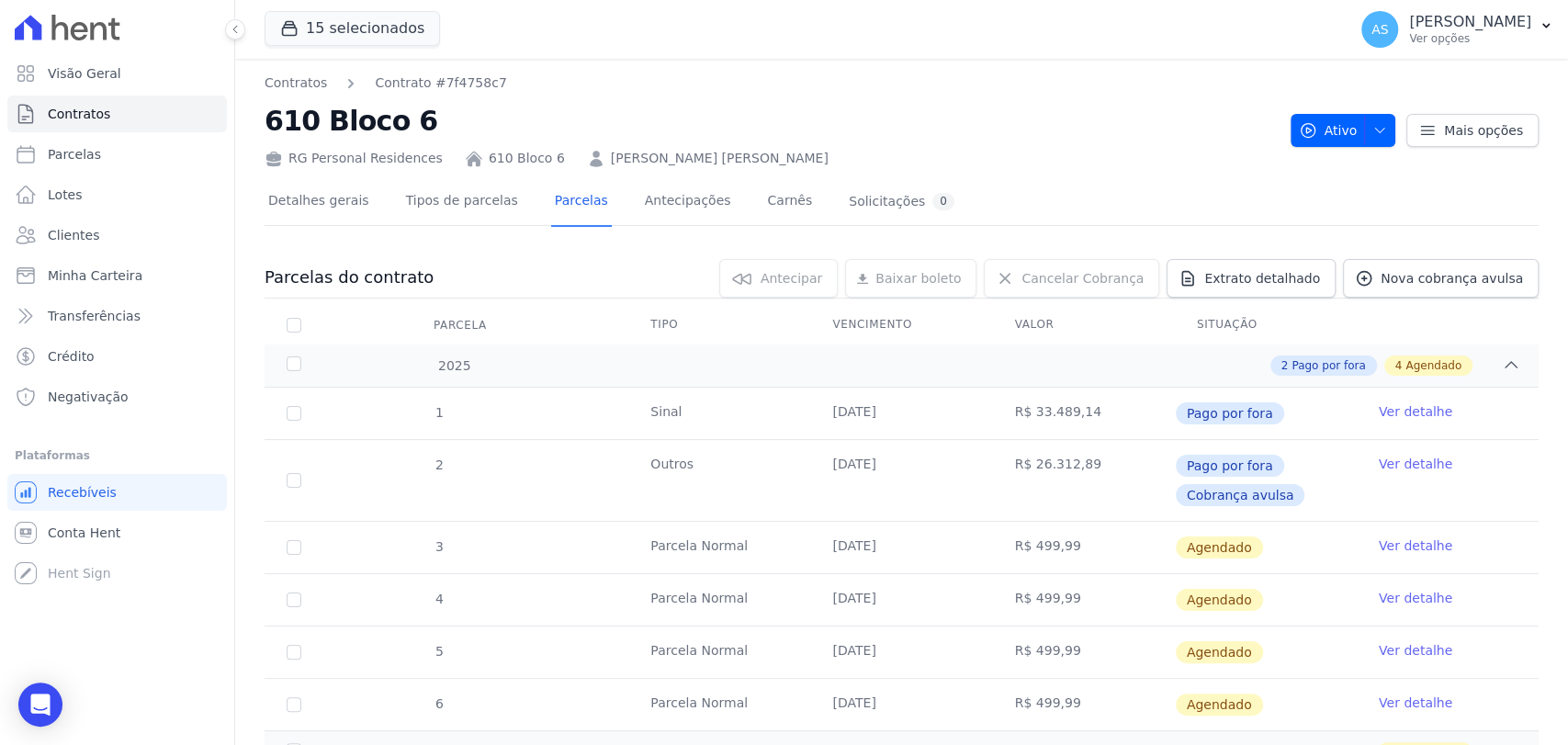
click at [1393, 538] on link "Ver detalhe" at bounding box center [1416, 545] width 73 height 19
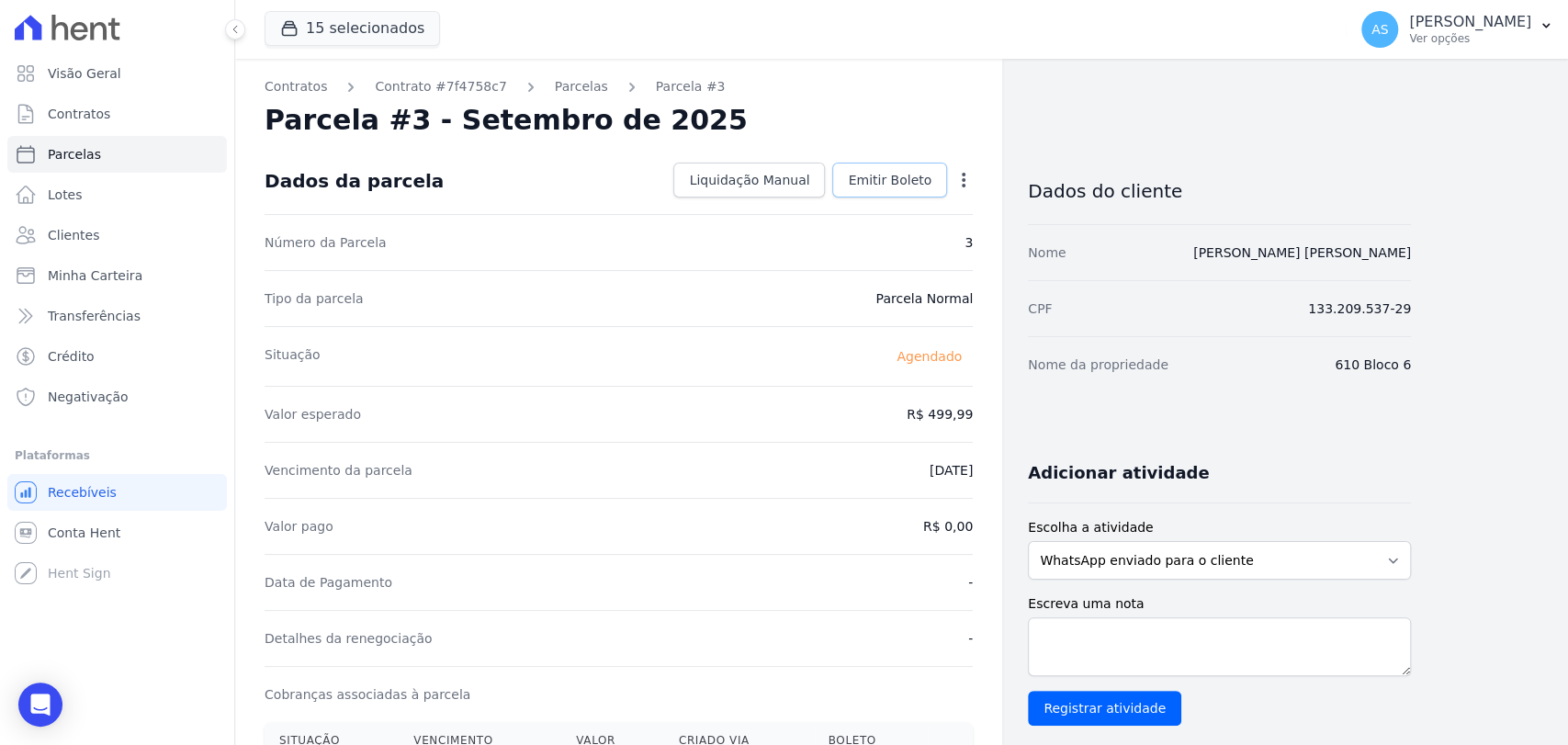
click at [888, 178] on span "Emitir Boleto" at bounding box center [889, 180] width 84 height 19
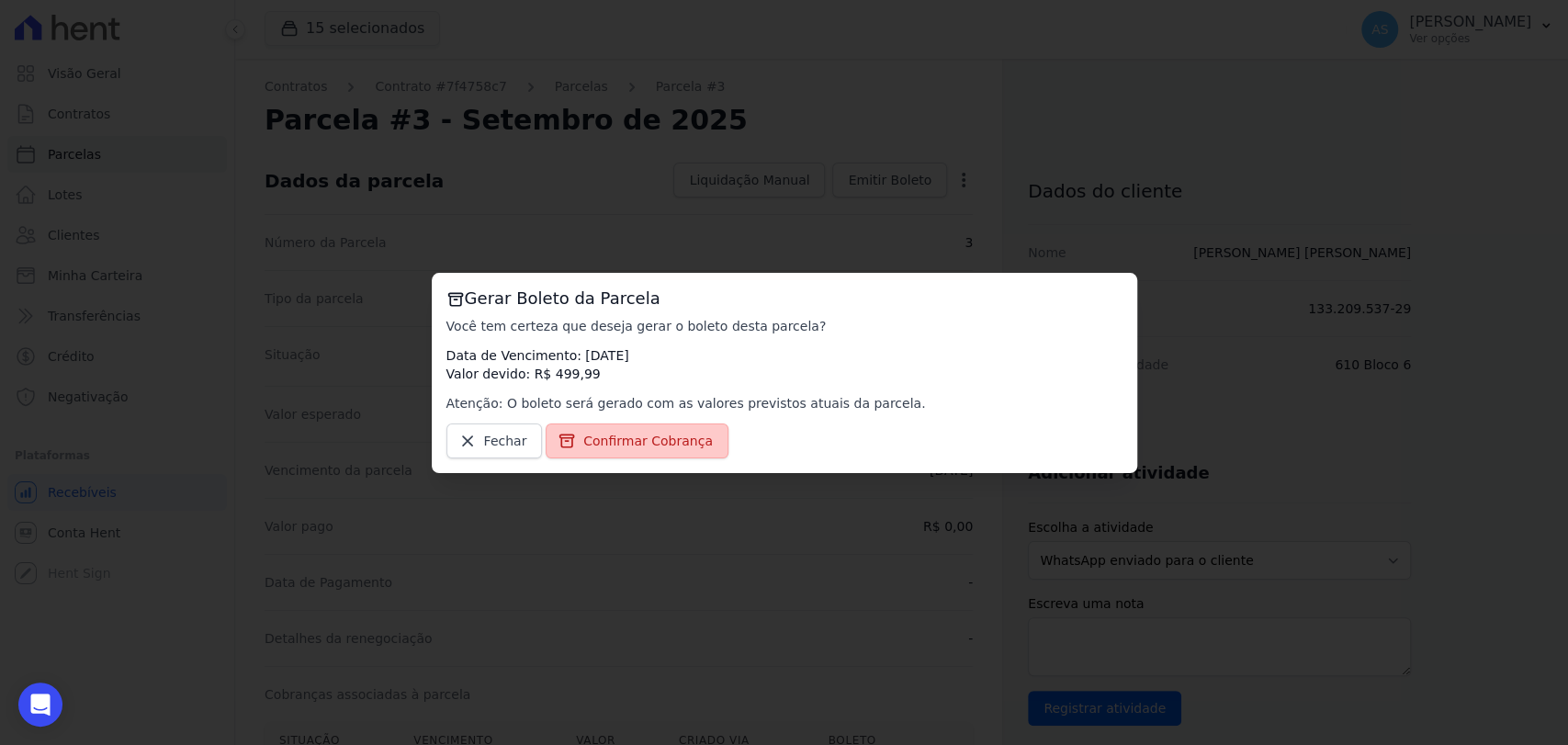
click at [654, 434] on span "Confirmar Cobrança" at bounding box center [648, 440] width 130 height 19
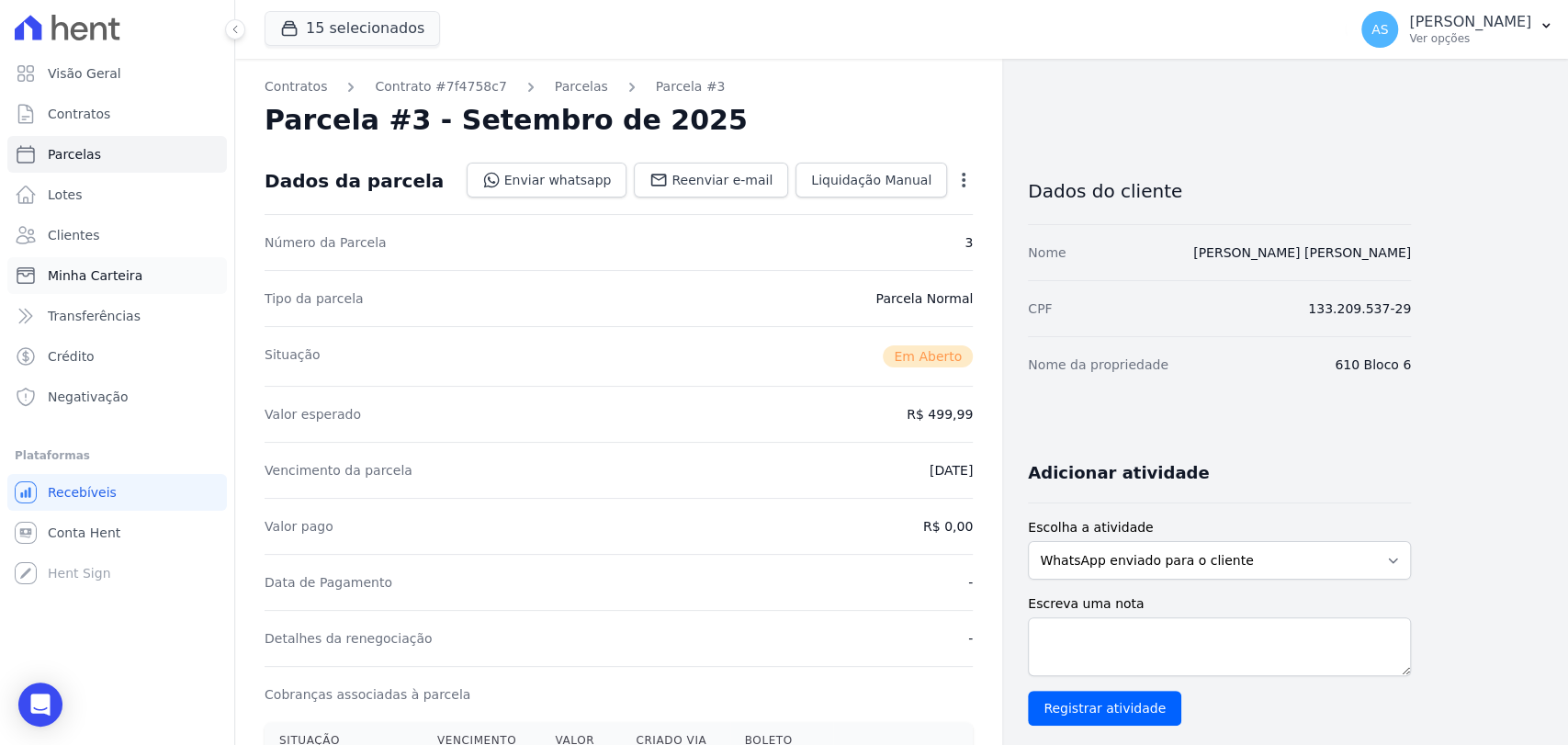
click at [61, 286] on link "Minha Carteira" at bounding box center [117, 275] width 220 height 37
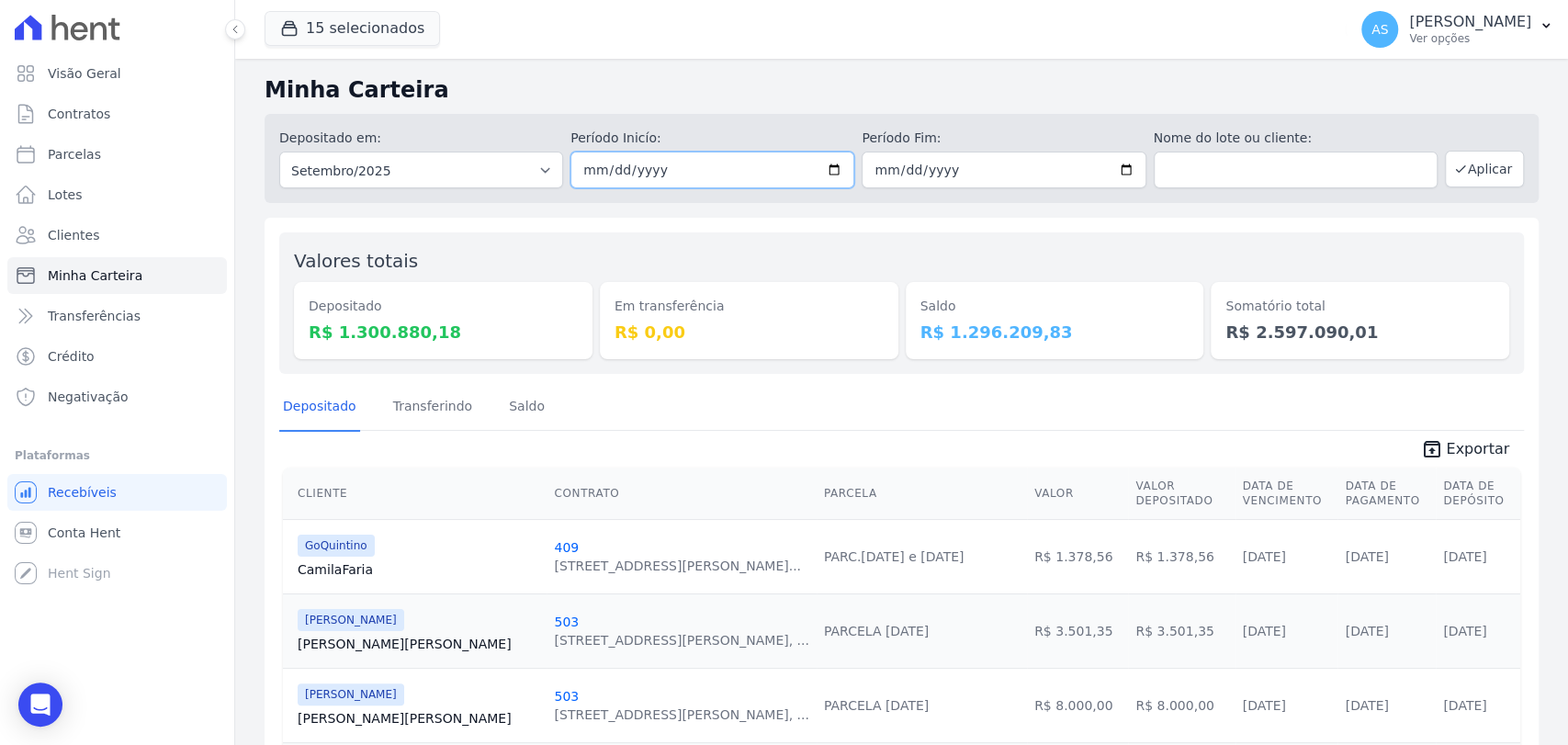
click at [831, 169] on input "2025-09-01" at bounding box center [712, 169] width 284 height 37
type input "2025-09-18"
click at [1117, 167] on input "2025-09-30" at bounding box center [1003, 169] width 284 height 37
type input "2025-09-18"
click at [1457, 169] on button "Aplicar" at bounding box center [1485, 168] width 79 height 37
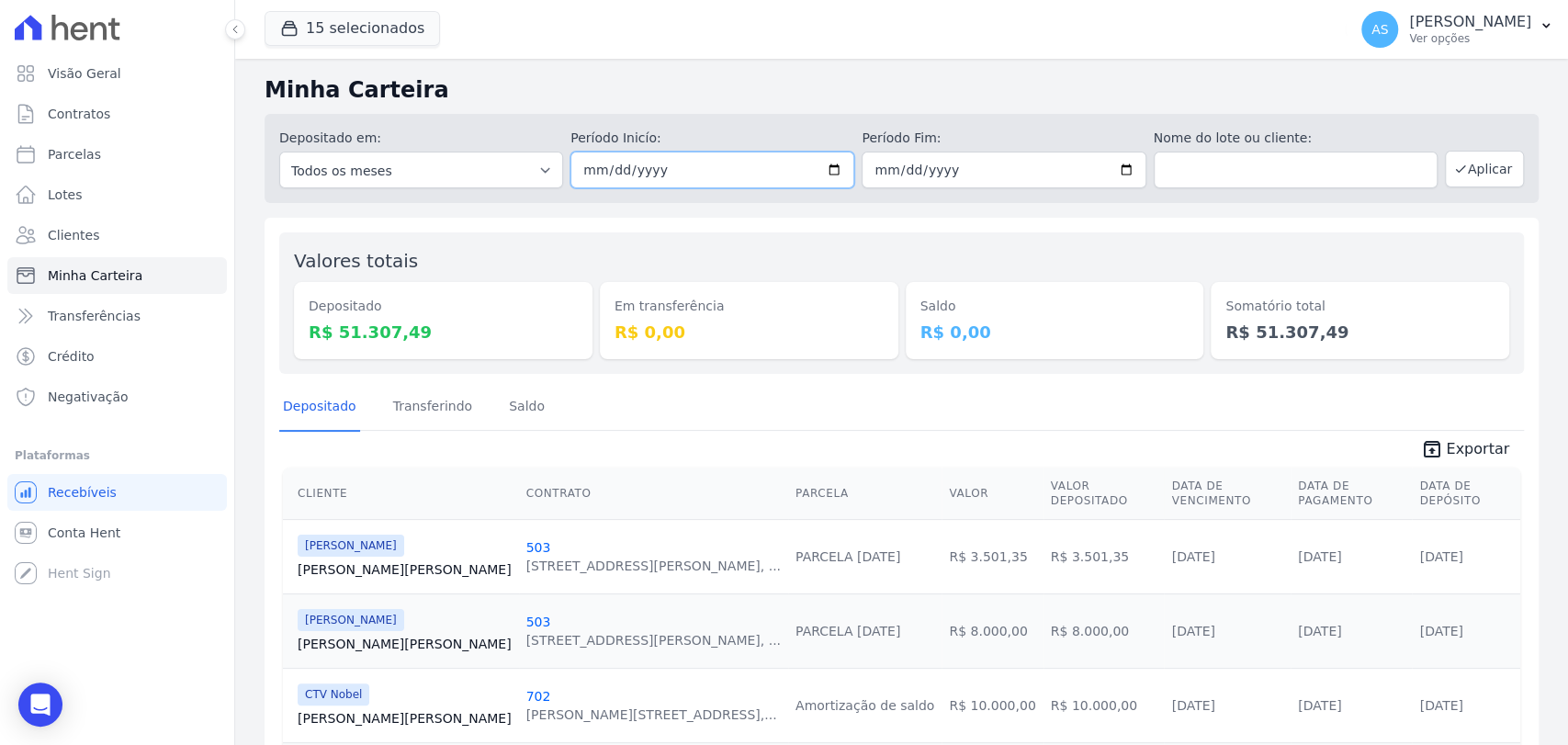
click at [824, 166] on input "[DATE]" at bounding box center [712, 169] width 284 height 37
type input "[DATE]"
click at [1120, 166] on input "[DATE]" at bounding box center [1003, 169] width 284 height 37
type input "[DATE]"
click at [1460, 174] on button "Aplicar" at bounding box center [1485, 168] width 79 height 37
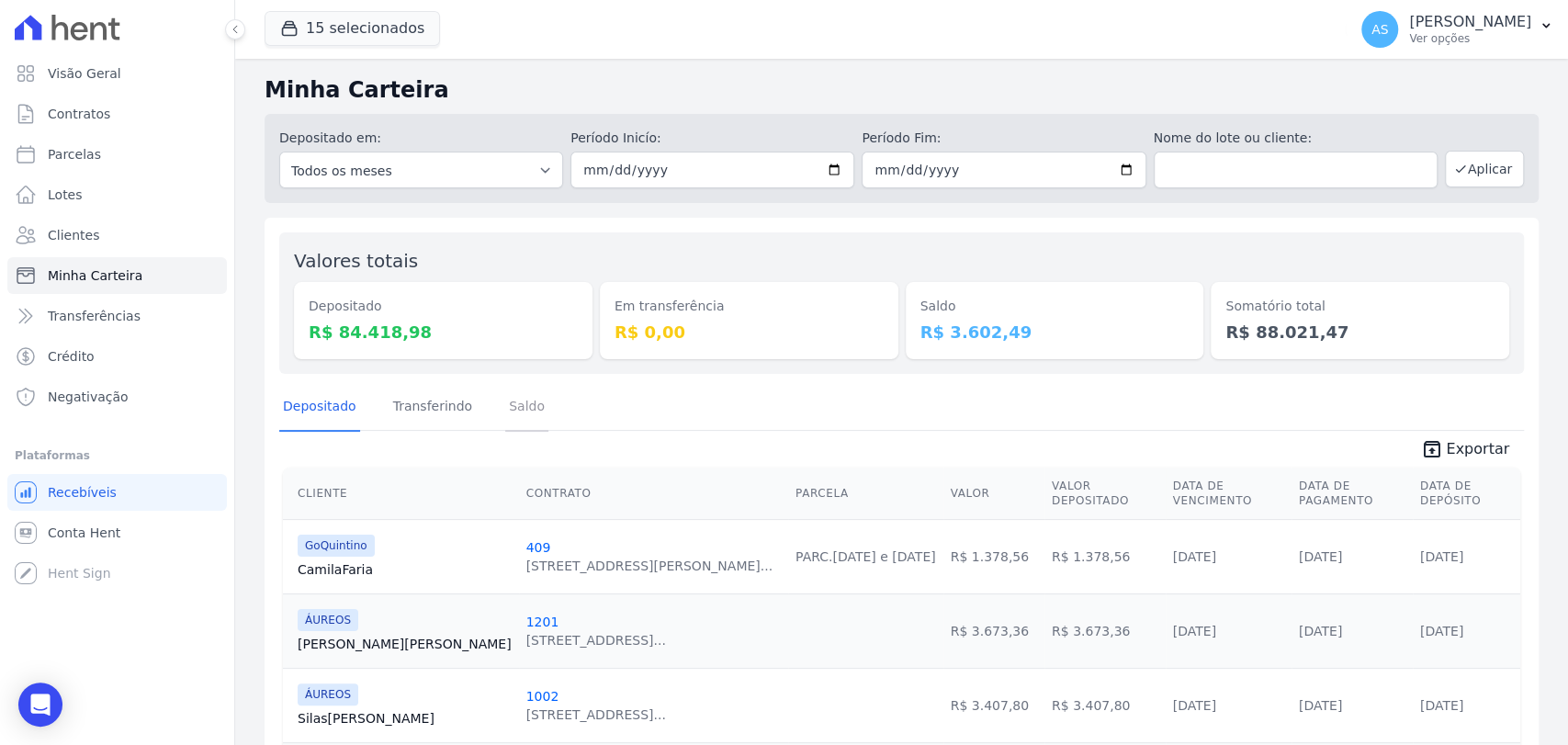
click at [515, 406] on link "Saldo" at bounding box center [527, 408] width 44 height 47
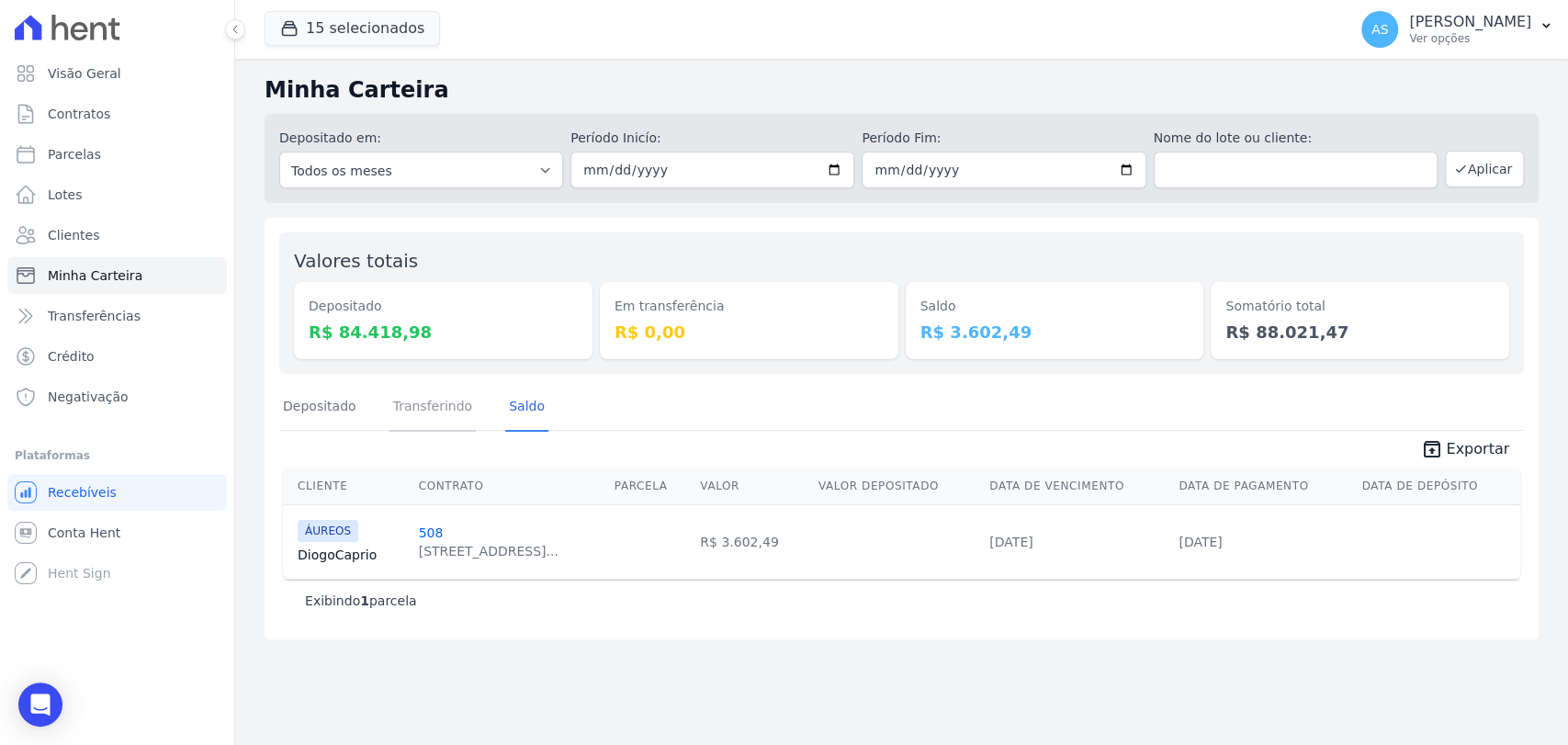
click at [441, 406] on link "Transferindo" at bounding box center [433, 408] width 87 height 47
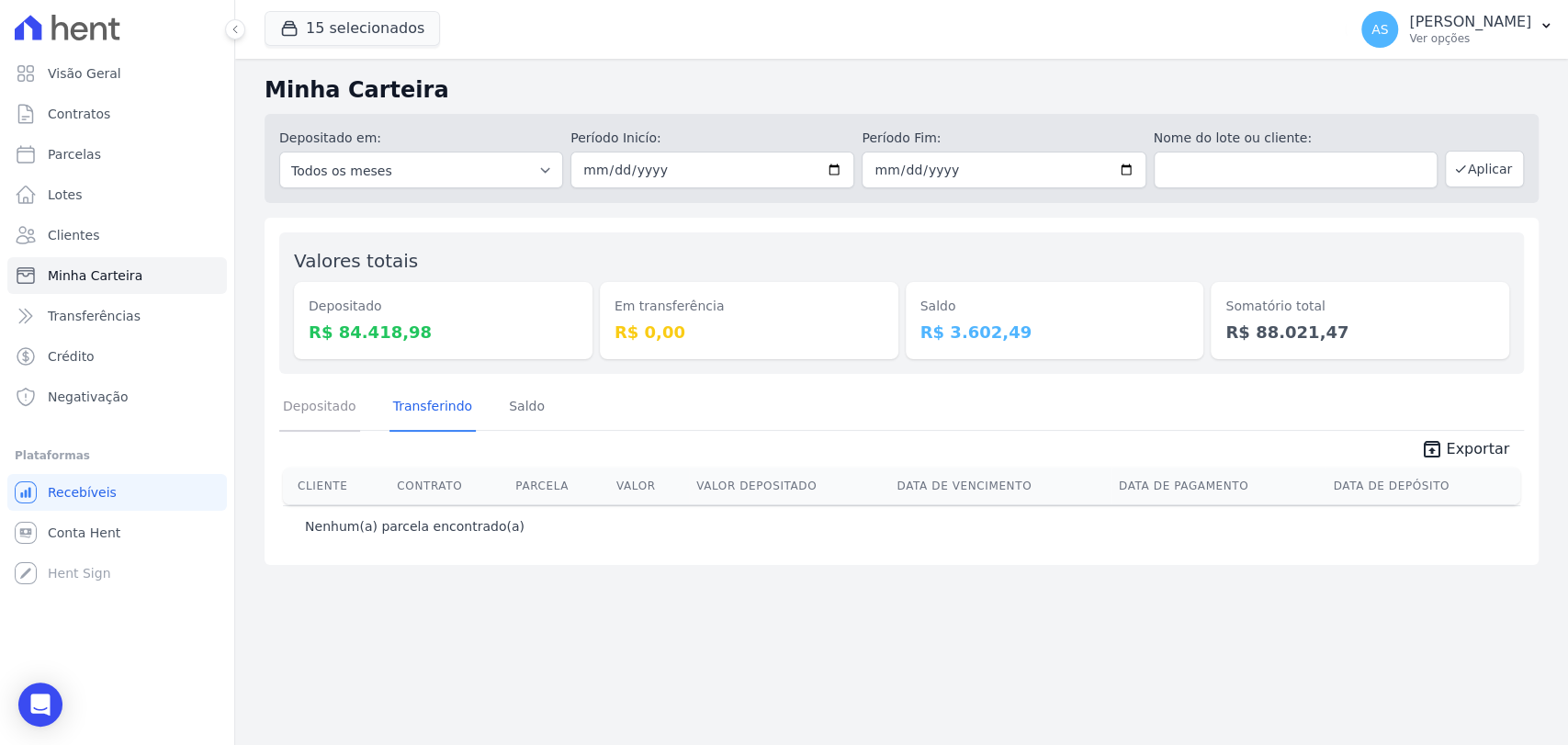
click at [313, 412] on link "Depositado" at bounding box center [320, 408] width 81 height 47
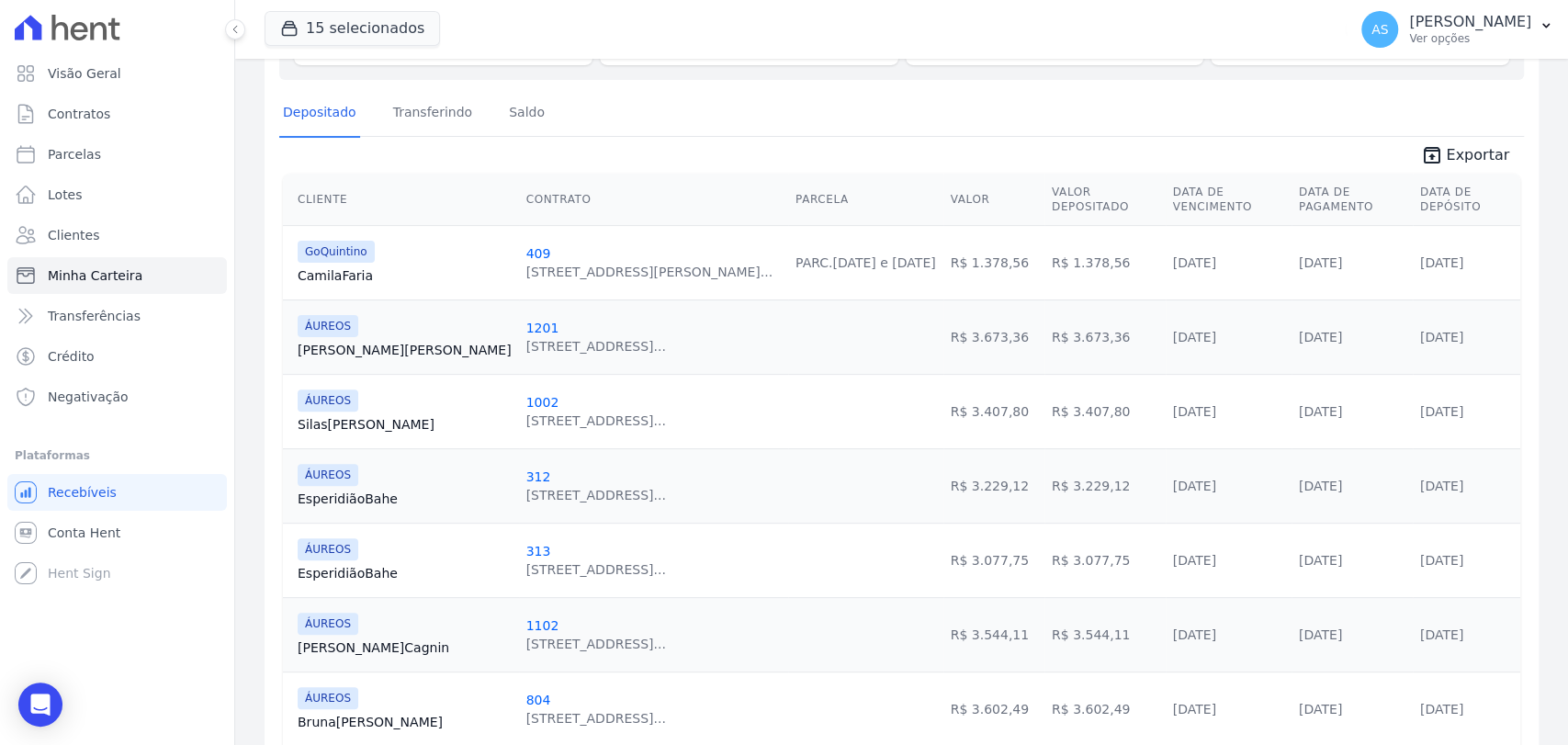
scroll to position [306, 0]
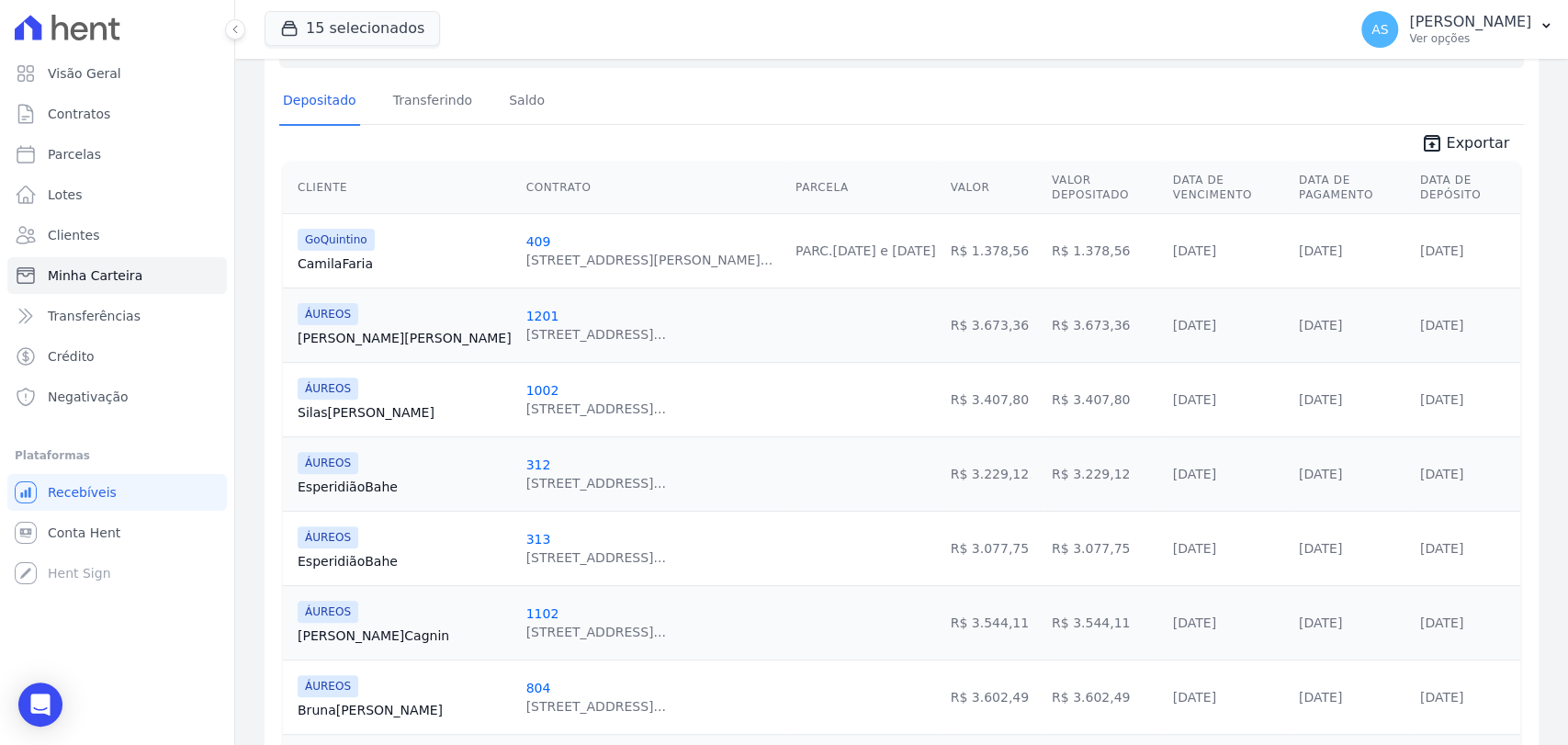
click at [1469, 147] on span "Exportar" at bounding box center [1478, 143] width 63 height 22
click at [81, 113] on span "Contratos" at bounding box center [78, 114] width 62 height 19
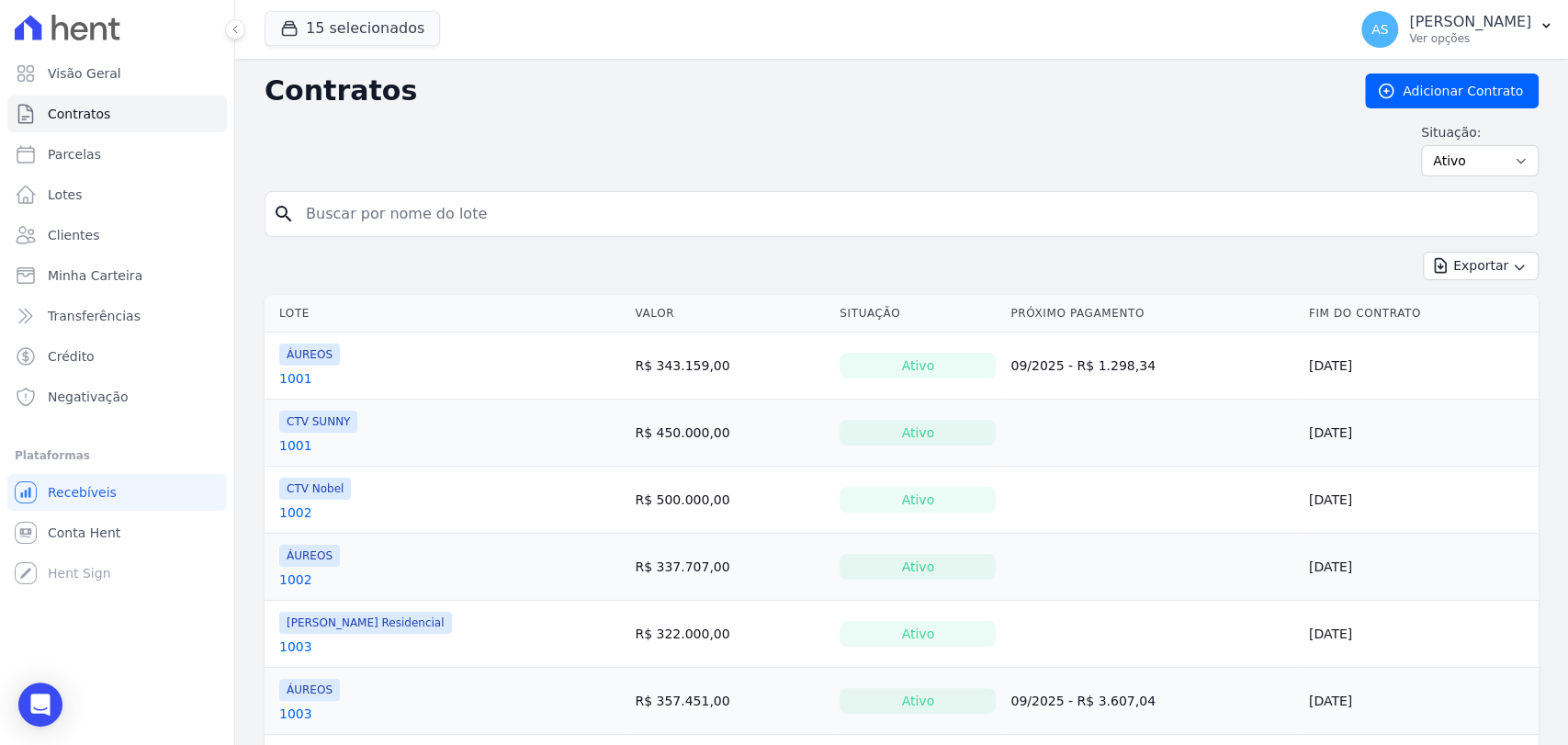
drag, startPoint x: 311, startPoint y: 206, endPoint x: 302, endPoint y: 200, distance: 10.8
click at [311, 206] on input "search" at bounding box center [912, 214] width 1236 height 37
type input "1204"
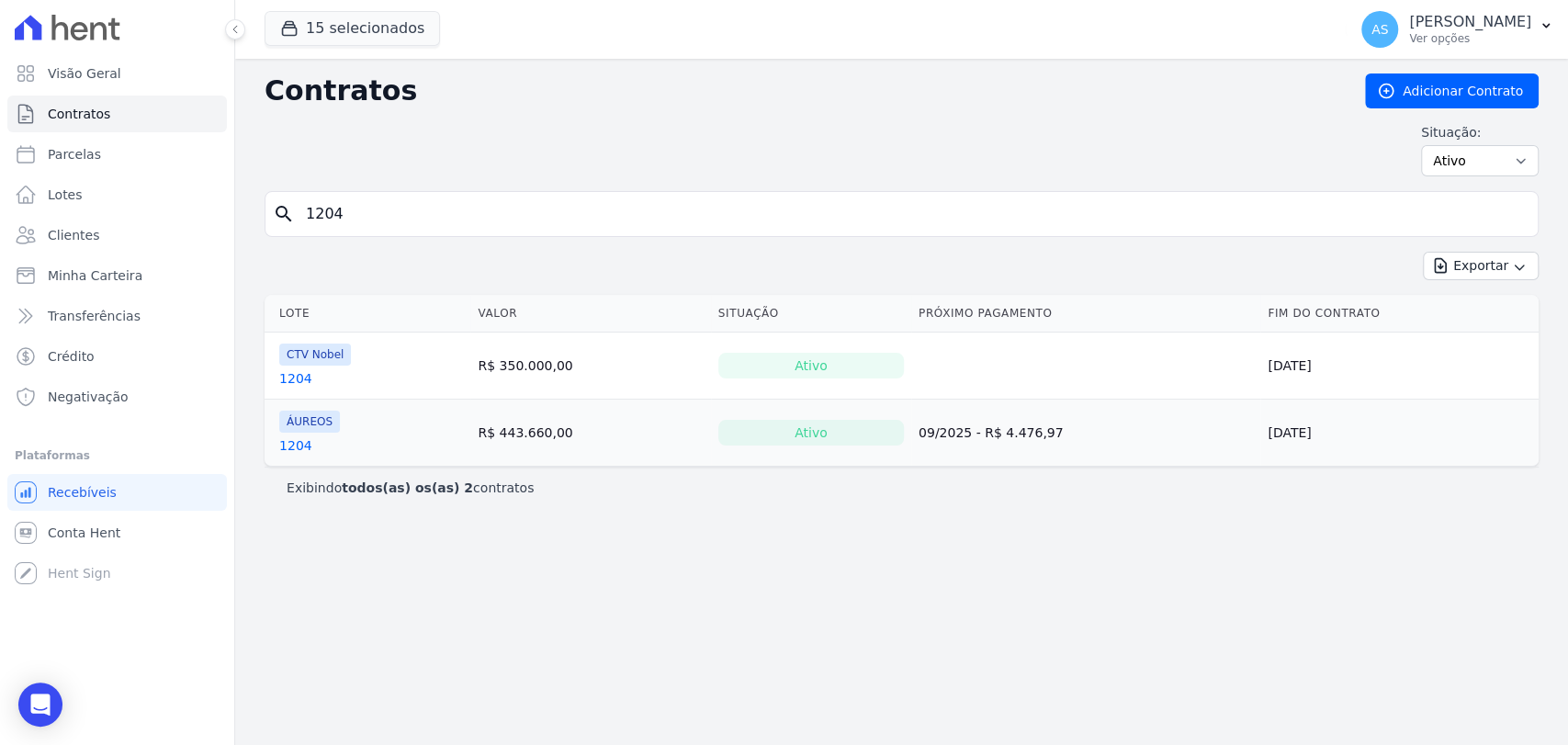
click at [289, 443] on link "1204" at bounding box center [295, 445] width 33 height 19
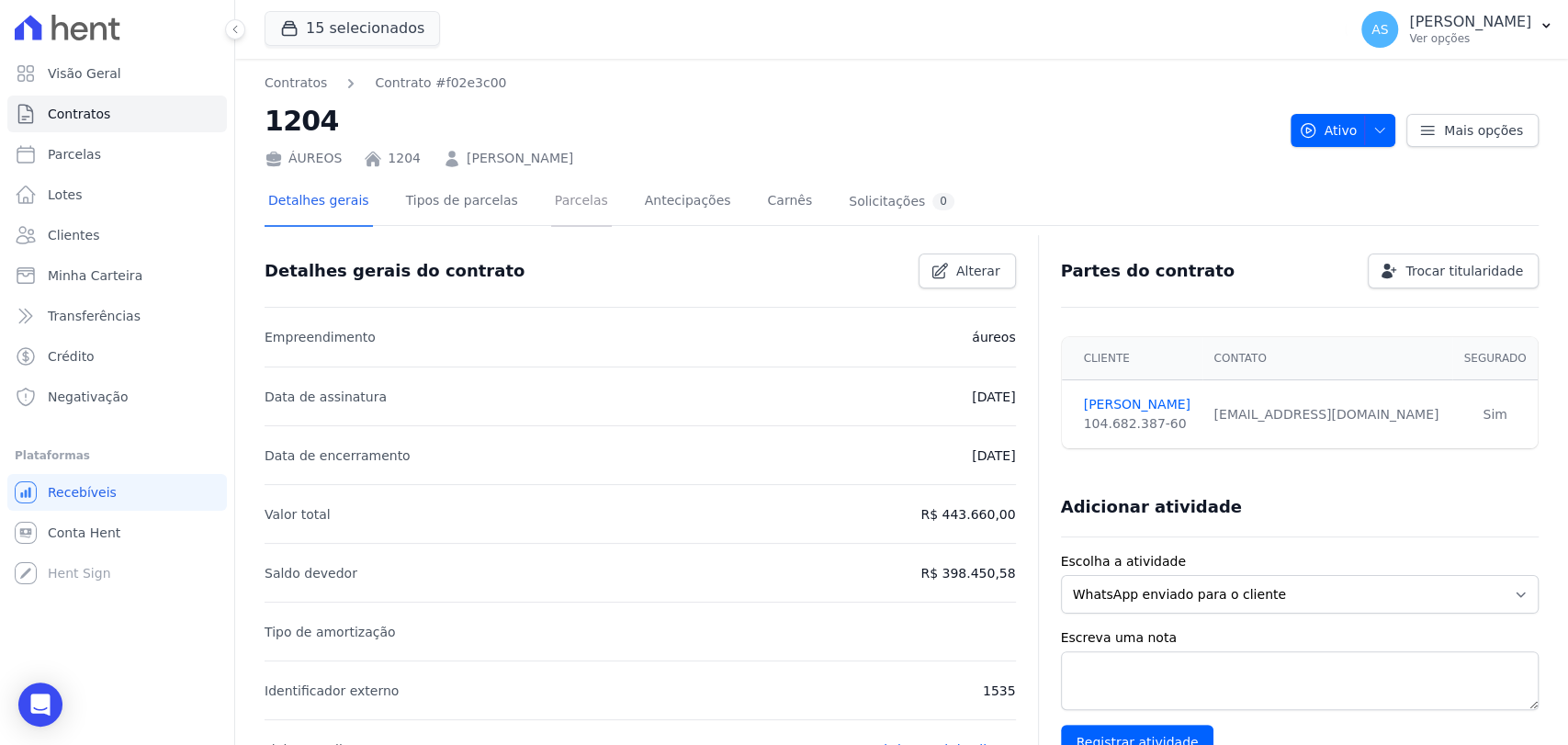
click at [552, 201] on link "Parcelas" at bounding box center [581, 202] width 60 height 48
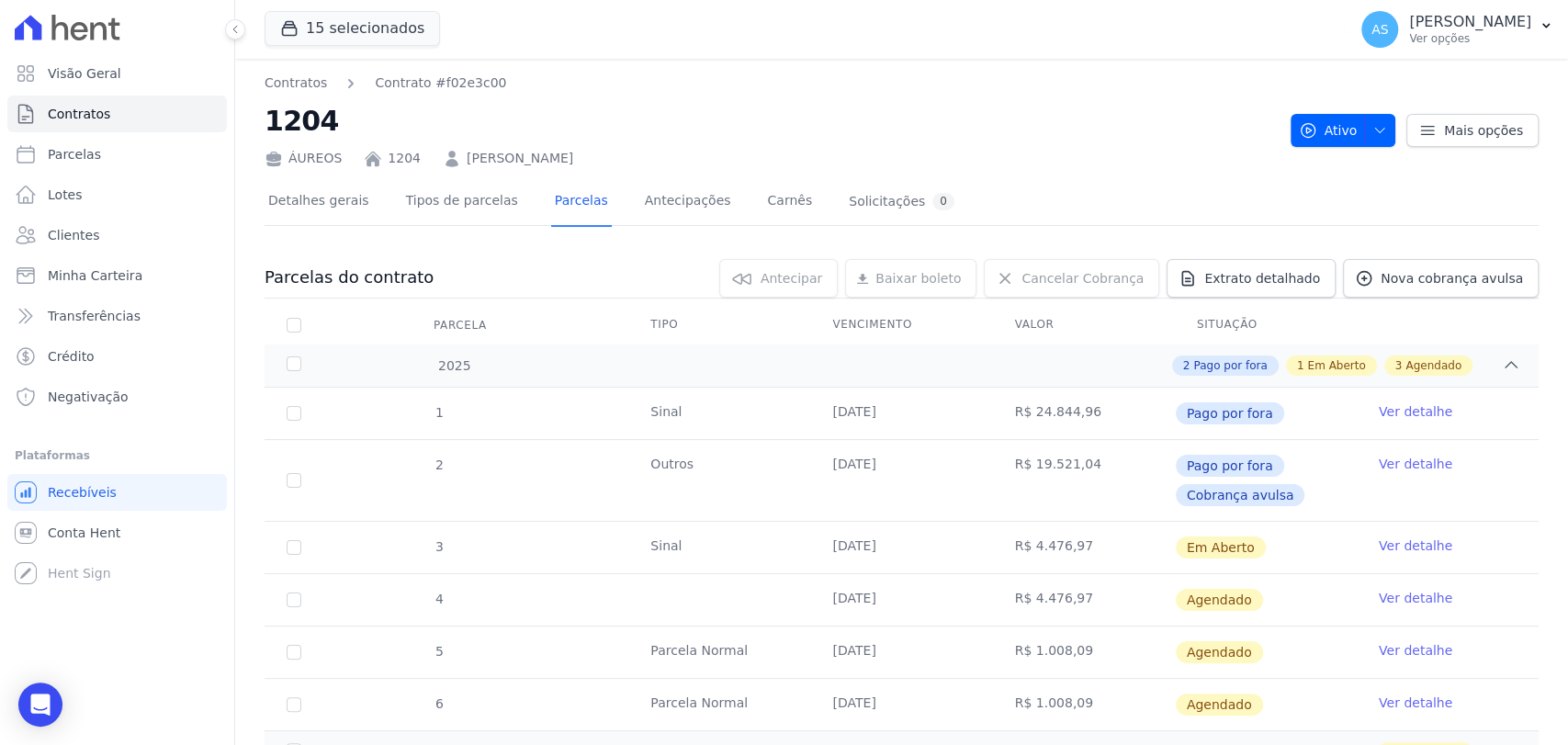
click at [1390, 538] on link "Ver detalhe" at bounding box center [1416, 545] width 73 height 19
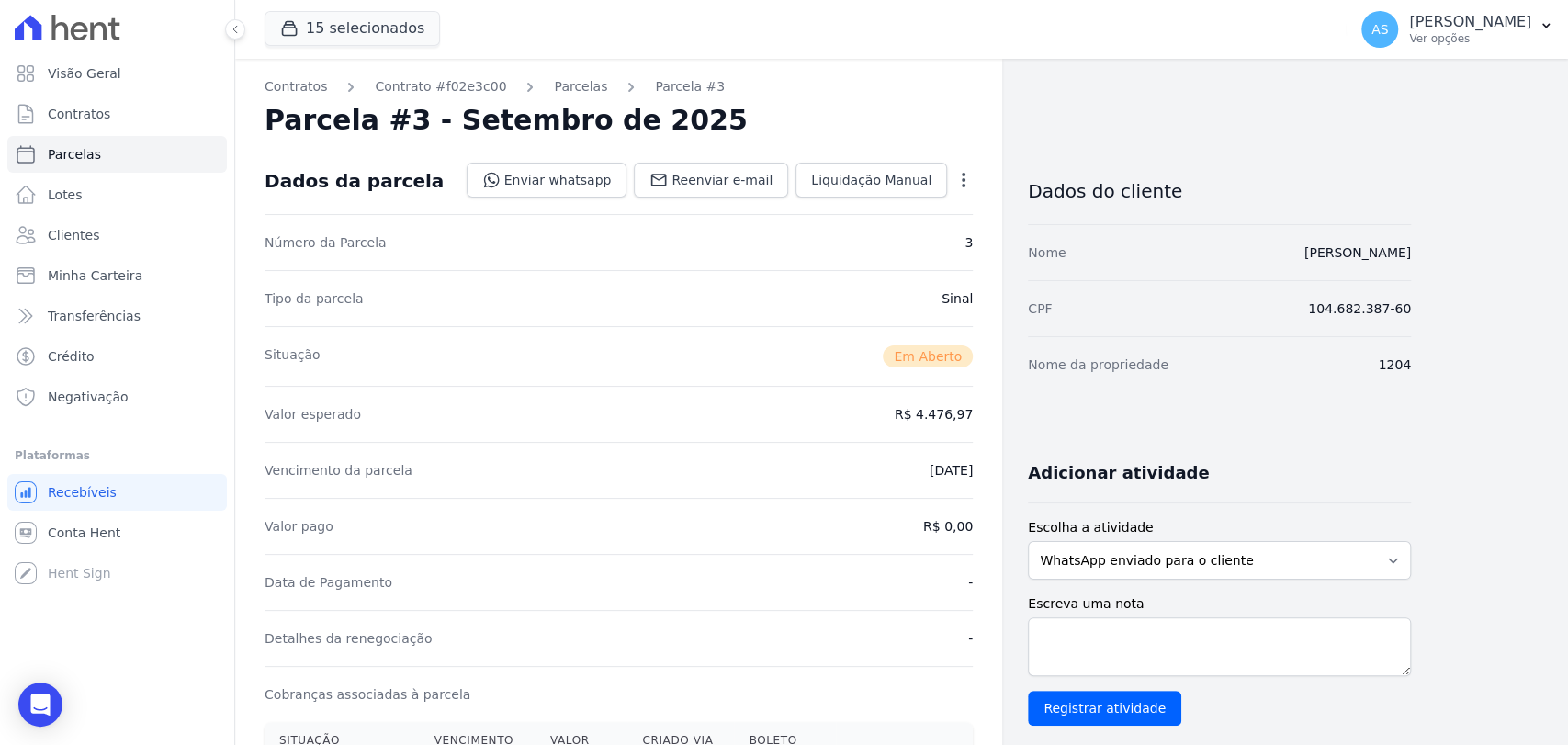
scroll to position [306, 0]
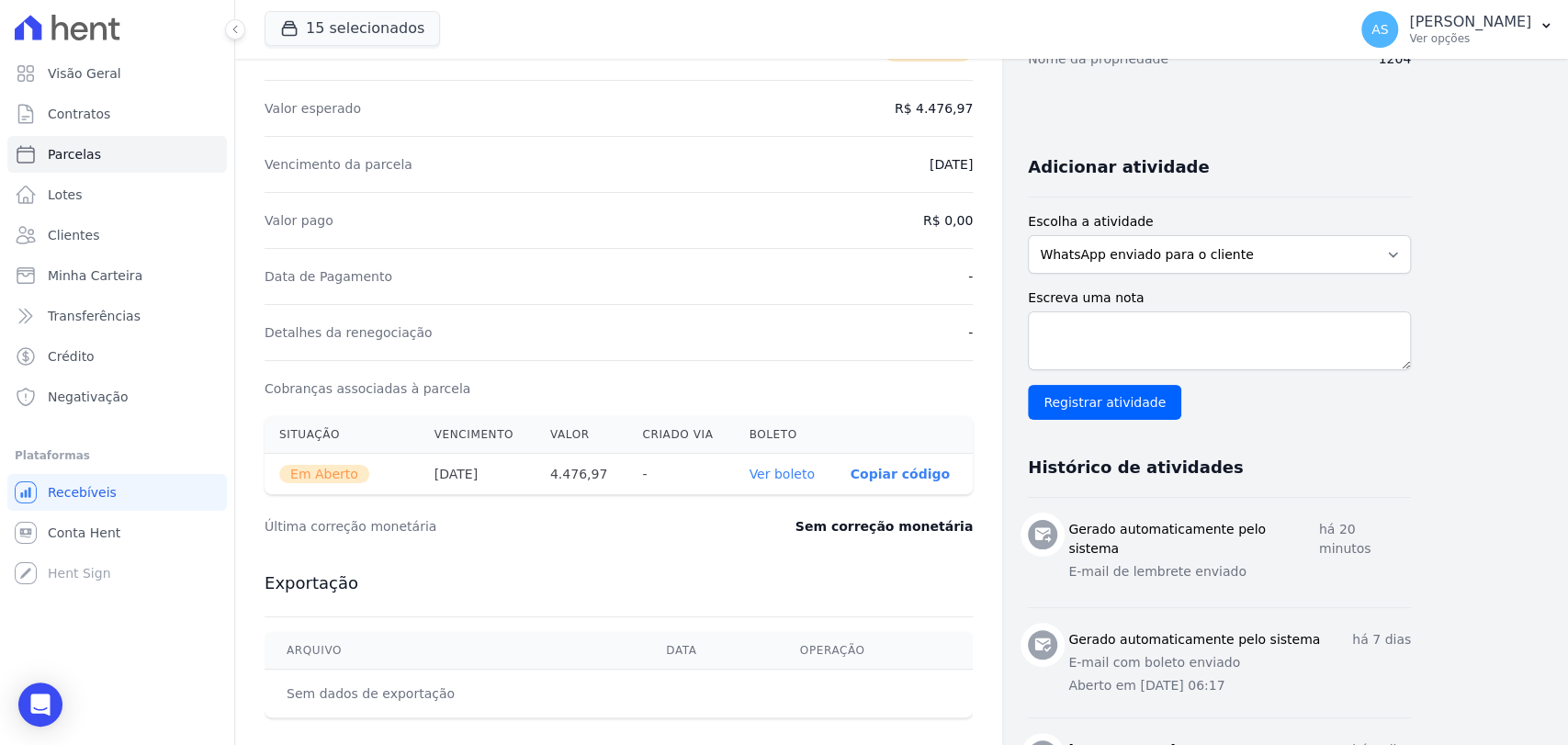
click at [794, 472] on link "Ver boleto" at bounding box center [782, 474] width 65 height 15
click at [73, 238] on span "Clientes" at bounding box center [73, 234] width 51 height 19
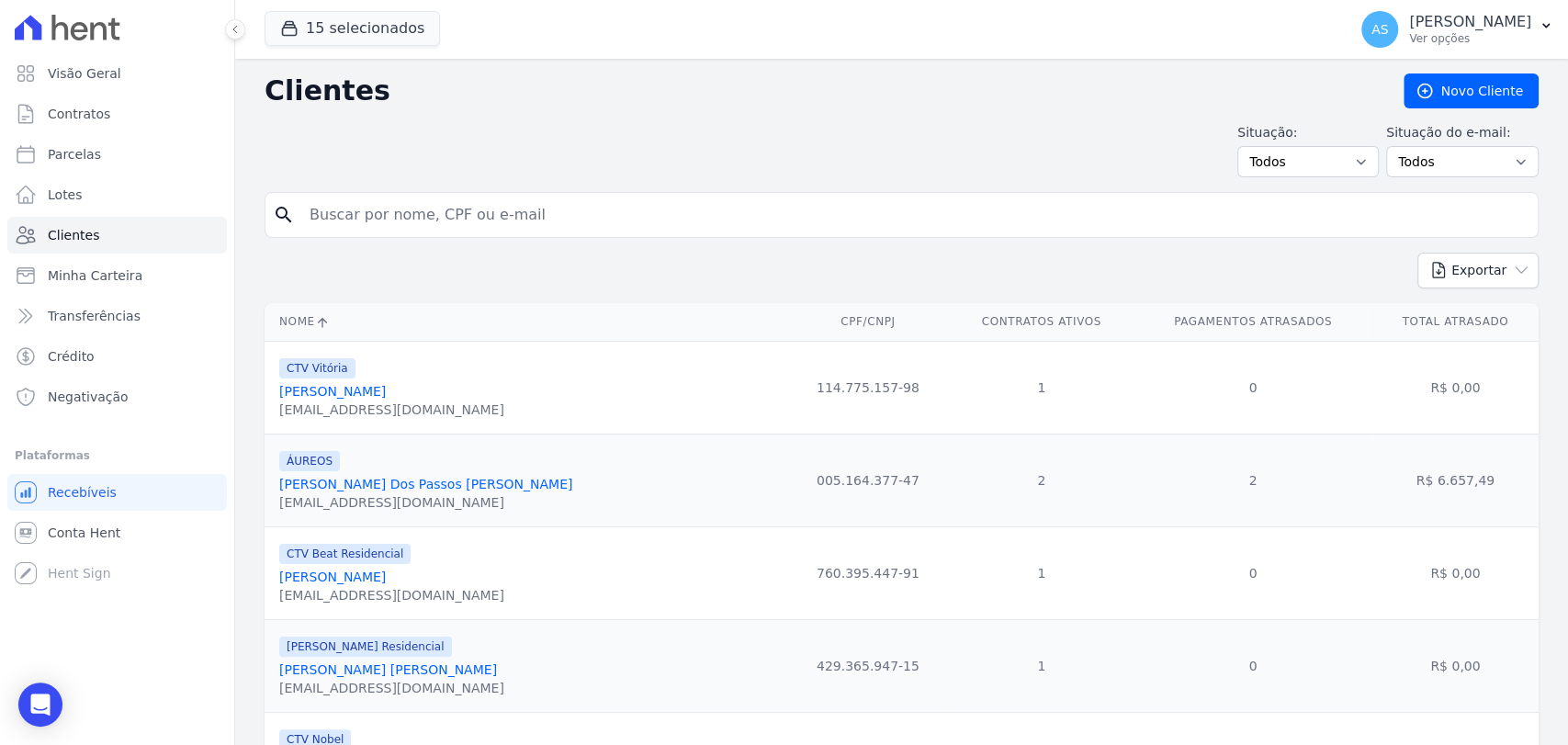
click at [360, 221] on input "search" at bounding box center [914, 215] width 1232 height 37
paste input "Reinaldo Cardoso dos Santos"
type input "Reinaldo Cardoso dos Santos"
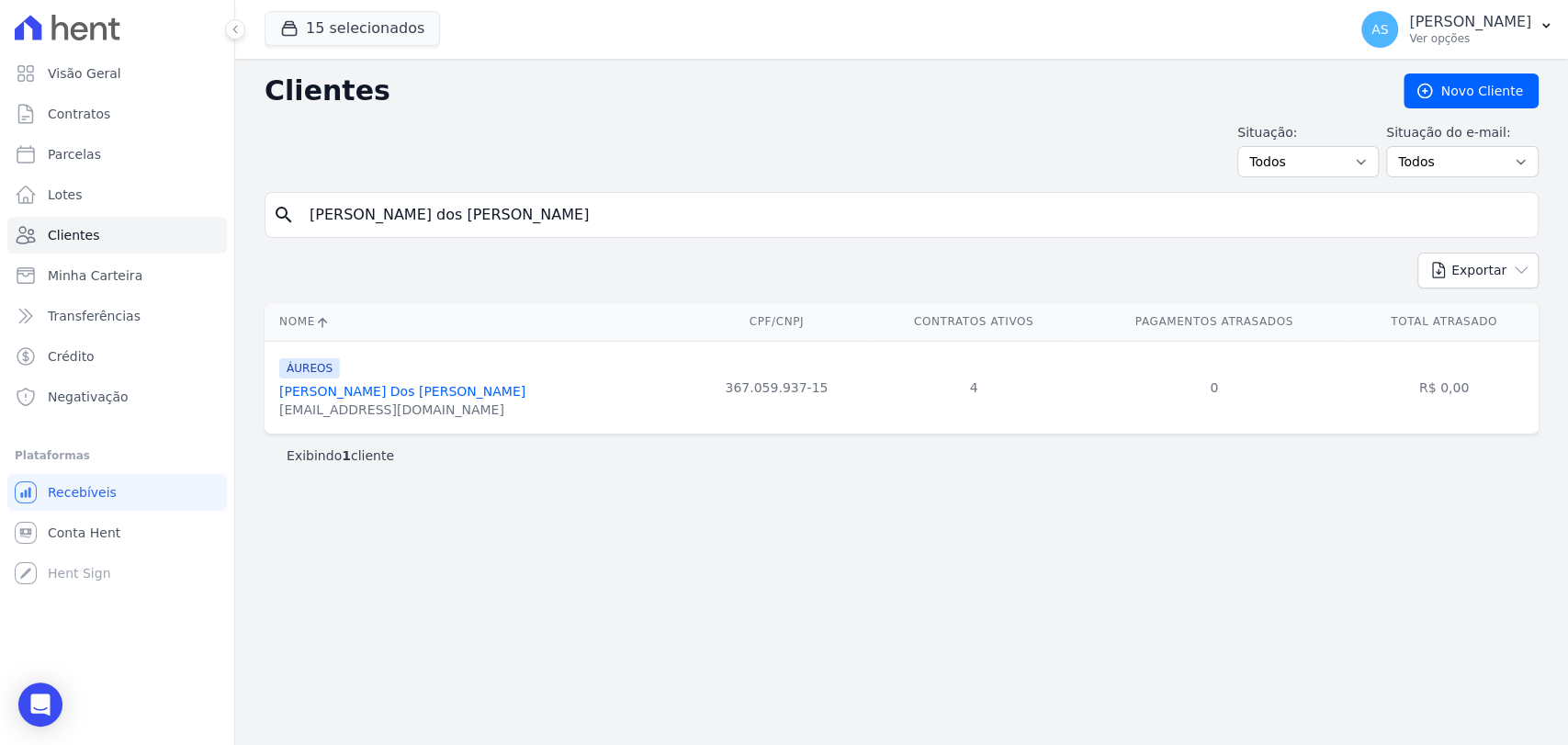
click at [335, 387] on link "Reinaldo Cardoso Dos Santos" at bounding box center [402, 391] width 246 height 15
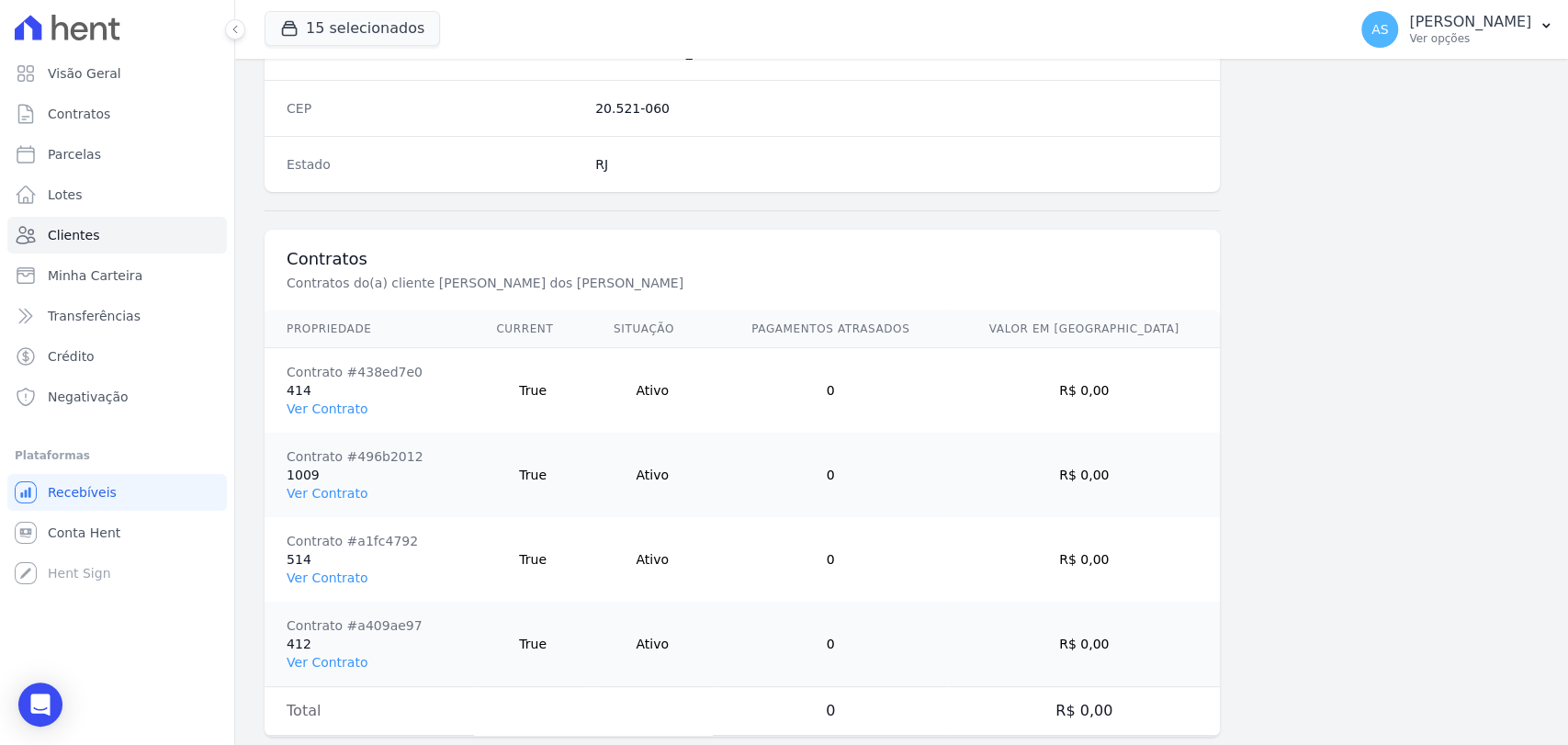
scroll to position [1225, 0]
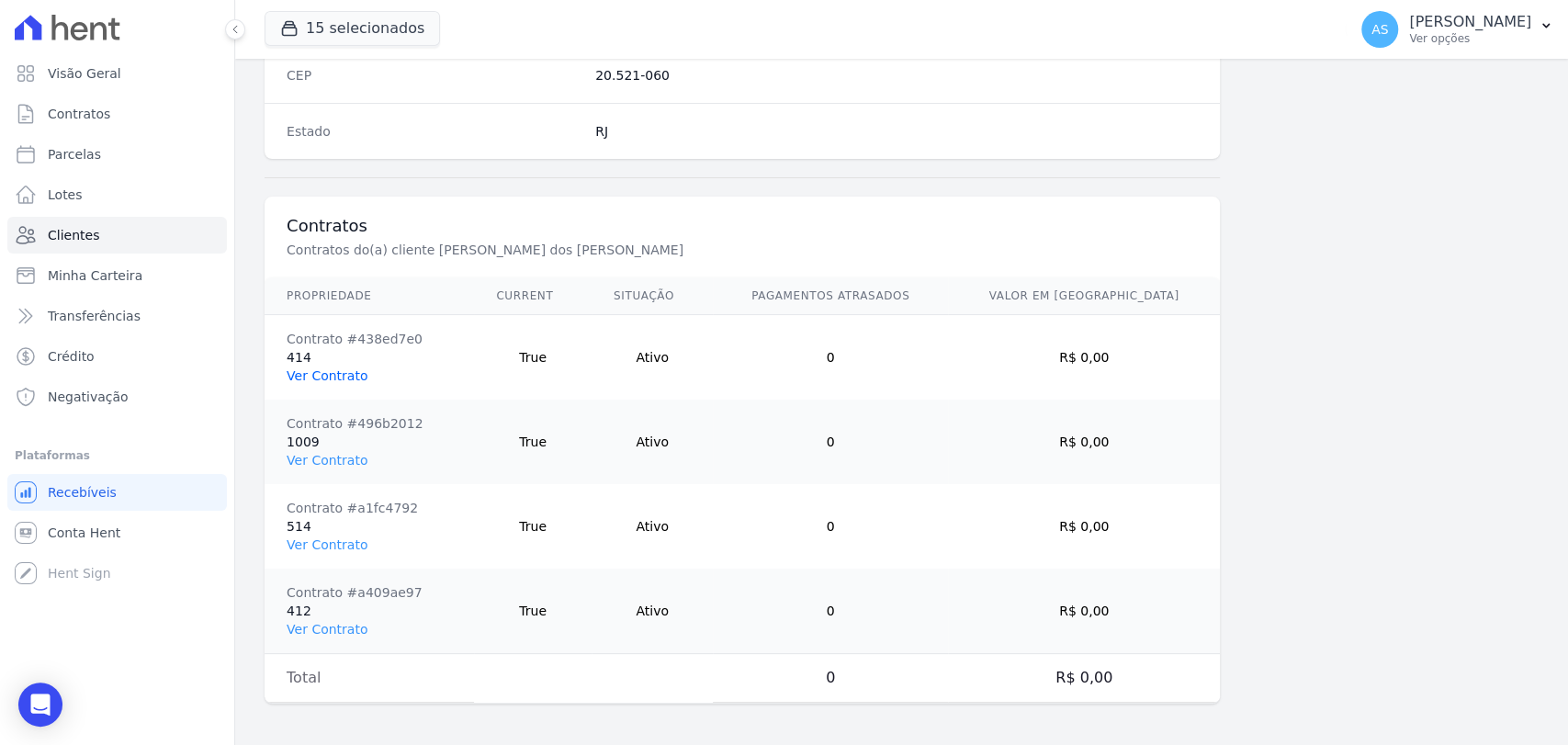
click at [311, 373] on link "Ver Contrato" at bounding box center [327, 375] width 81 height 15
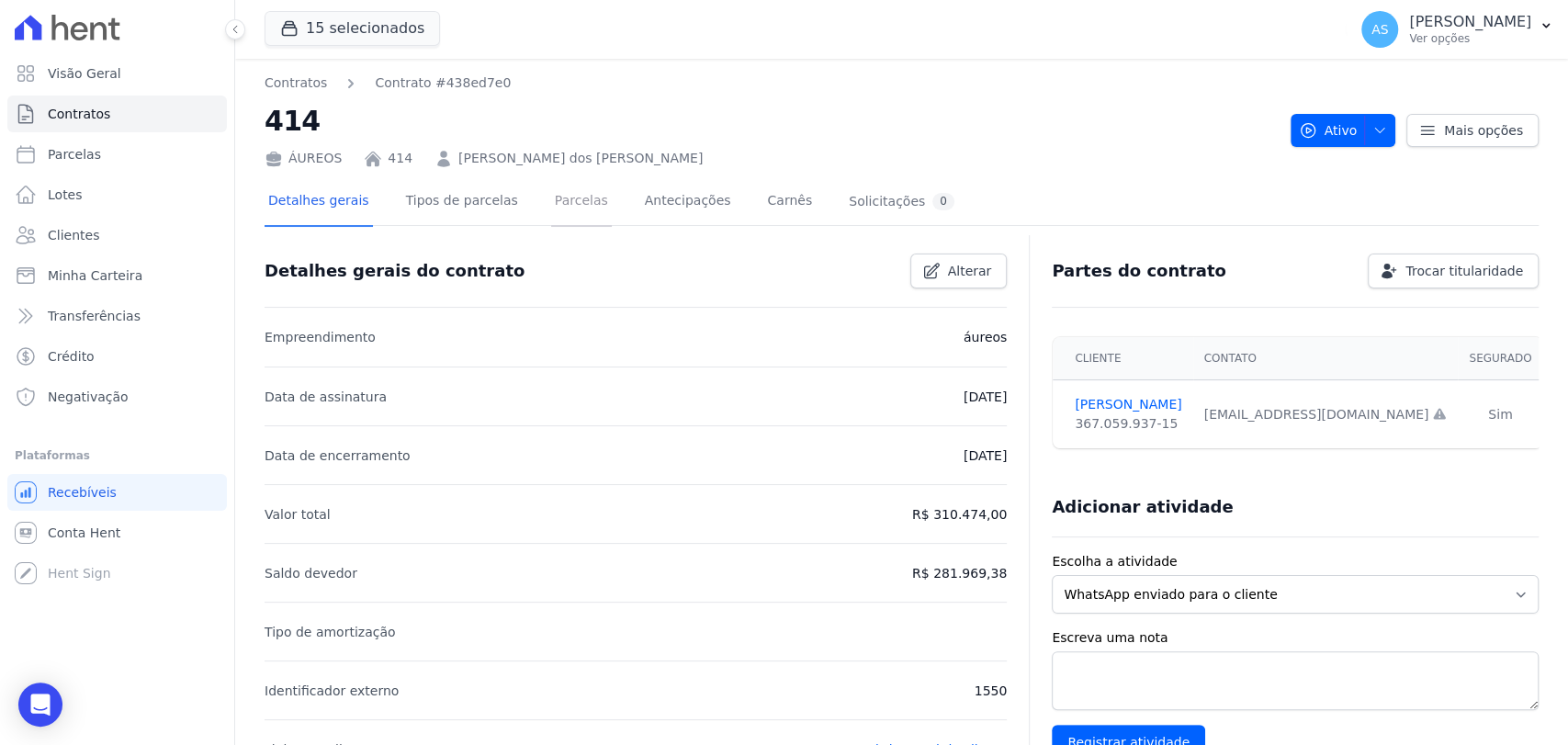
click at [562, 210] on link "Parcelas" at bounding box center [581, 202] width 60 height 48
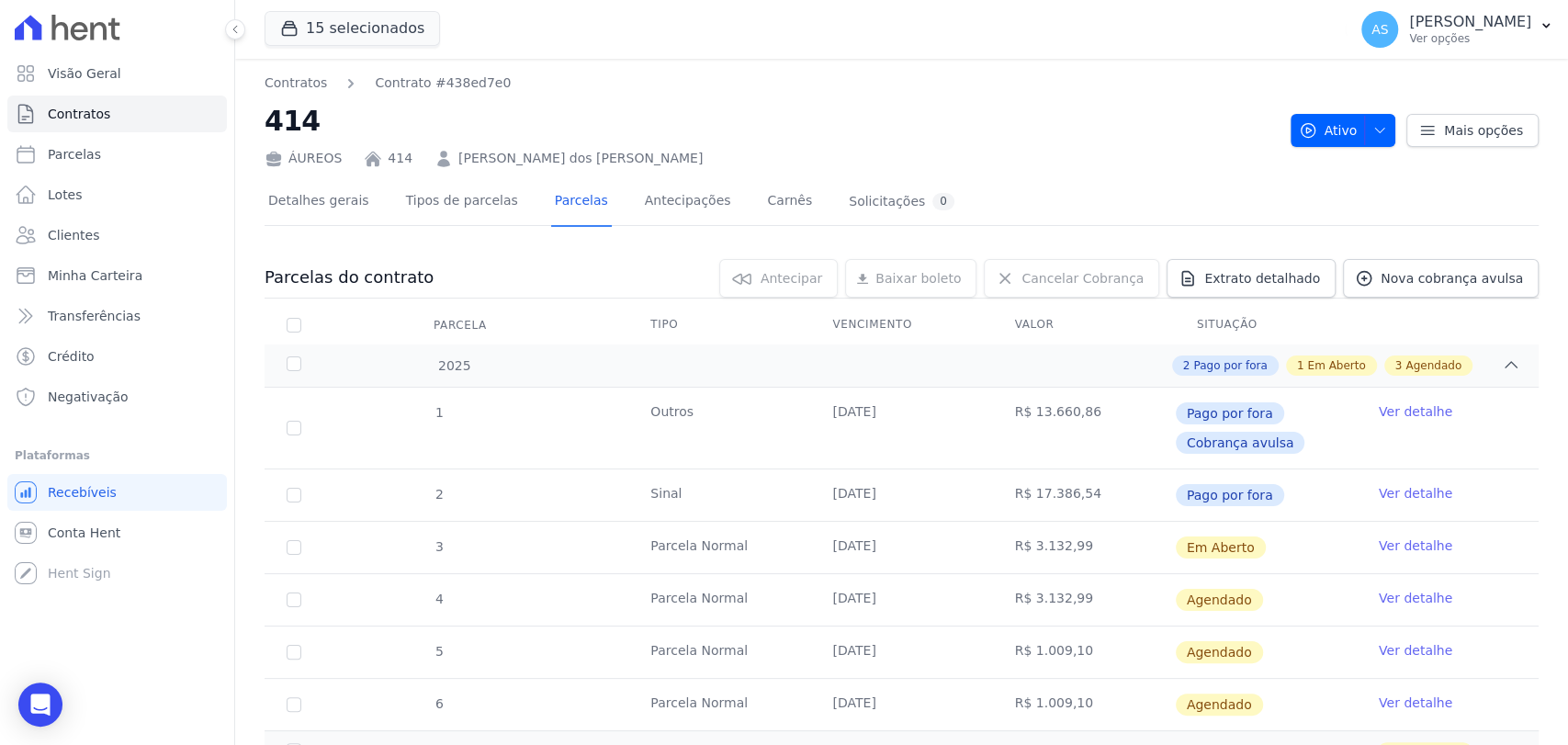
click at [1412, 538] on link "Ver detalhe" at bounding box center [1416, 545] width 73 height 19
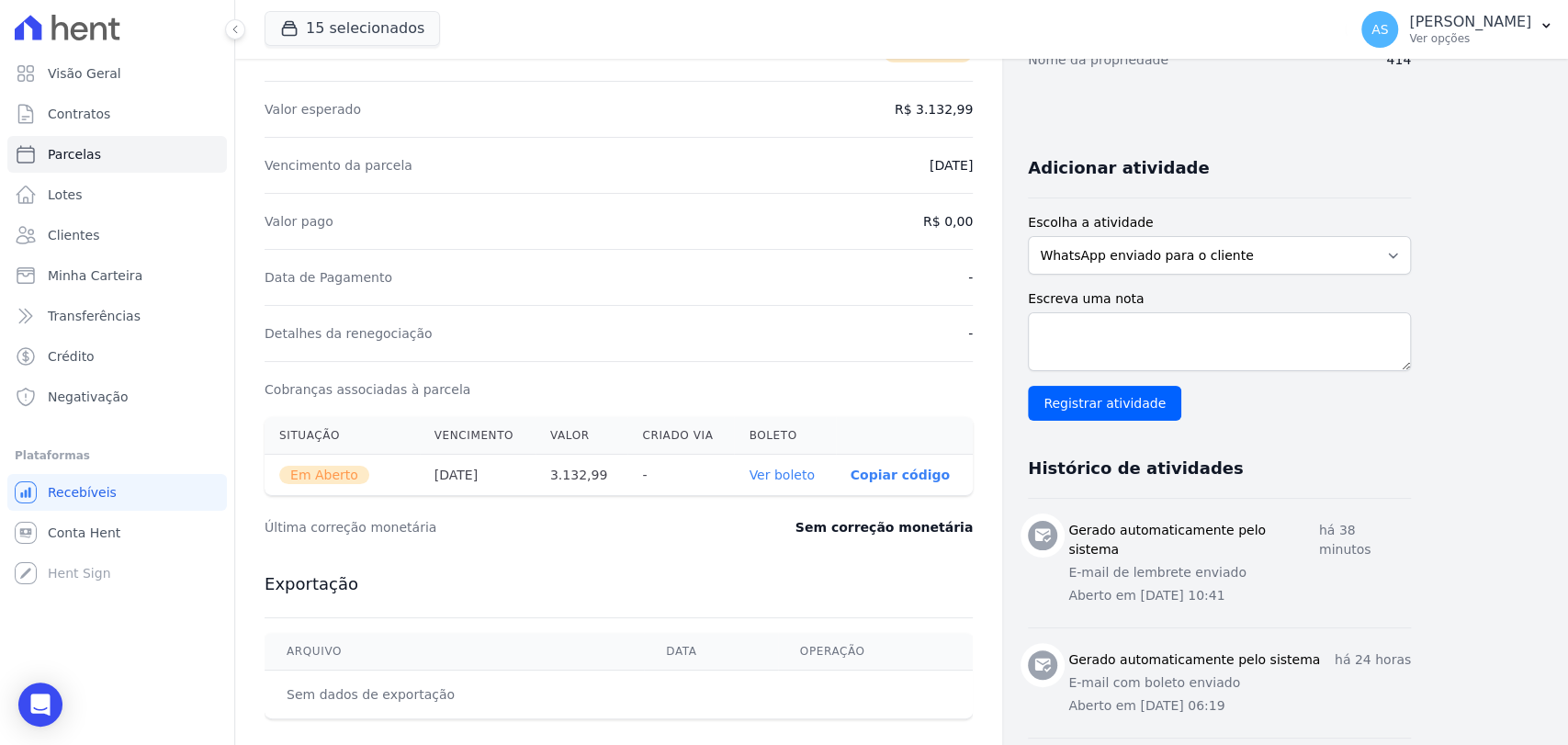
scroll to position [306, 0]
click at [779, 468] on link "Ver boleto" at bounding box center [782, 474] width 65 height 15
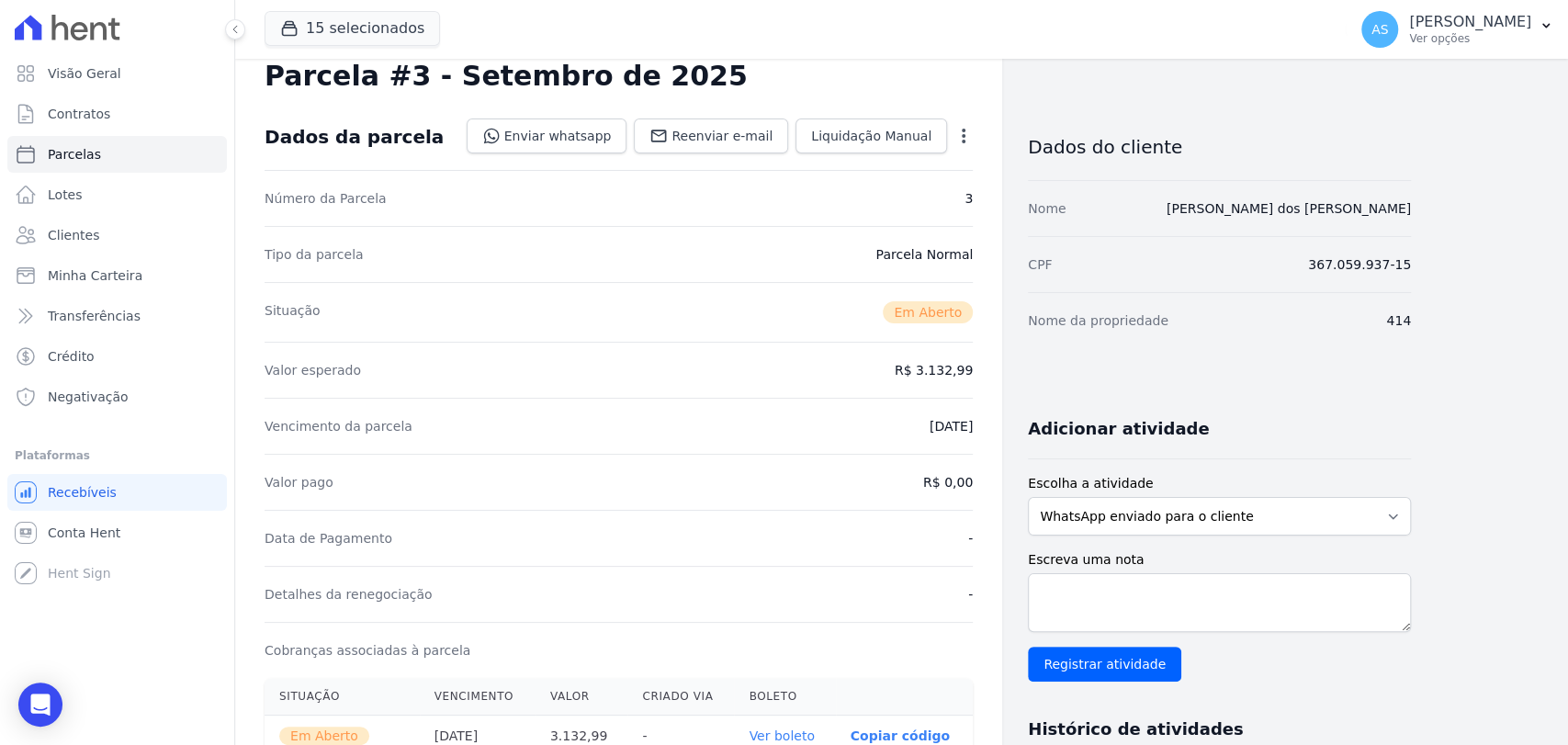
scroll to position [0, 0]
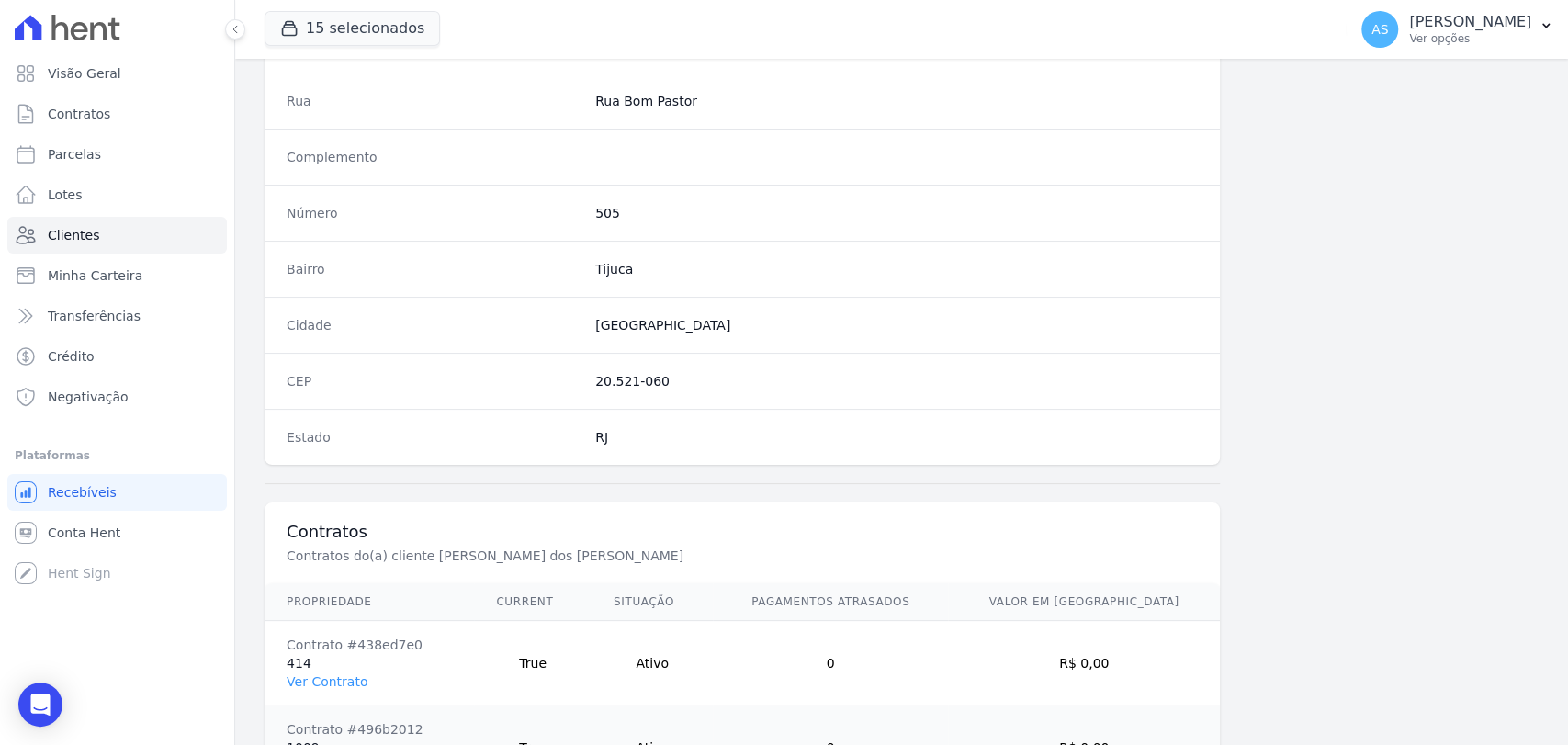
scroll to position [1225, 0]
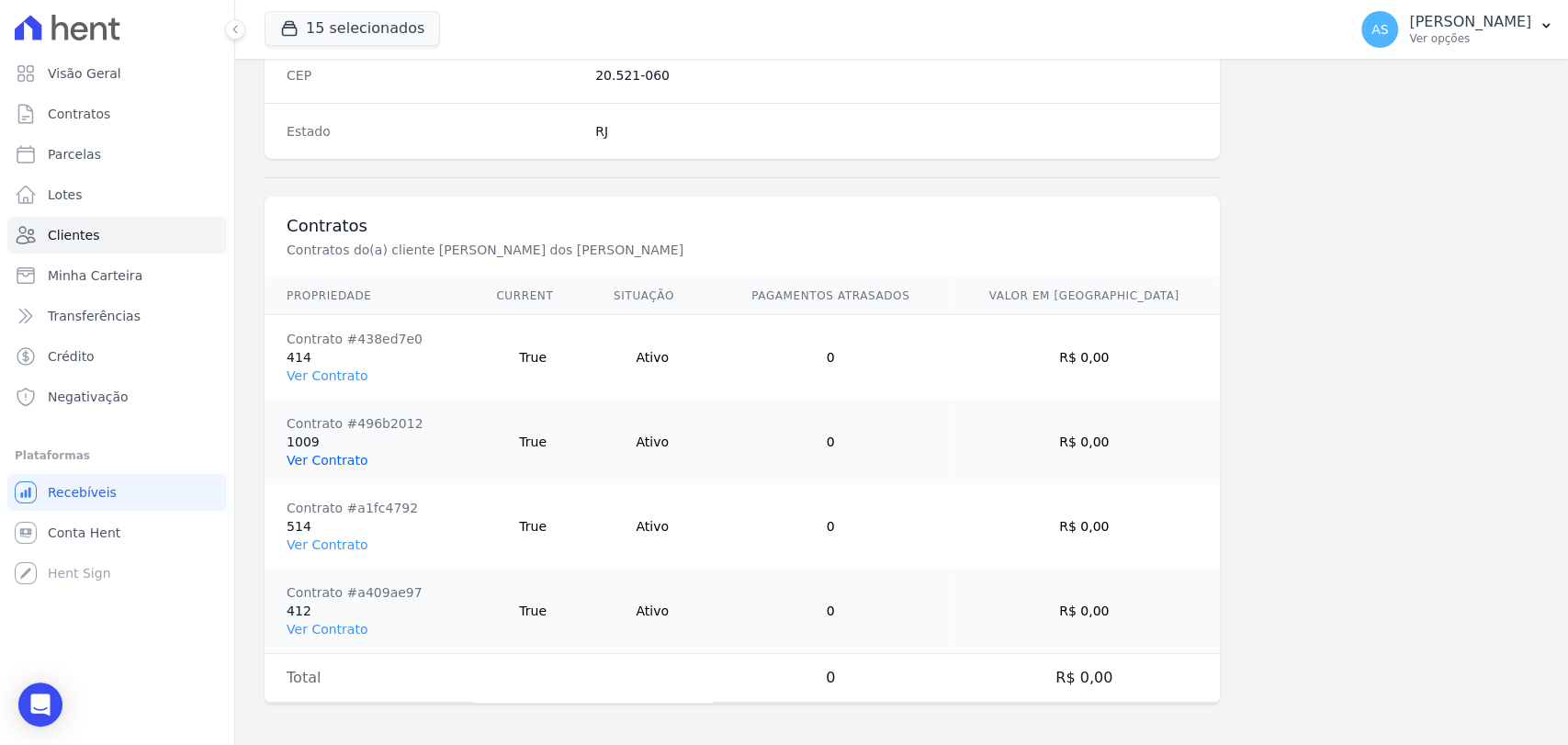
click at [322, 453] on link "Ver Contrato" at bounding box center [327, 460] width 81 height 15
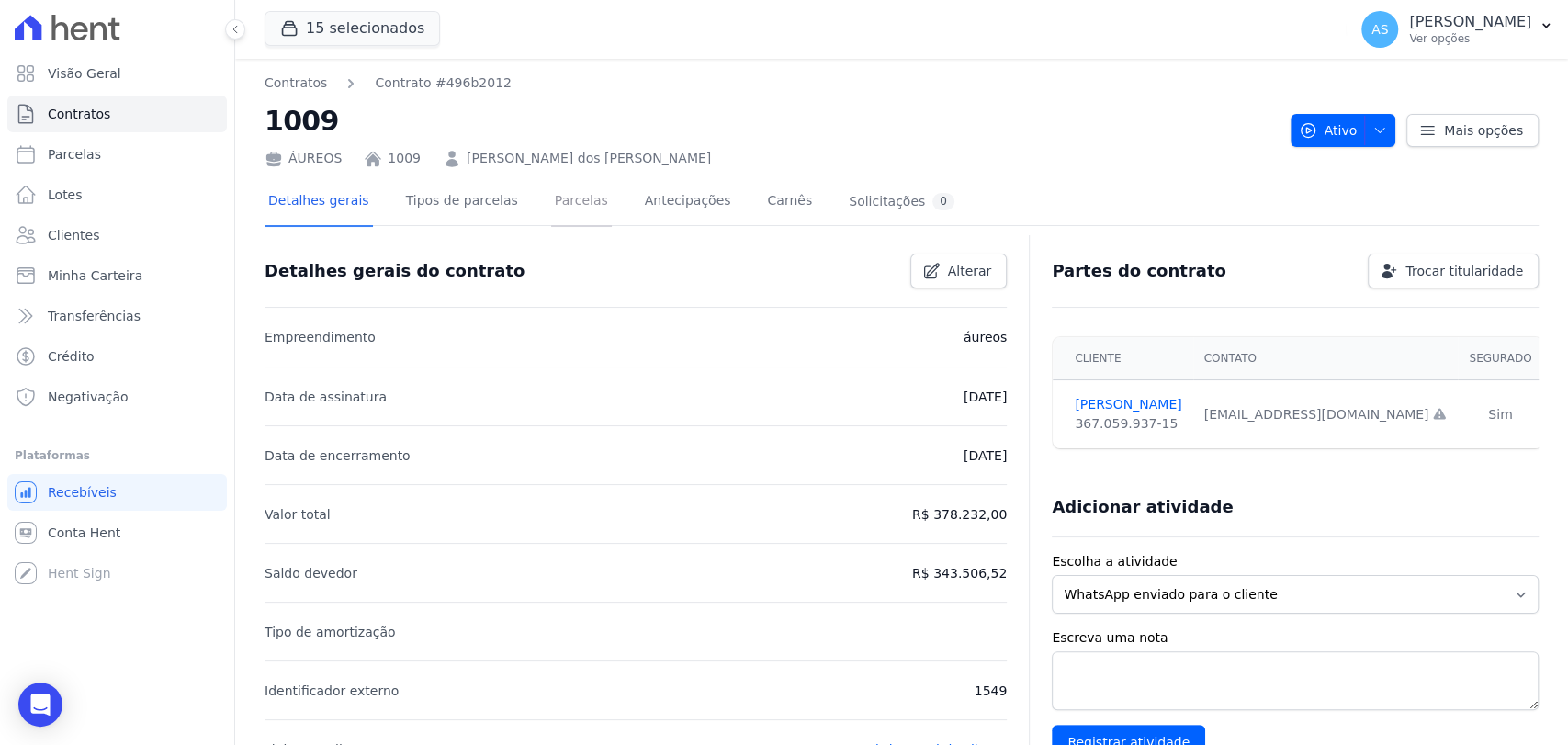
click at [551, 203] on link "Parcelas" at bounding box center [581, 202] width 60 height 48
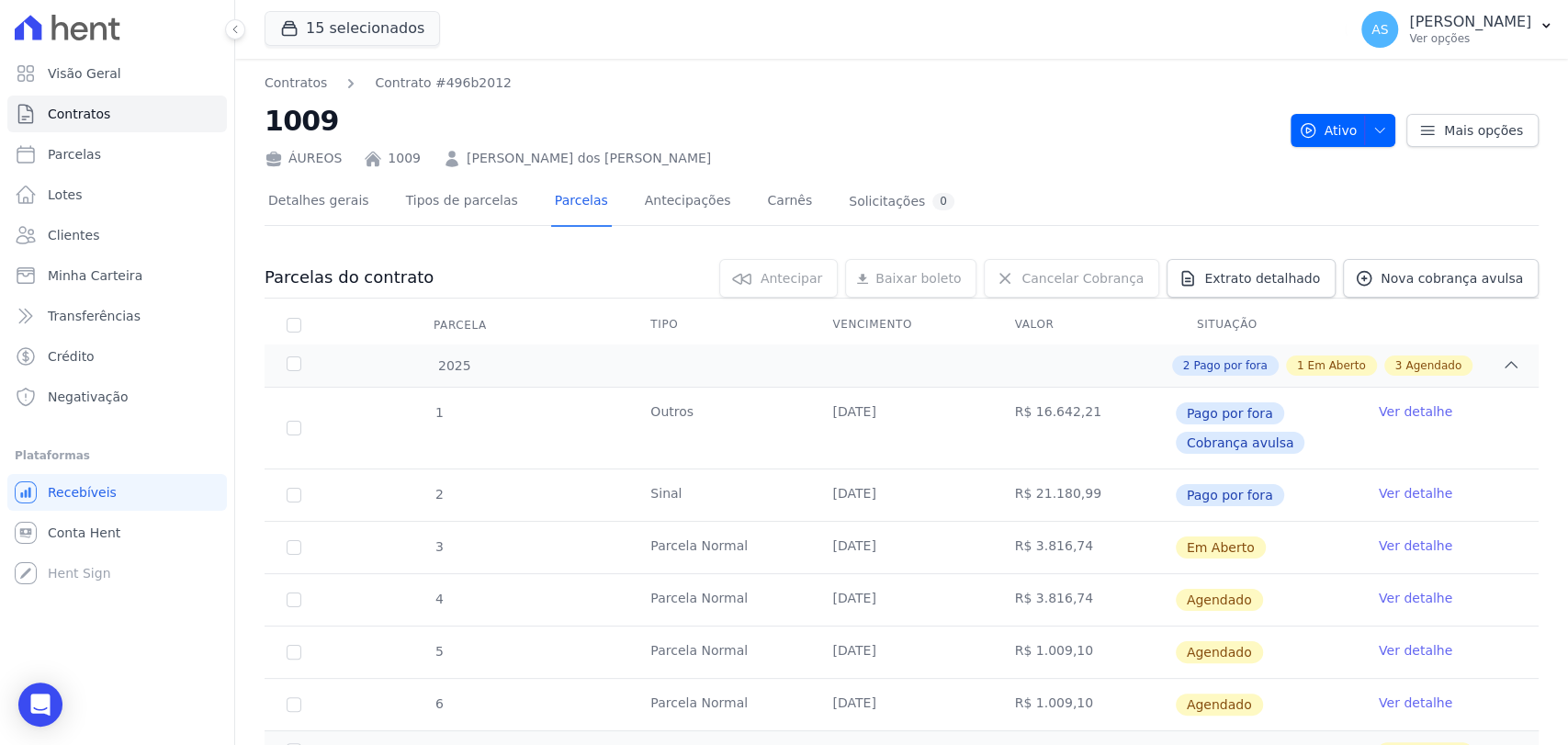
click at [1398, 540] on link "Ver detalhe" at bounding box center [1416, 545] width 73 height 19
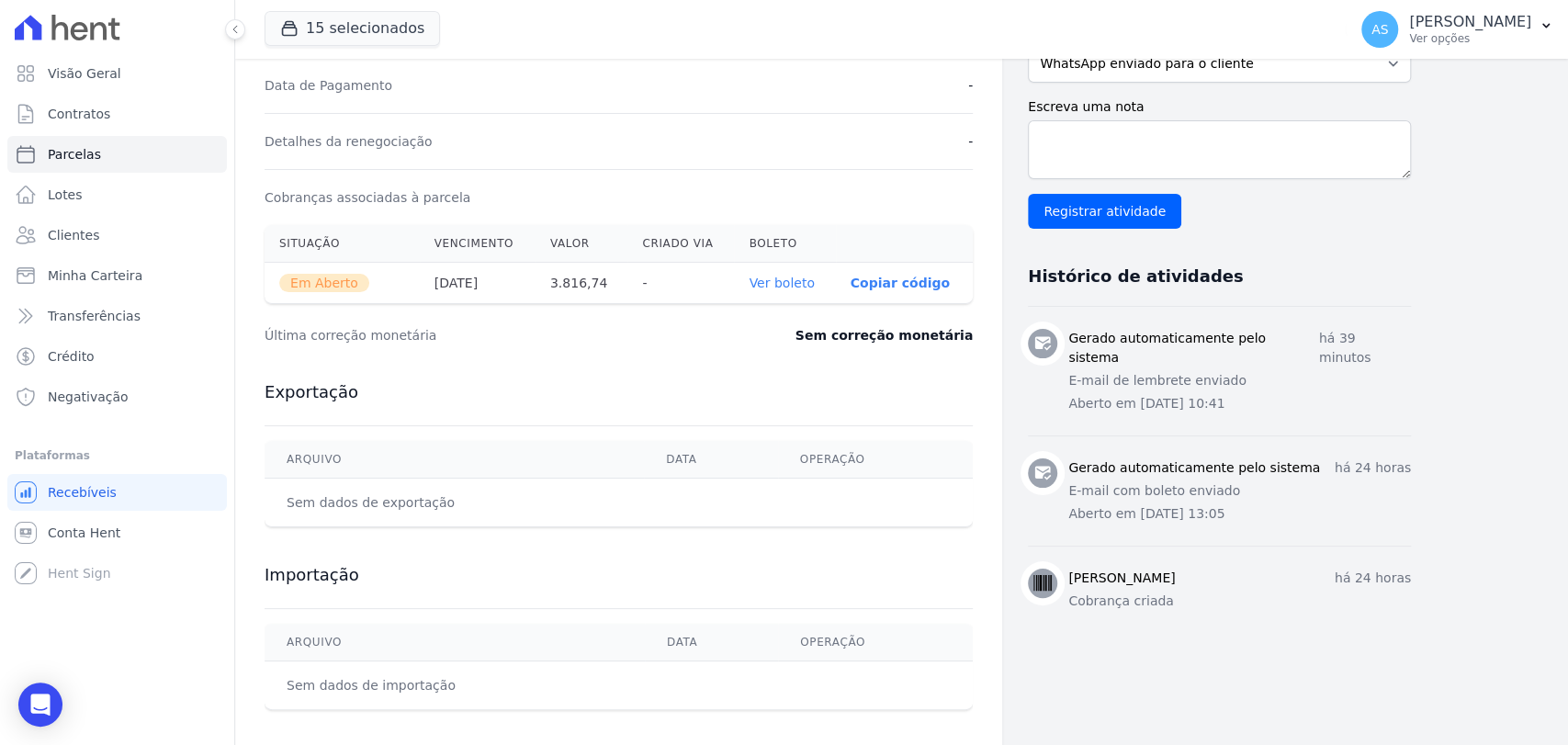
scroll to position [510, 0]
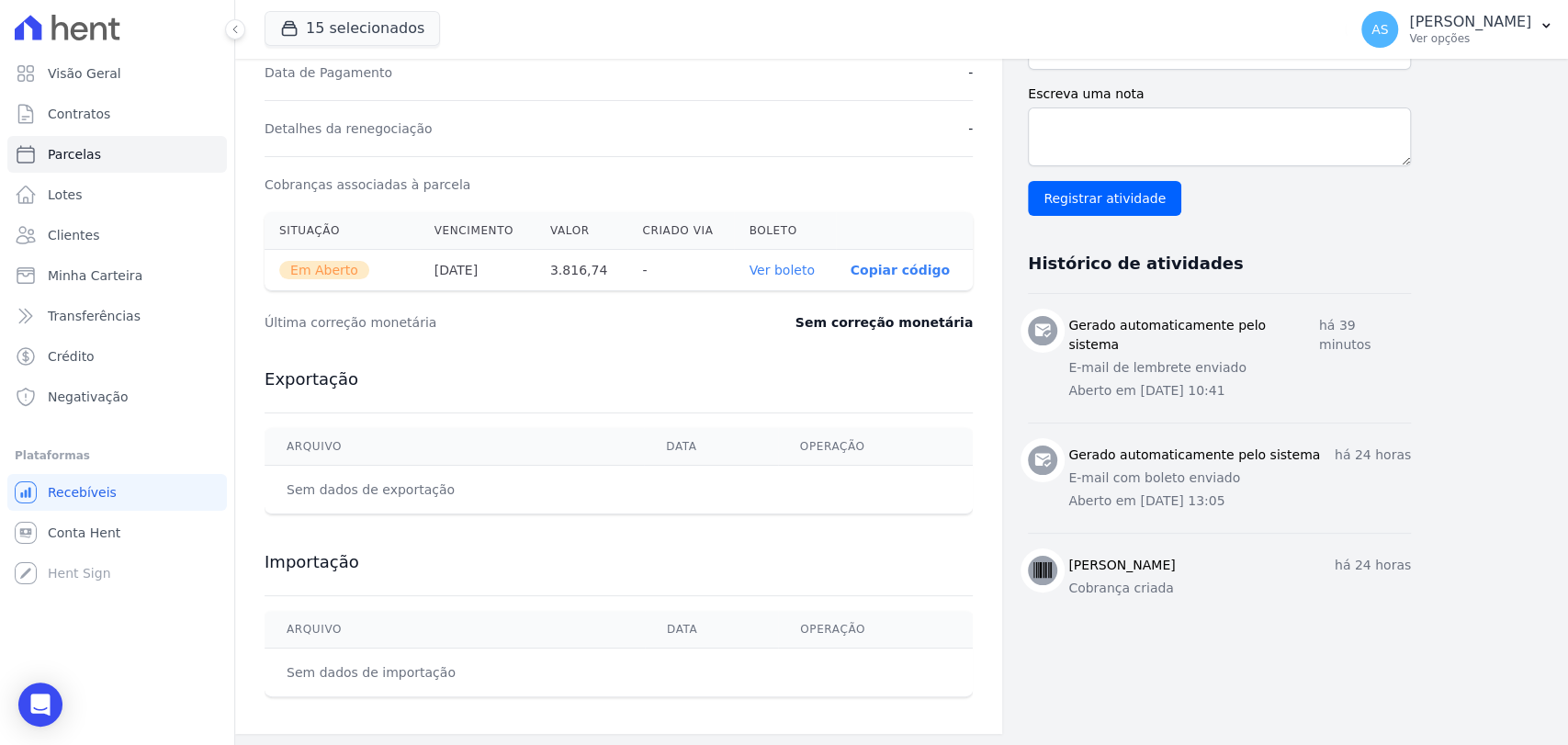
click at [790, 266] on link "Ver boleto" at bounding box center [782, 270] width 65 height 15
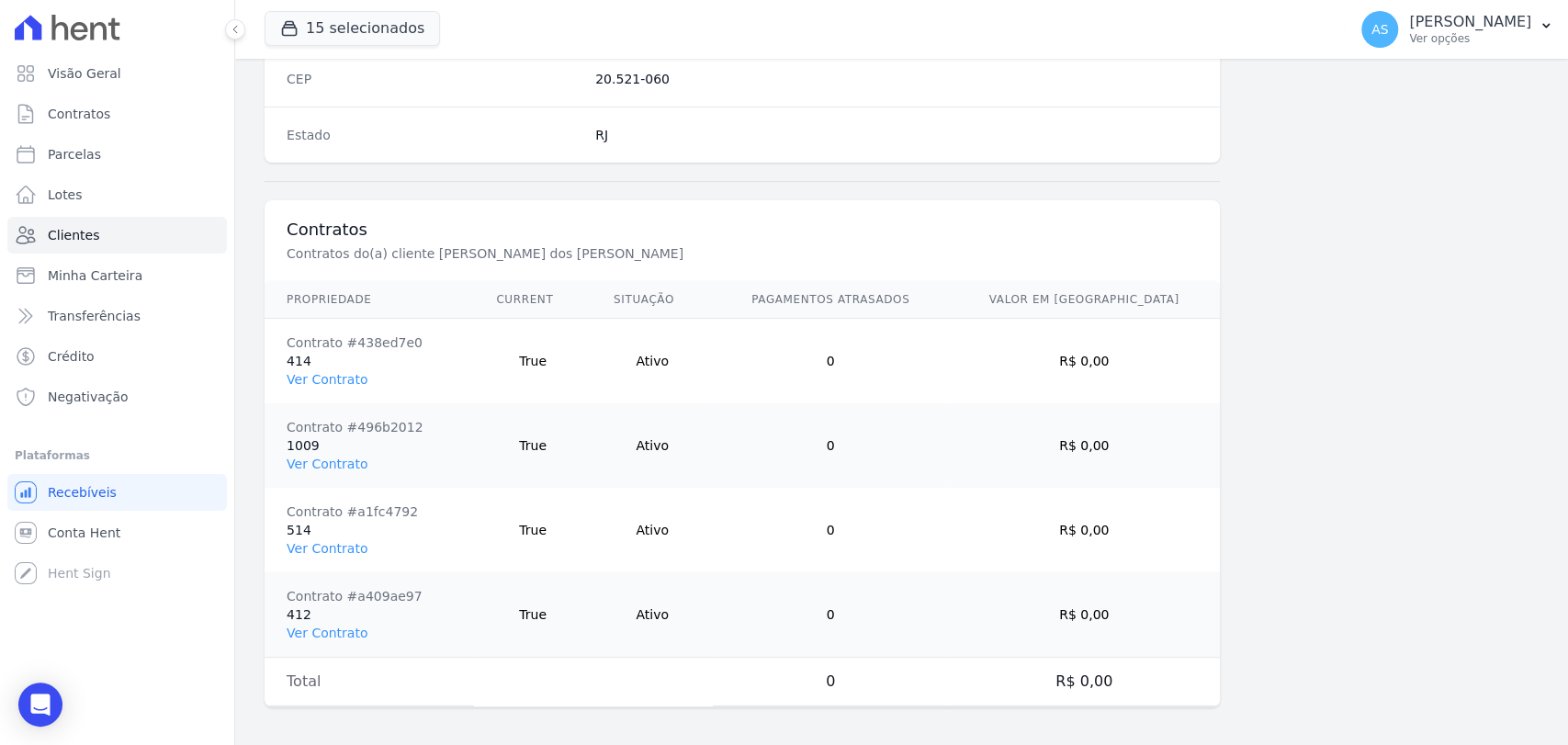
scroll to position [1225, 0]
click at [308, 540] on link "Ver Contrato" at bounding box center [327, 544] width 81 height 15
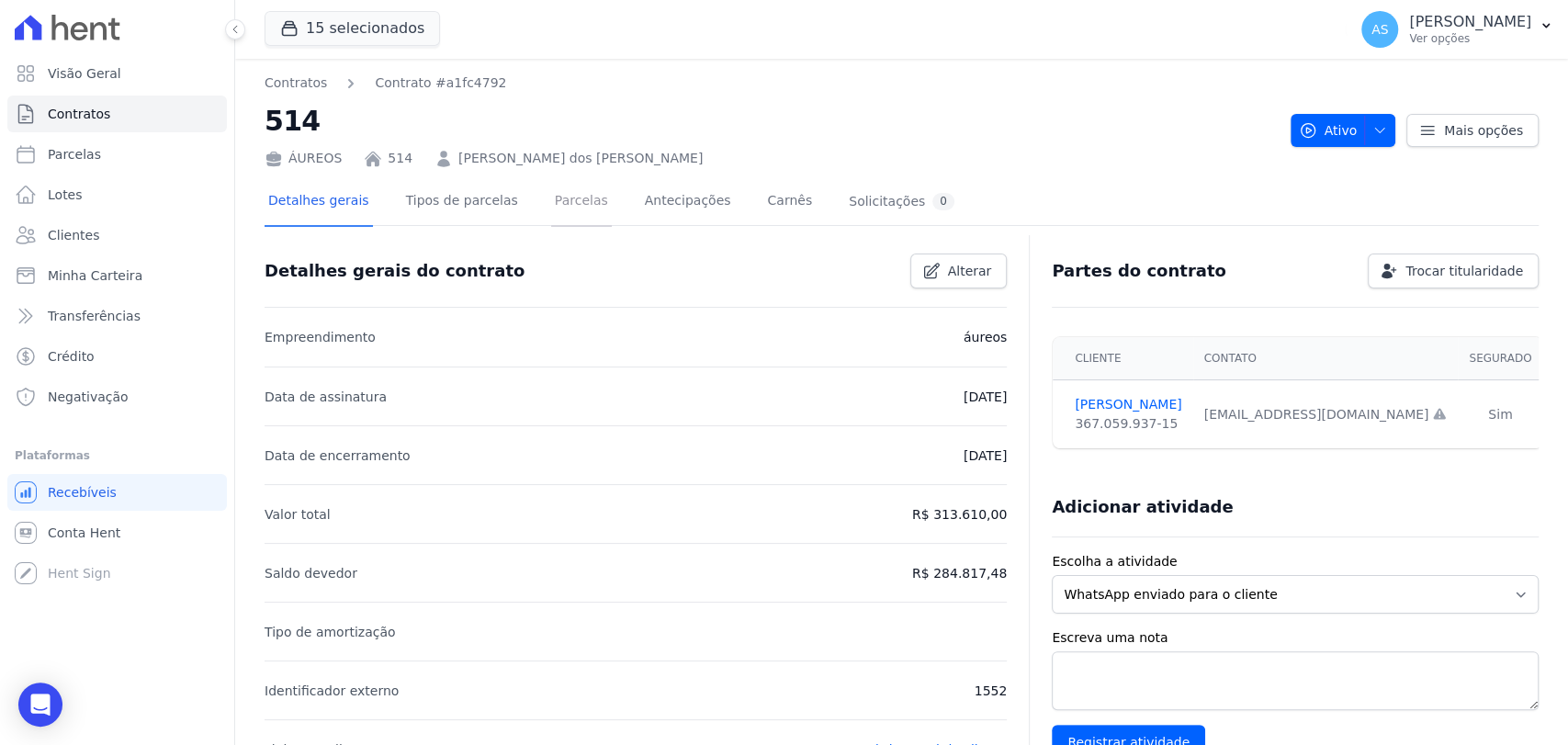
click at [551, 205] on link "Parcelas" at bounding box center [581, 202] width 60 height 48
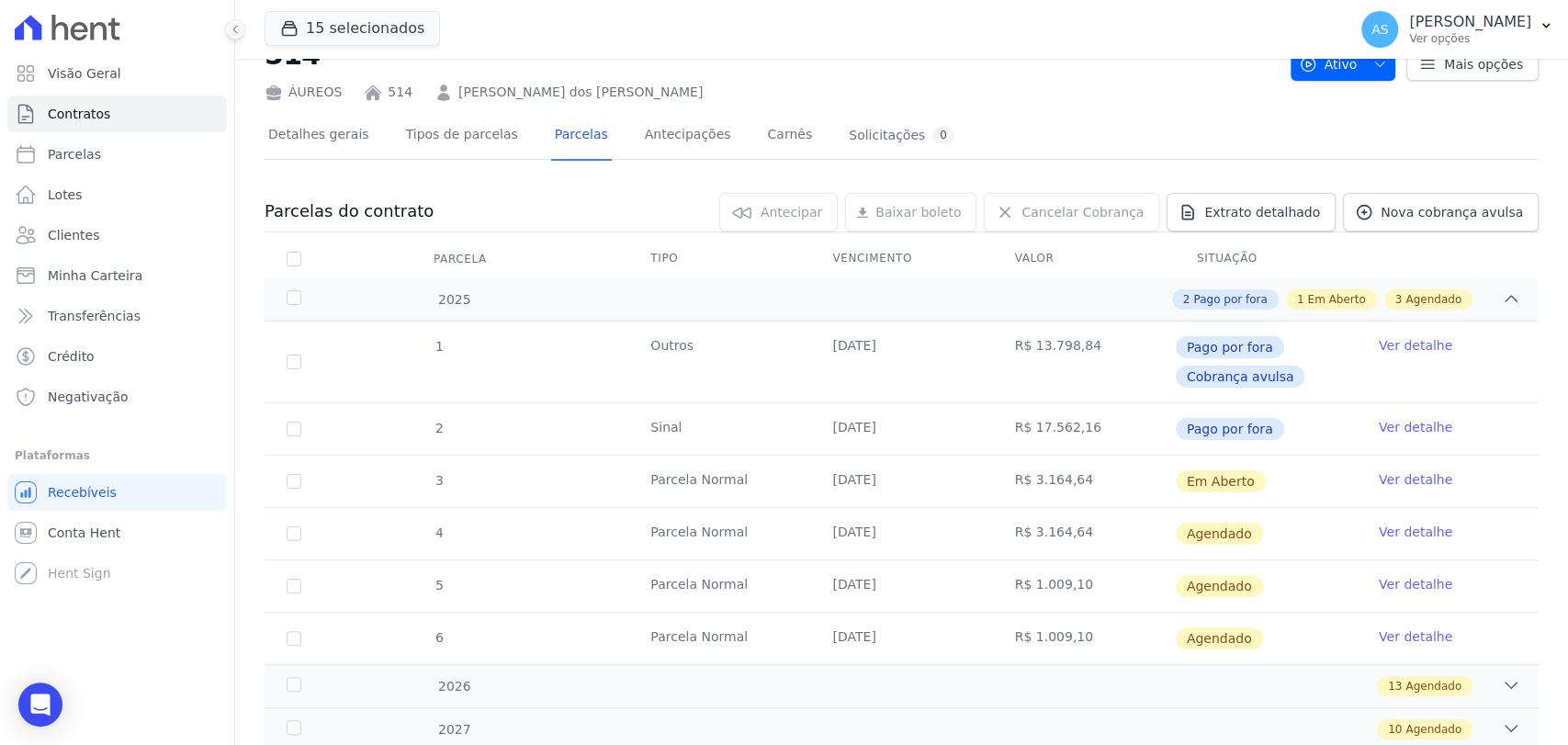
scroll to position [102, 0]
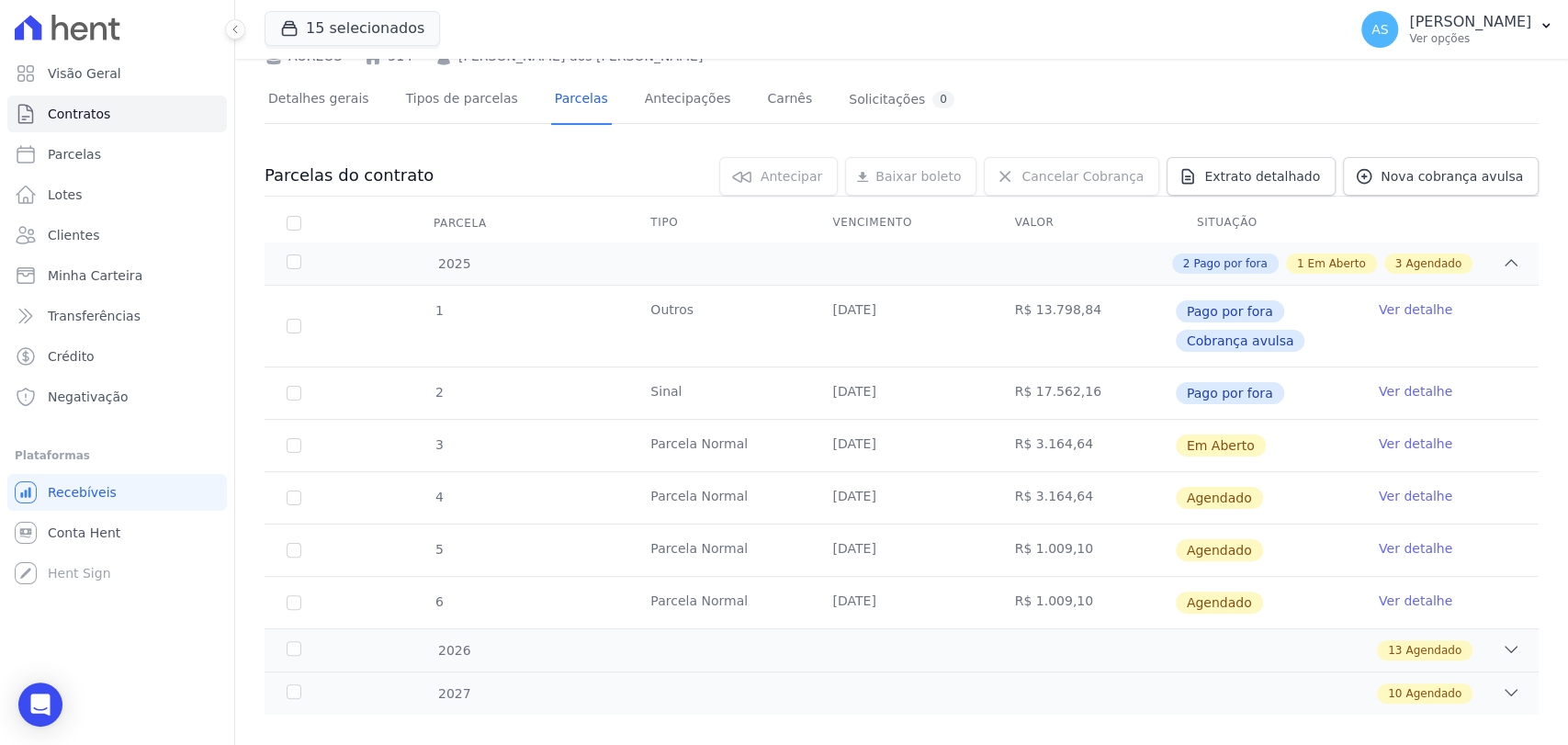
click at [1392, 438] on link "Ver detalhe" at bounding box center [1416, 443] width 73 height 19
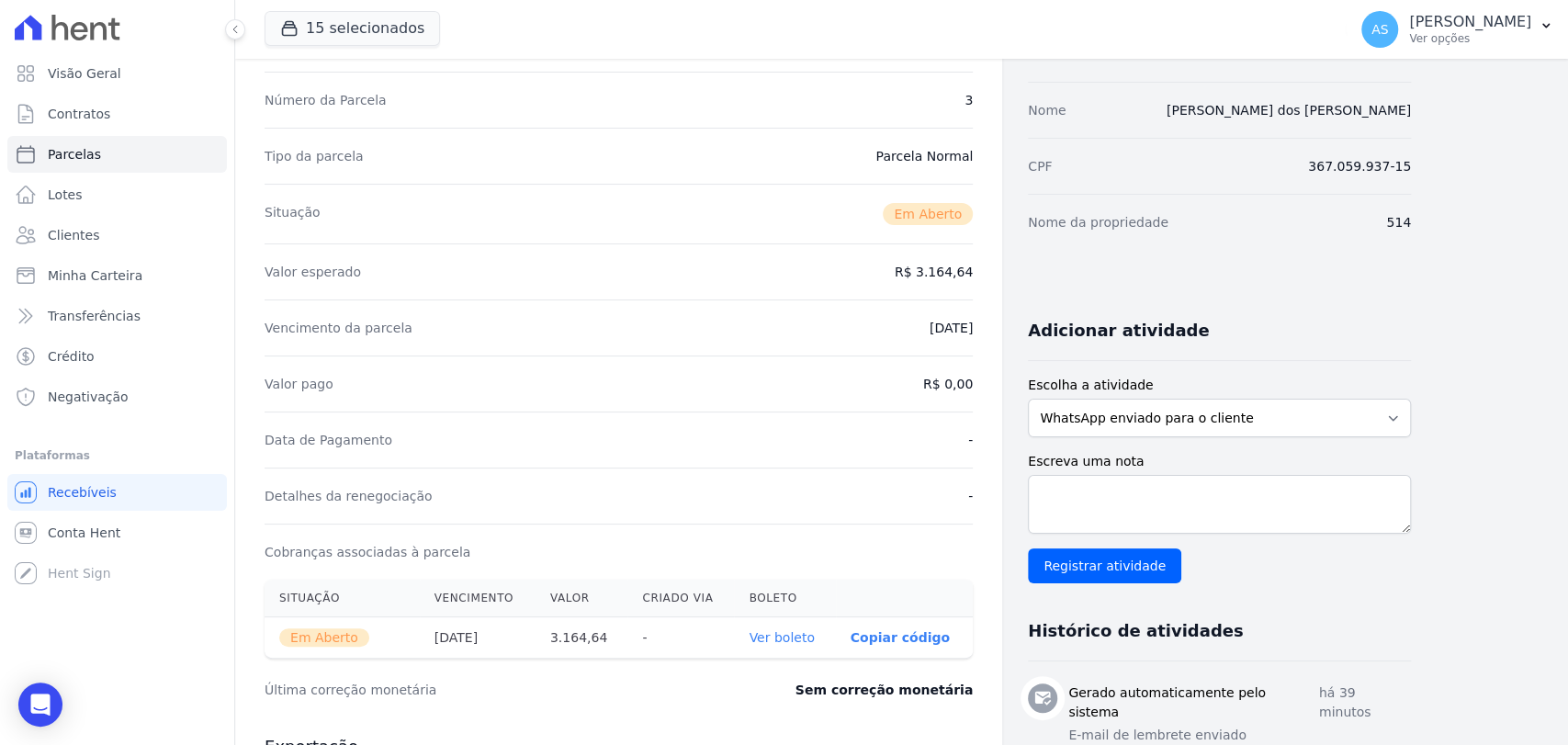
scroll to position [510, 0]
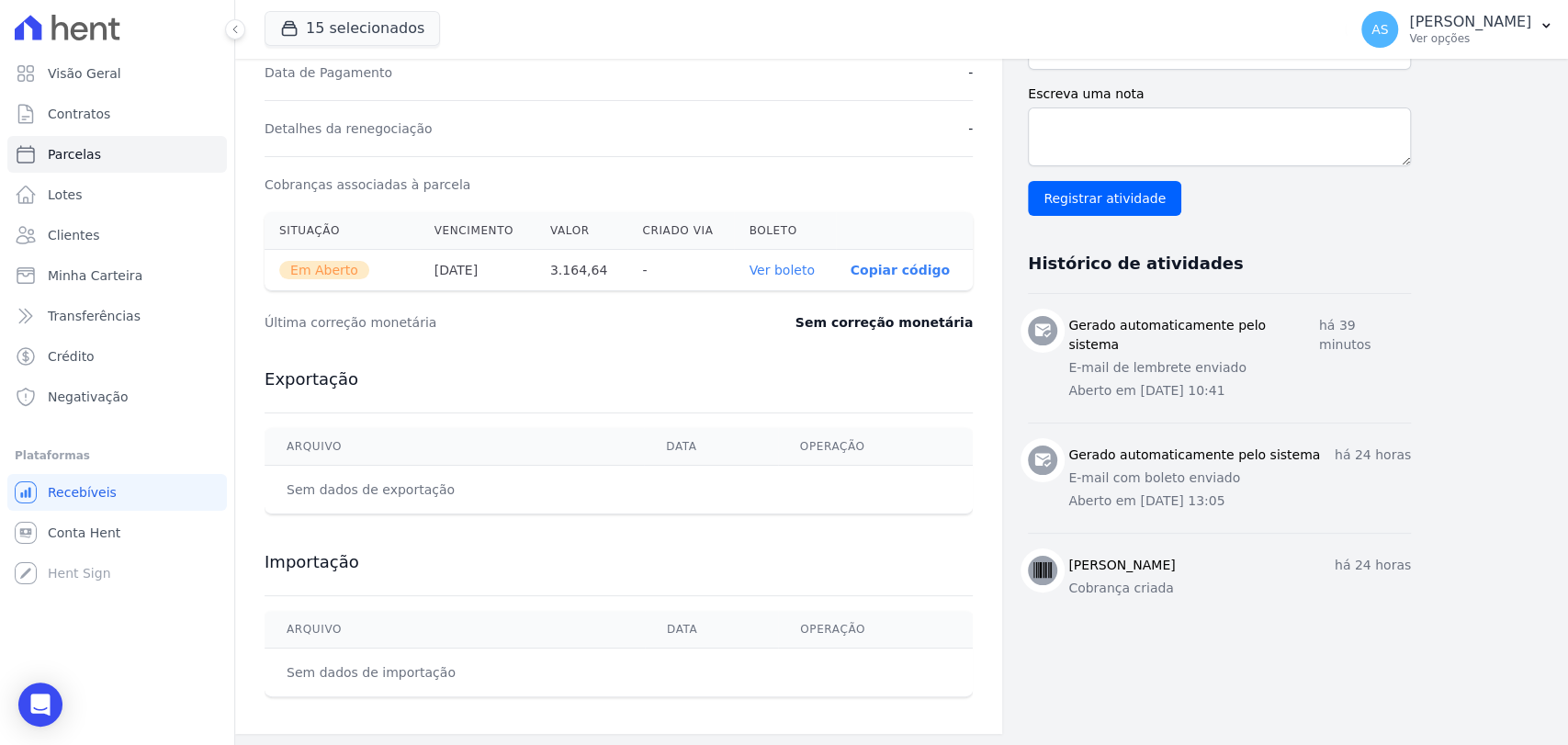
click at [782, 266] on link "Ver boleto" at bounding box center [782, 270] width 65 height 15
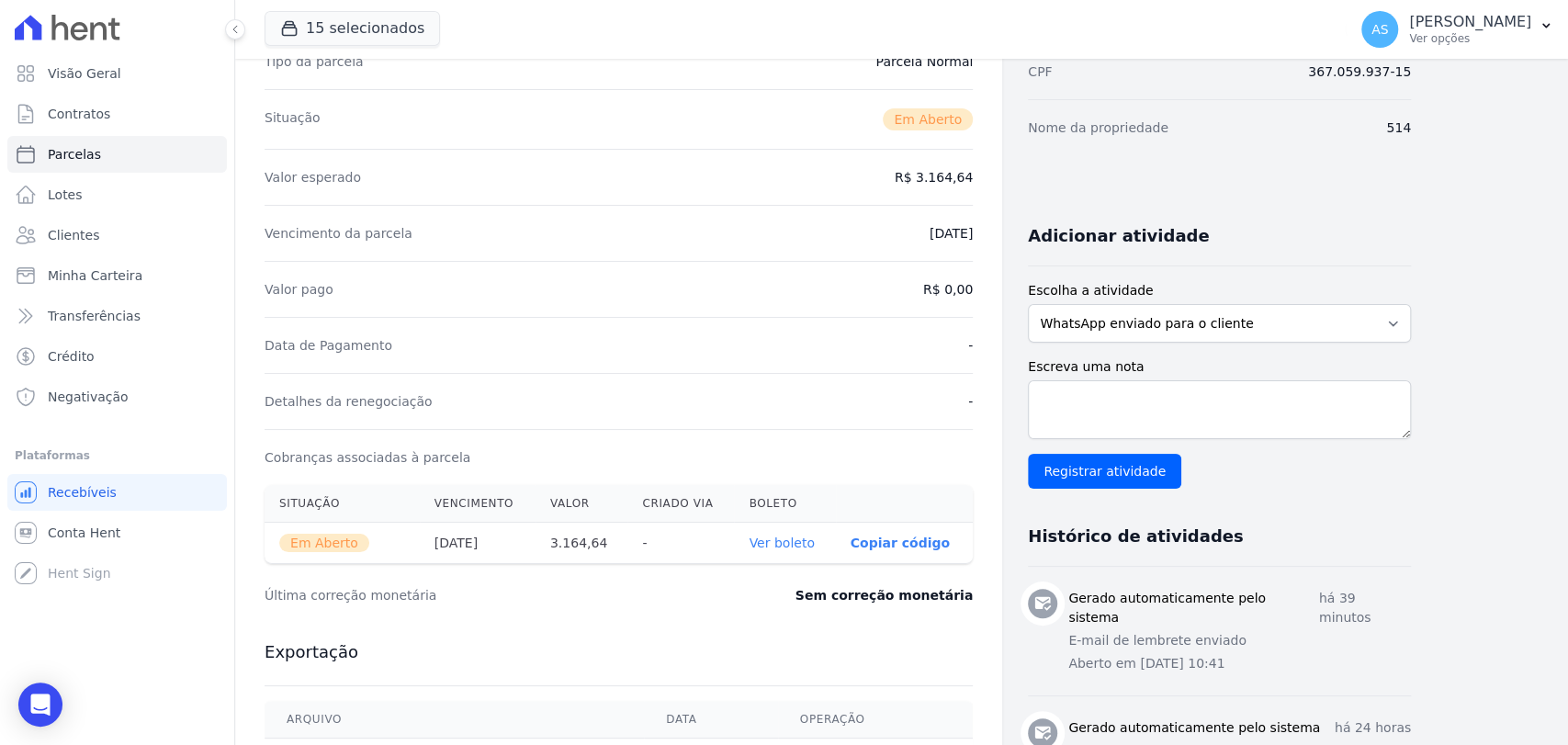
scroll to position [204, 0]
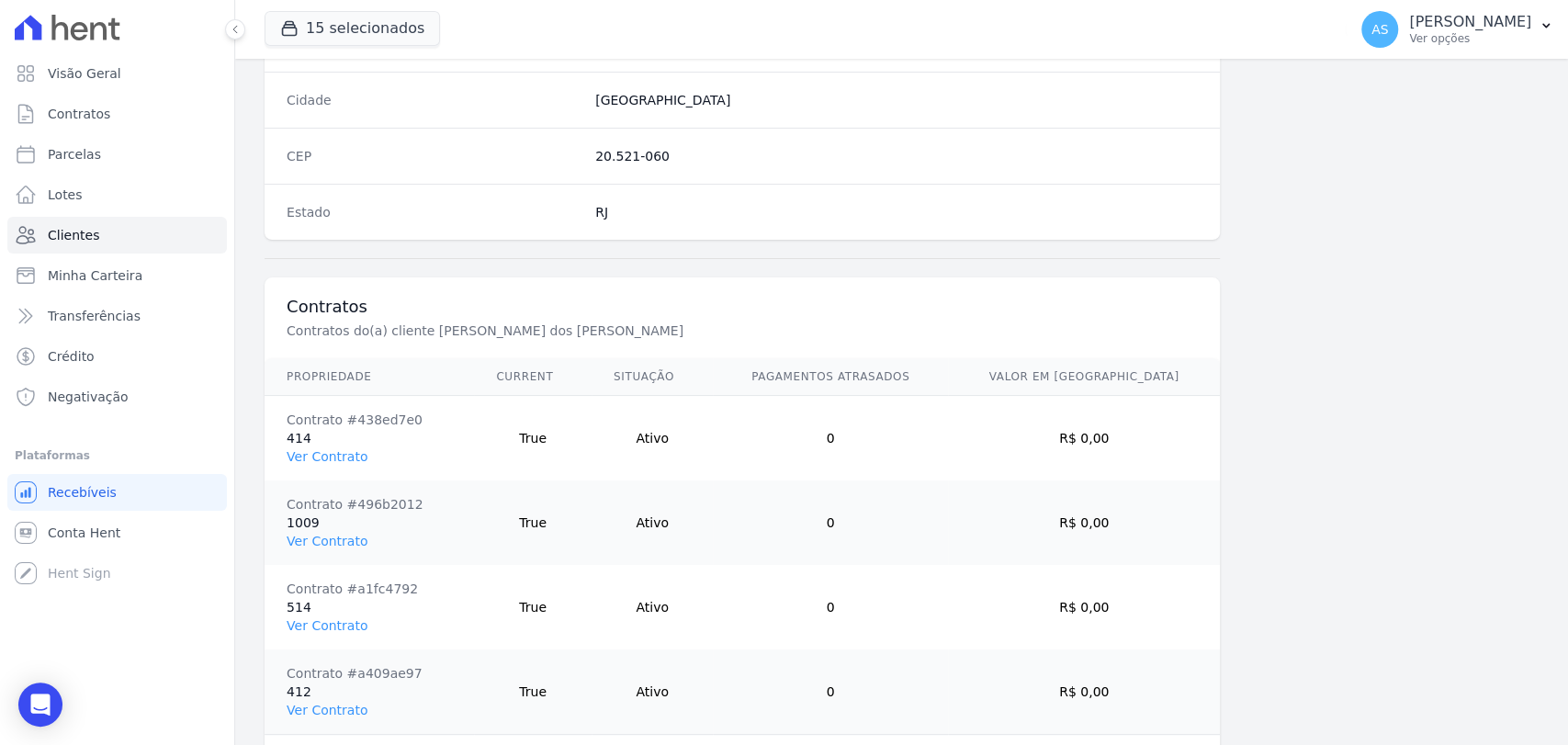
scroll to position [1225, 0]
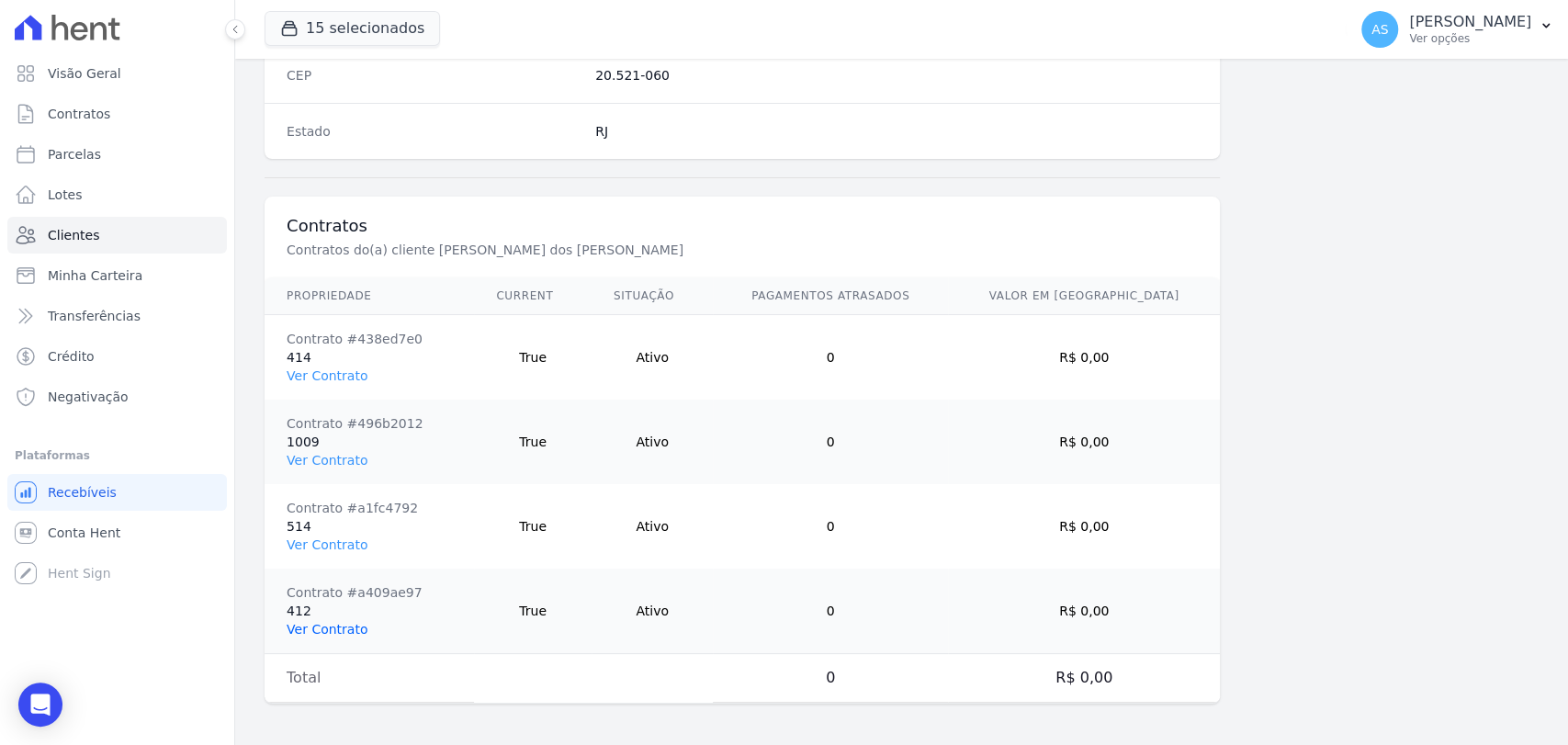
click at [317, 626] on link "Ver Contrato" at bounding box center [327, 629] width 81 height 15
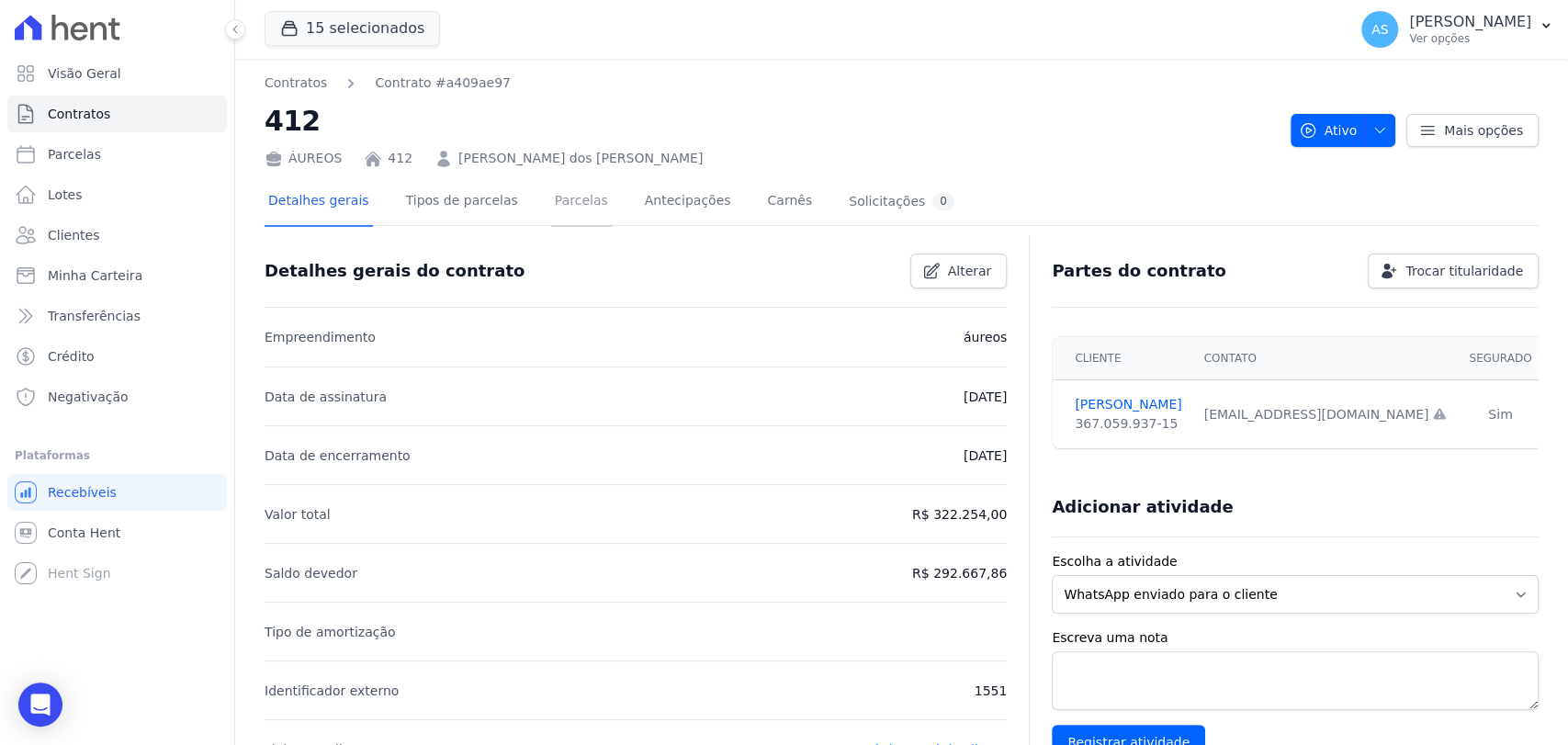
click at [566, 202] on link "Parcelas" at bounding box center [581, 202] width 60 height 48
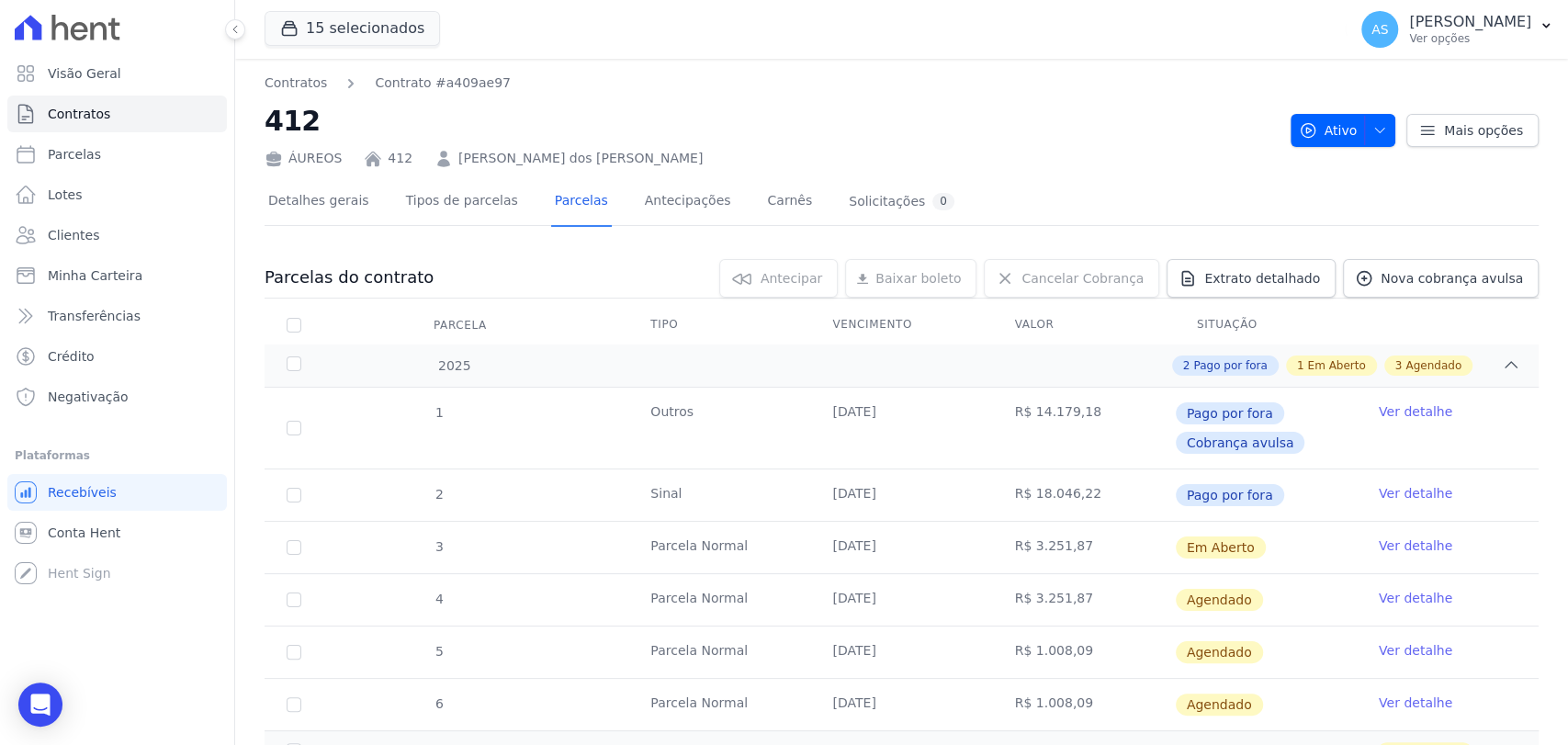
click at [1379, 549] on link "Ver detalhe" at bounding box center [1416, 545] width 73 height 19
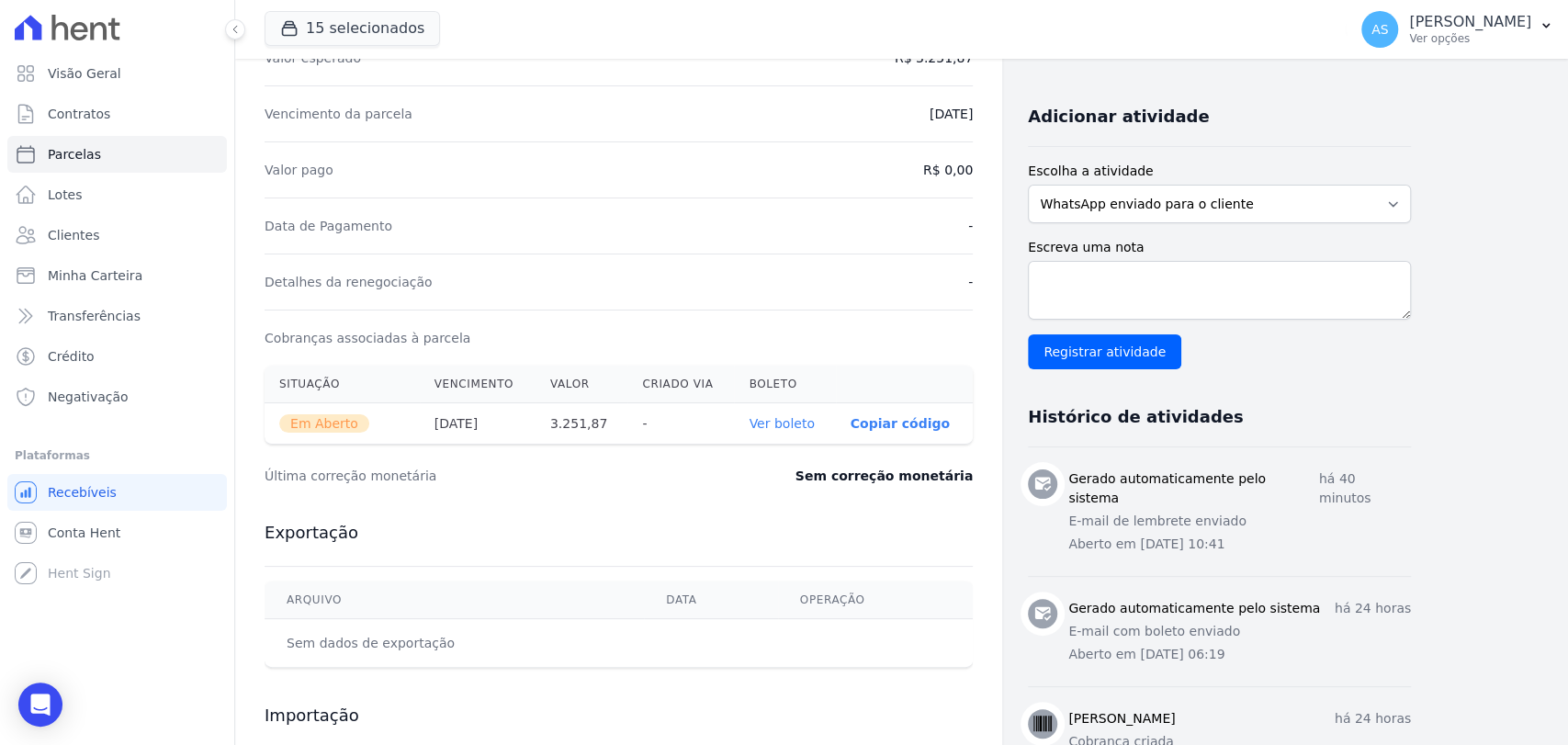
scroll to position [408, 0]
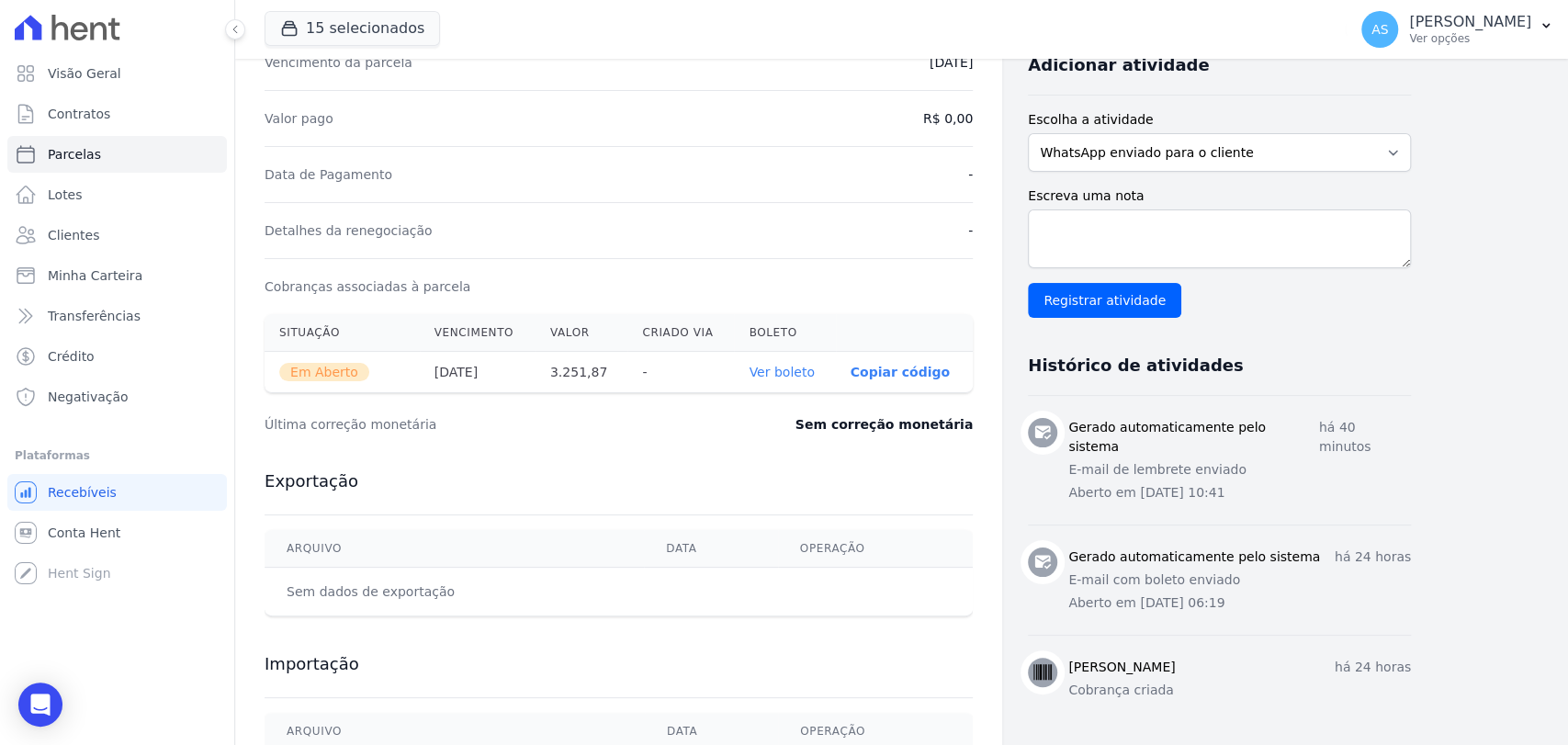
click at [787, 371] on link "Ver boleto" at bounding box center [782, 372] width 65 height 15
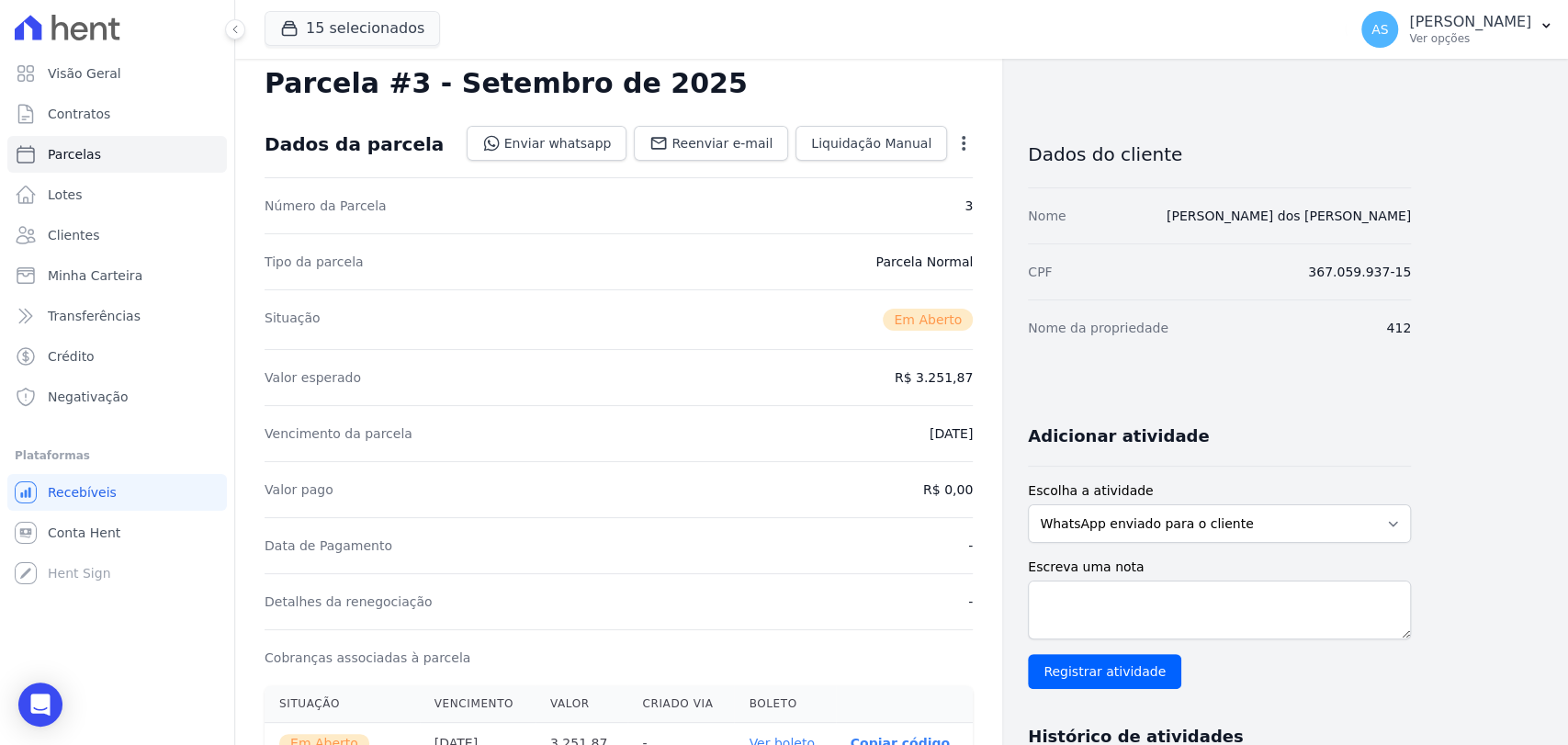
scroll to position [0, 0]
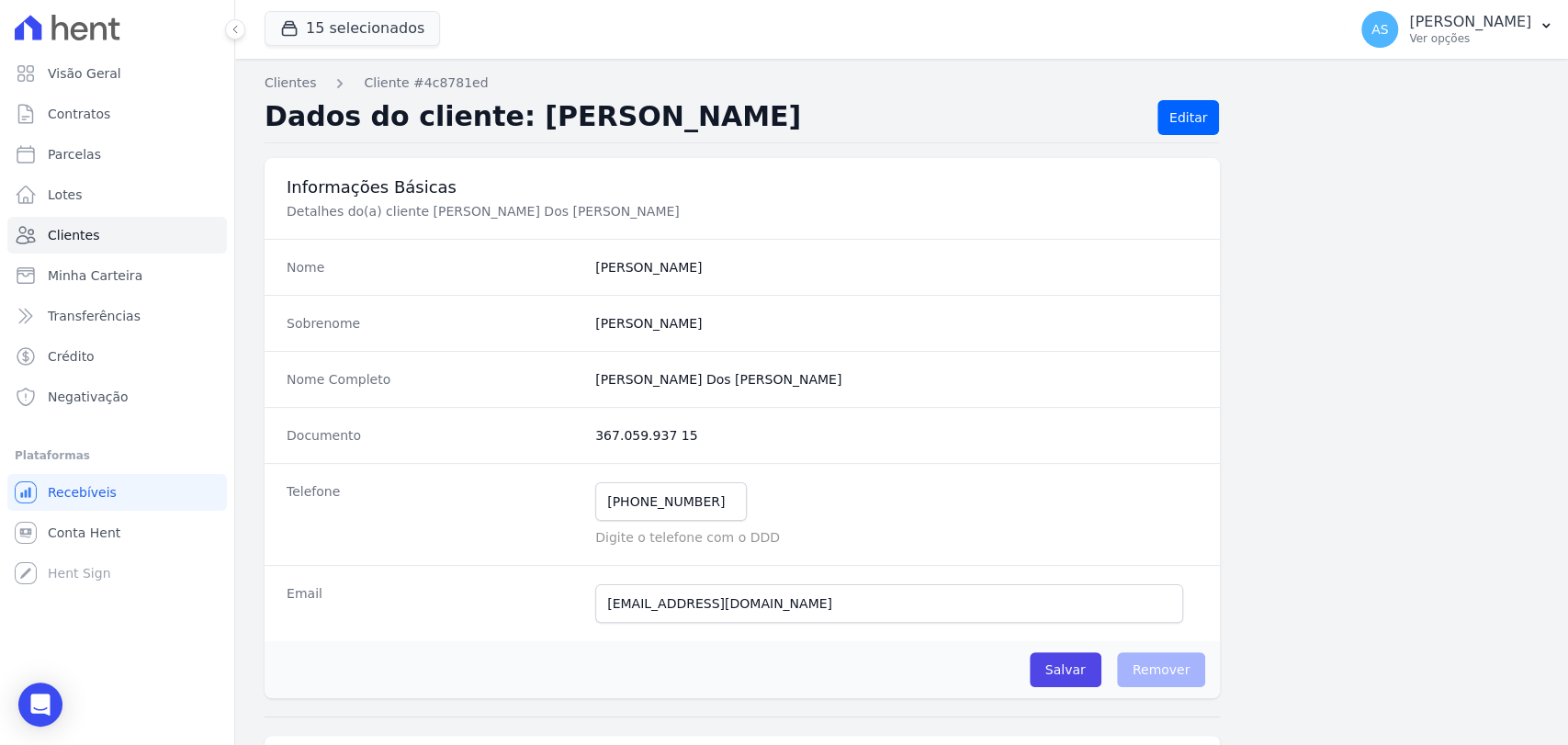
drag, startPoint x: 765, startPoint y: 378, endPoint x: 568, endPoint y: 395, distance: 197.7
click at [568, 395] on div "Nome Completo Reinaldo Cardoso Dos Santos" at bounding box center [742, 379] width 956 height 56
click at [42, 233] on link "Clientes" at bounding box center [117, 234] width 220 height 37
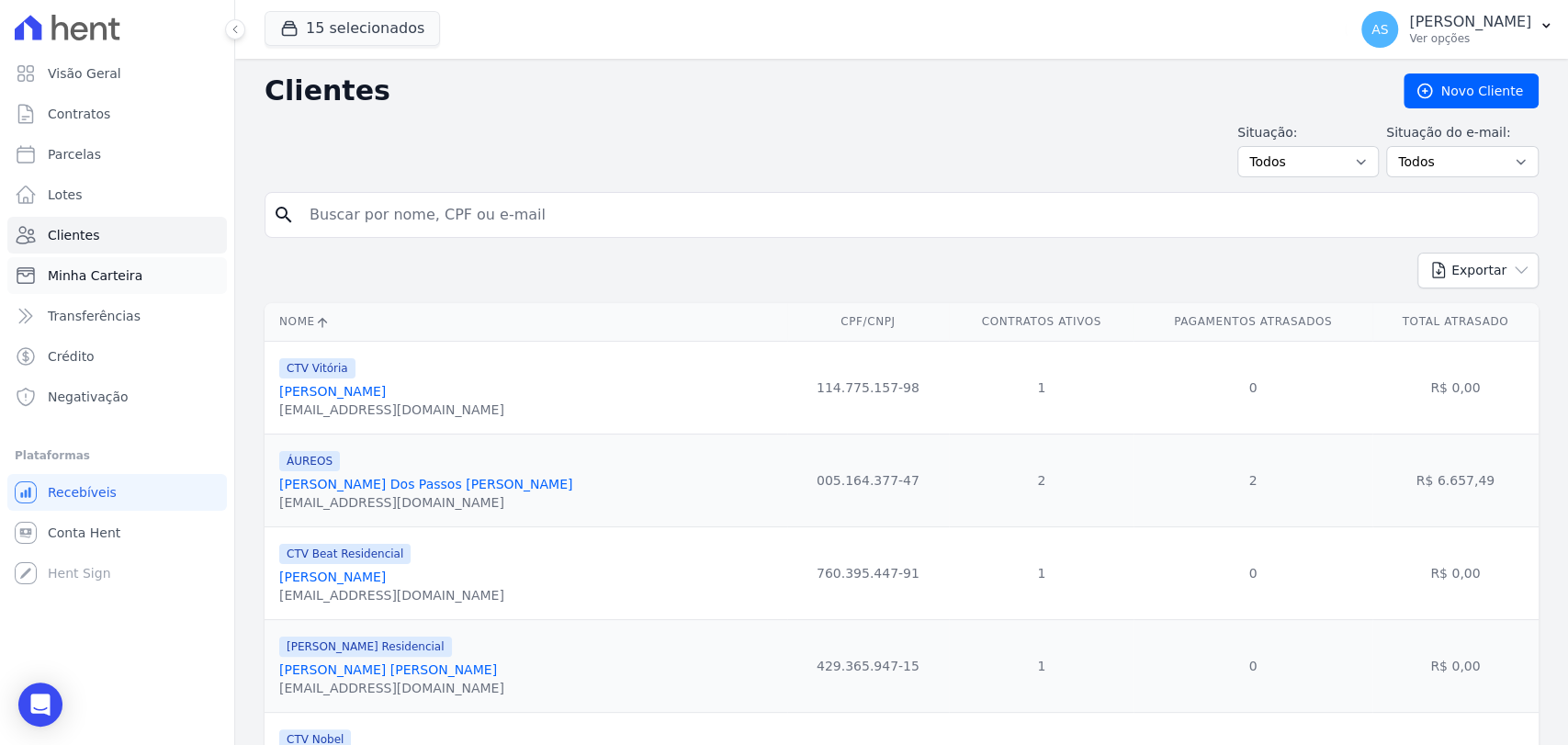
click at [71, 274] on span "Minha Carteira" at bounding box center [95, 275] width 95 height 19
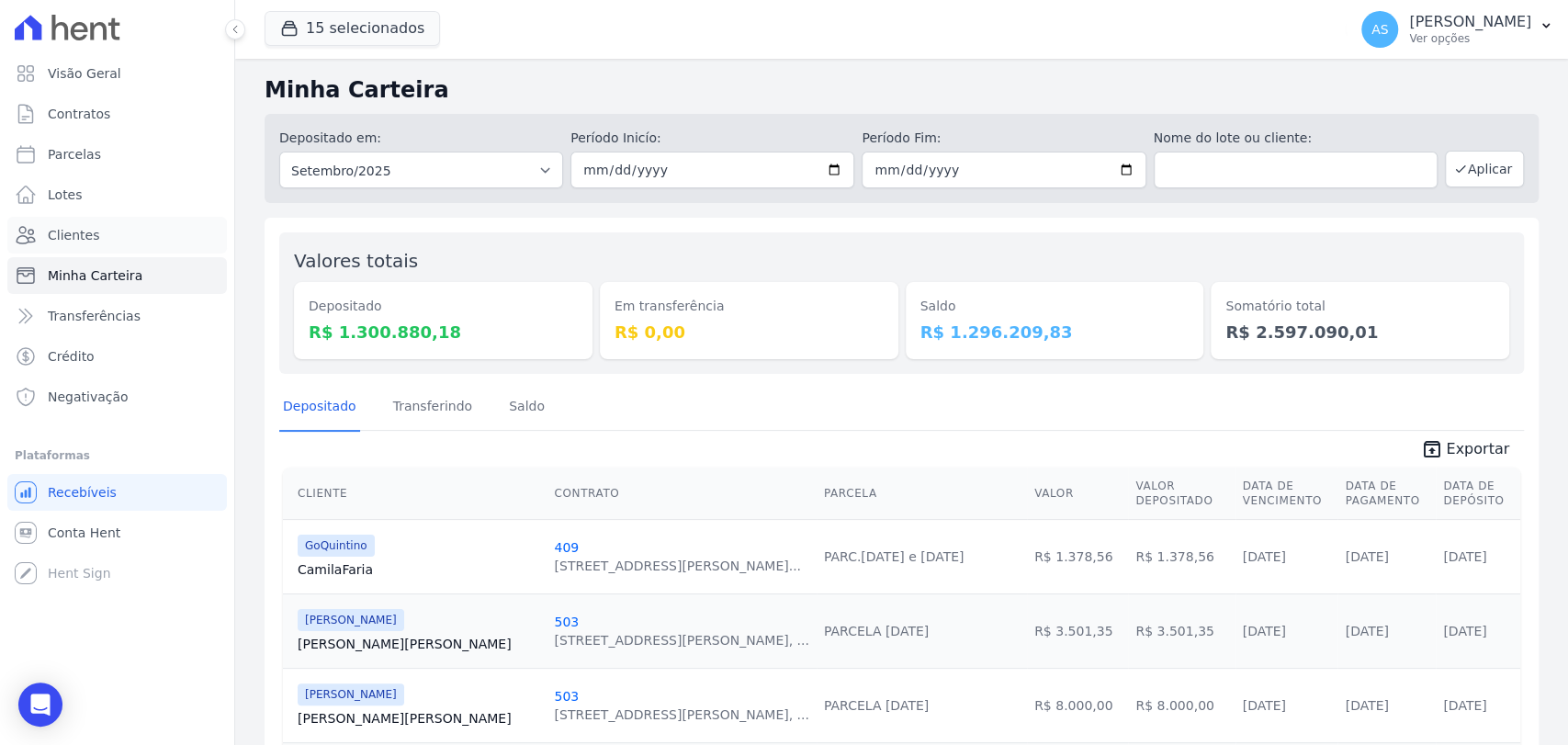
click at [71, 233] on span "Clientes" at bounding box center [73, 234] width 51 height 19
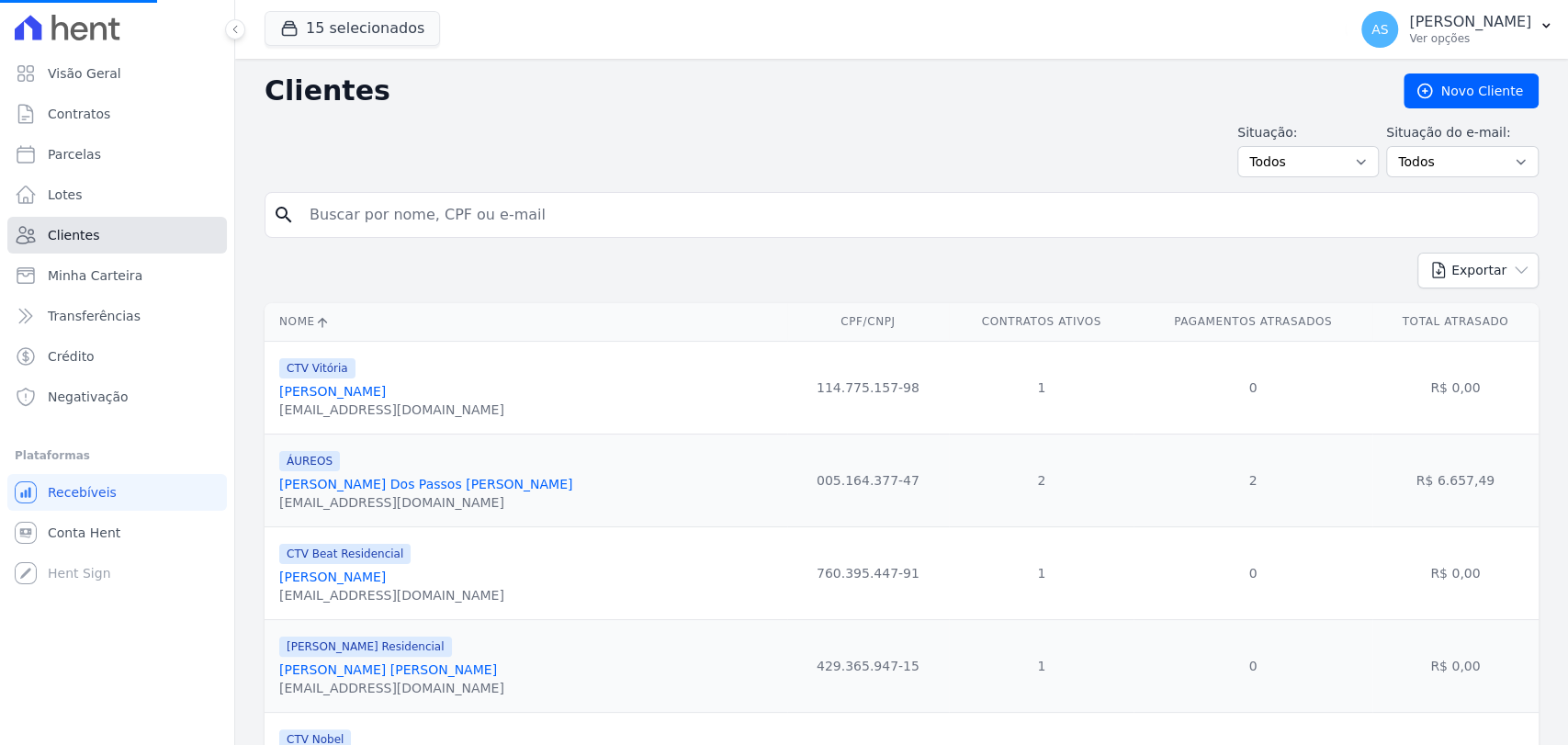
click at [71, 233] on span "Clientes" at bounding box center [73, 234] width 51 height 19
click at [80, 265] on link "Minha Carteira" at bounding box center [117, 275] width 220 height 37
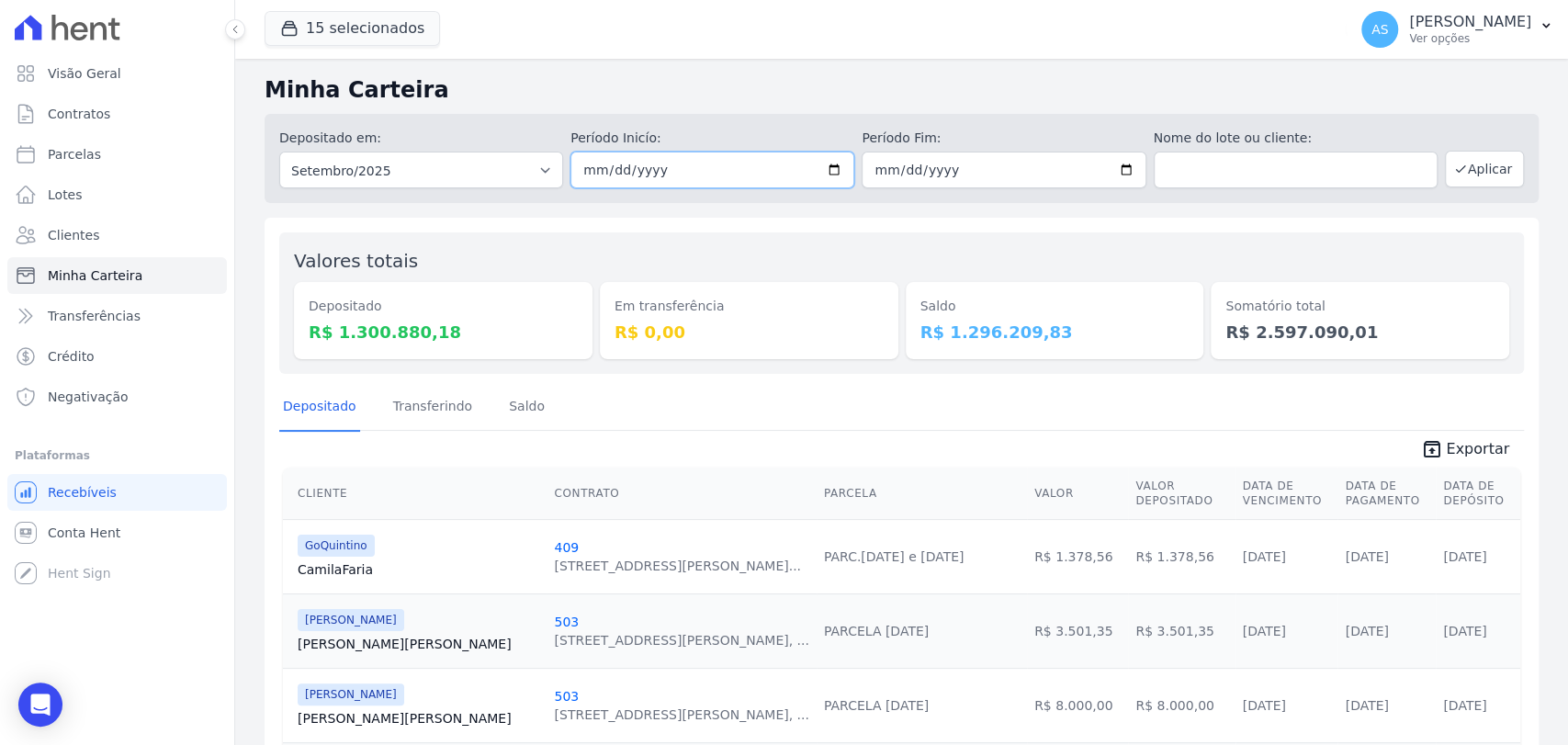
click at [832, 170] on input "2025-09-01" at bounding box center [712, 169] width 284 height 37
type input "[DATE]"
click at [1118, 174] on input "2025-09-30" at bounding box center [1003, 169] width 284 height 37
type input "[DATE]"
click at [1489, 166] on button "Aplicar" at bounding box center [1485, 168] width 79 height 37
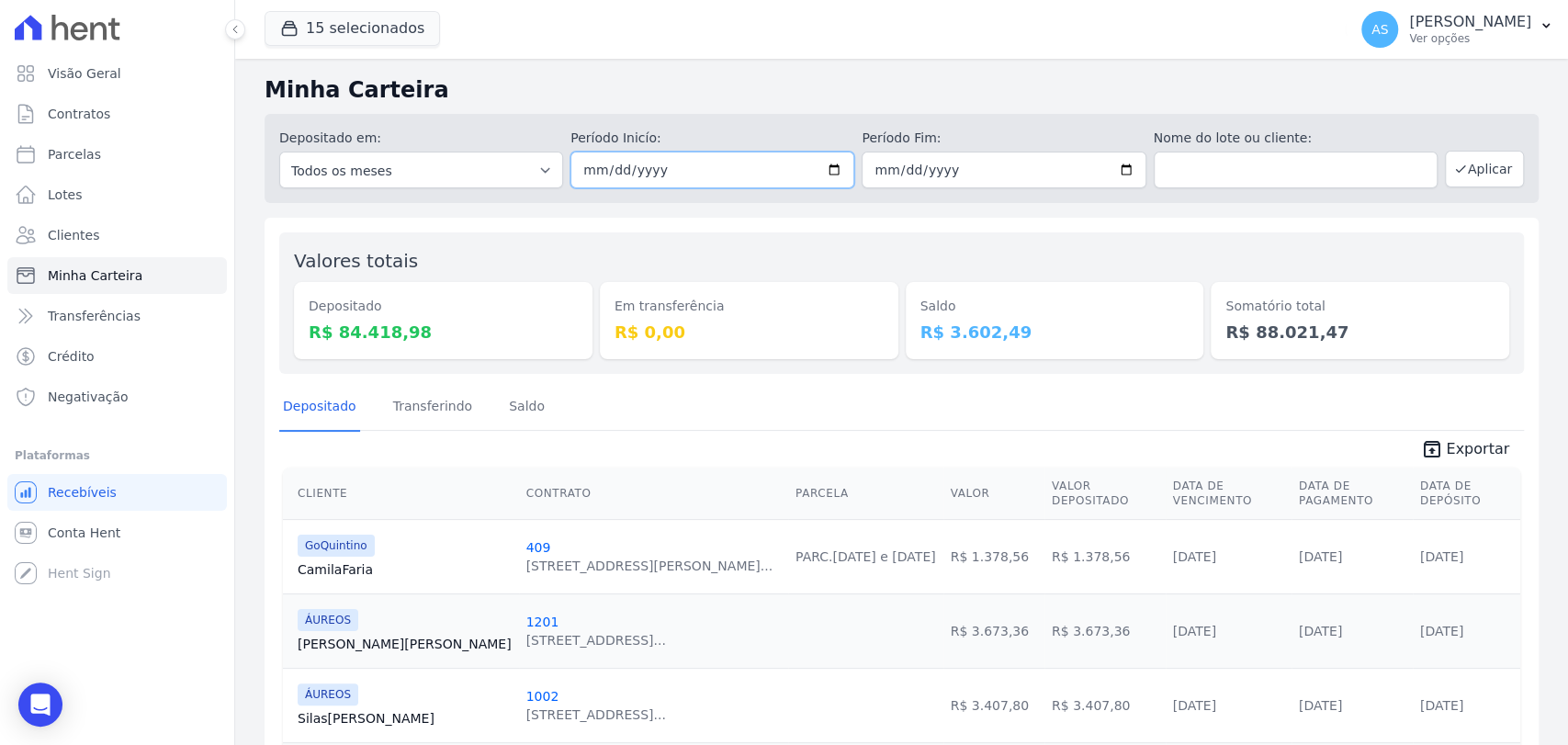
click at [831, 165] on input "[DATE]" at bounding box center [712, 169] width 284 height 37
type input "[DATE]"
click at [1113, 169] on input "[DATE]" at bounding box center [1003, 169] width 284 height 37
type input "[DATE]"
click at [1490, 164] on button "Aplicar" at bounding box center [1485, 168] width 79 height 37
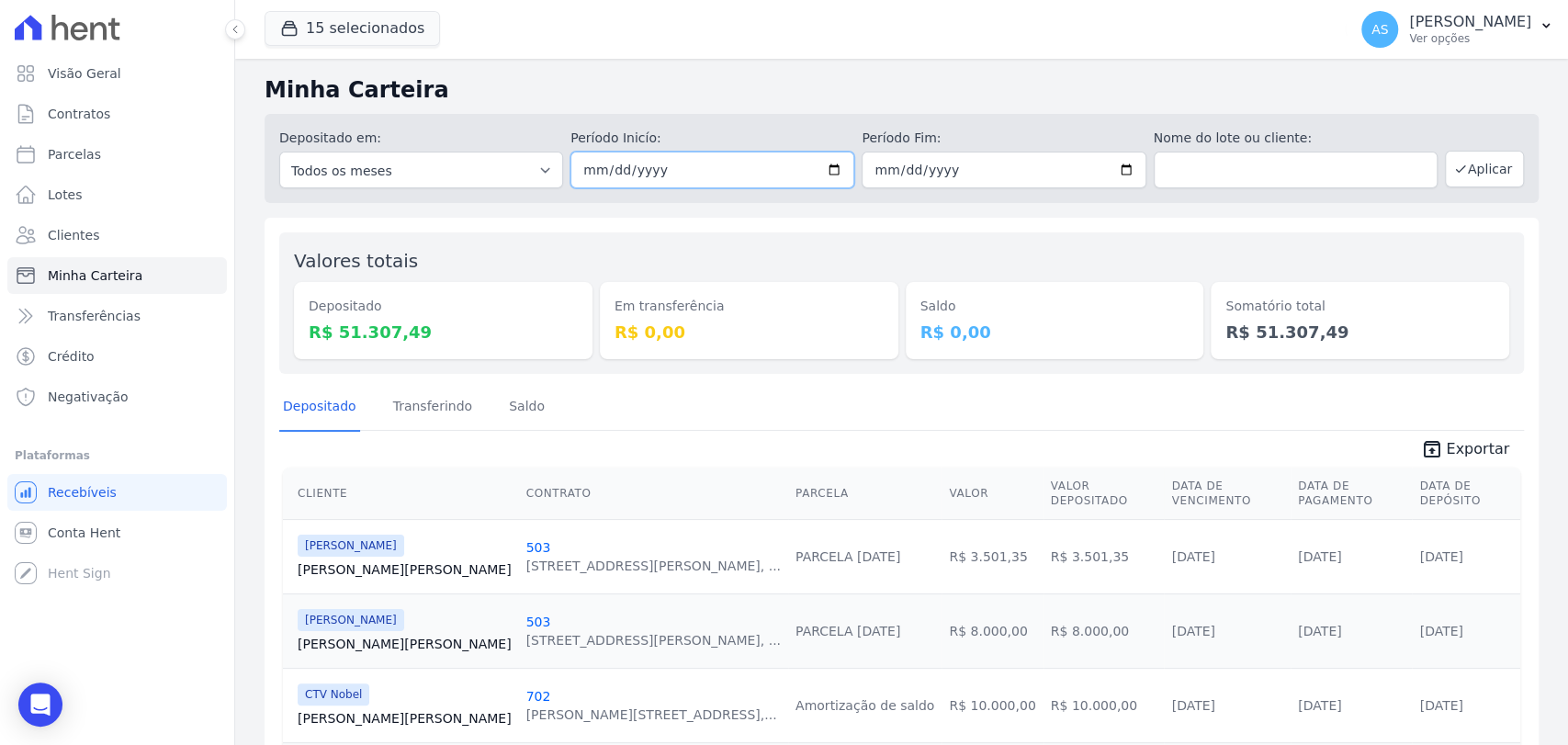
click at [831, 170] on input "[DATE]" at bounding box center [712, 169] width 284 height 37
type input "[DATE]"
click at [1115, 167] on input "[DATE]" at bounding box center [1003, 169] width 284 height 37
type input "[DATE]"
click at [1470, 172] on button "Aplicar" at bounding box center [1485, 168] width 79 height 37
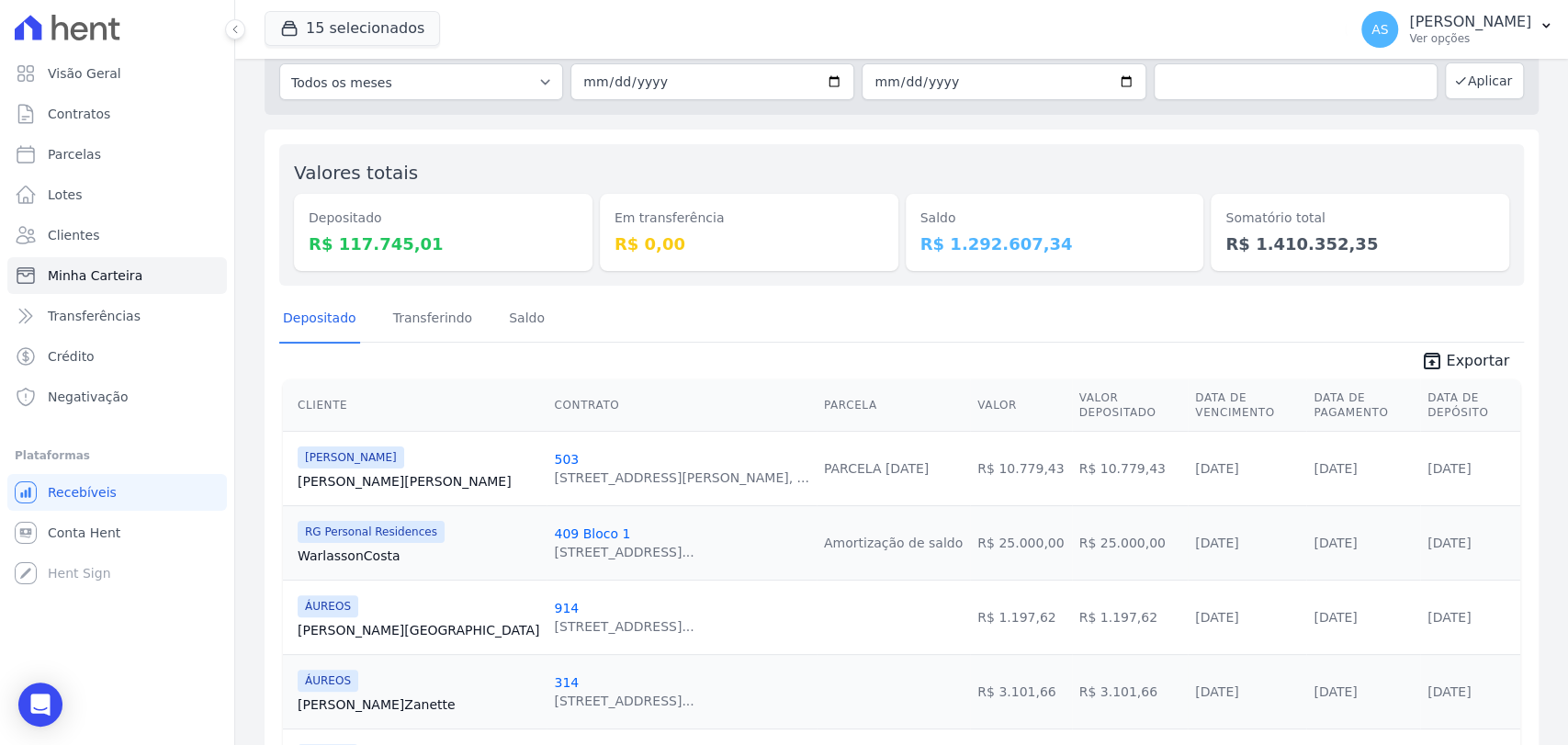
scroll to position [204, 0]
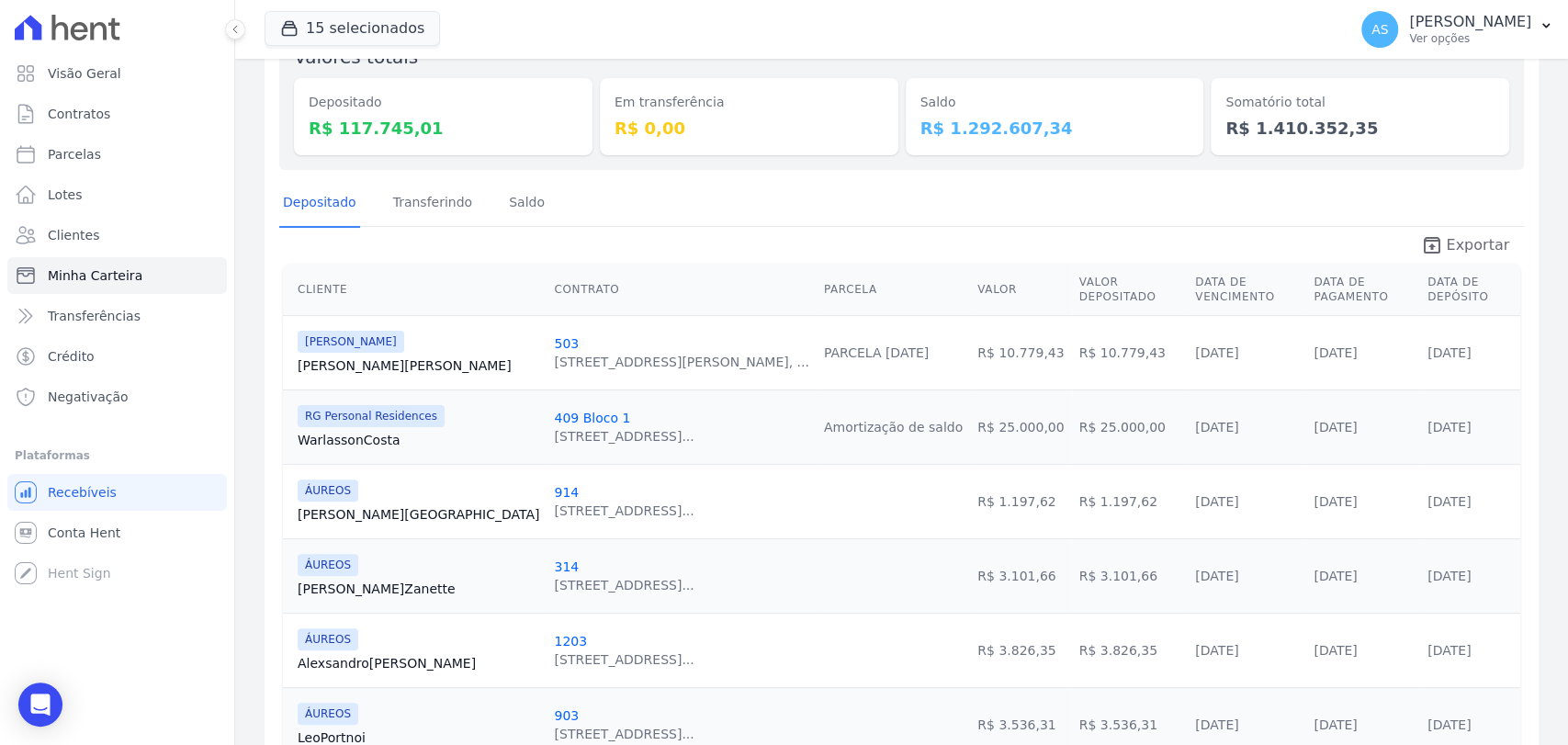
click at [1458, 238] on span "Exportar" at bounding box center [1478, 245] width 63 height 22
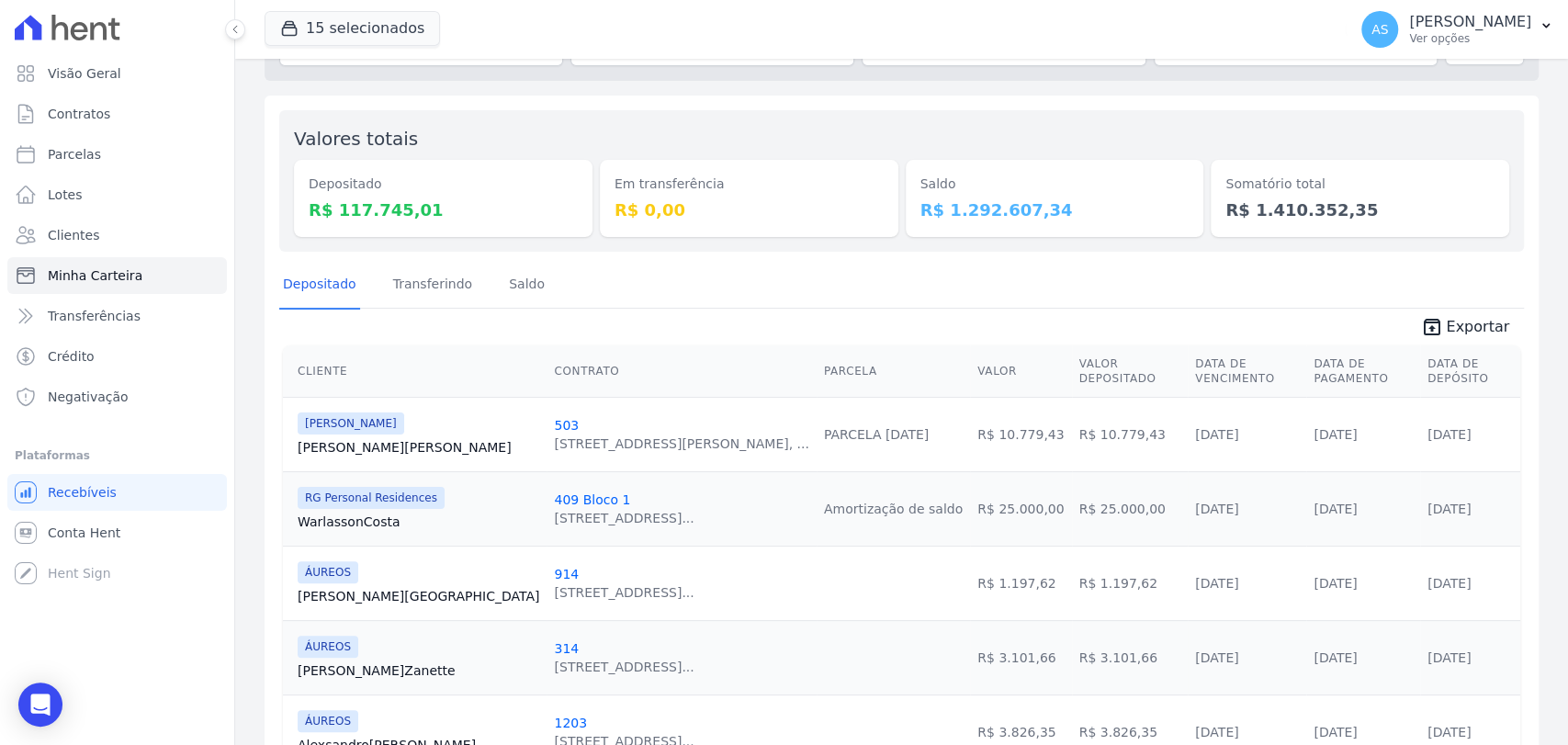
scroll to position [0, 0]
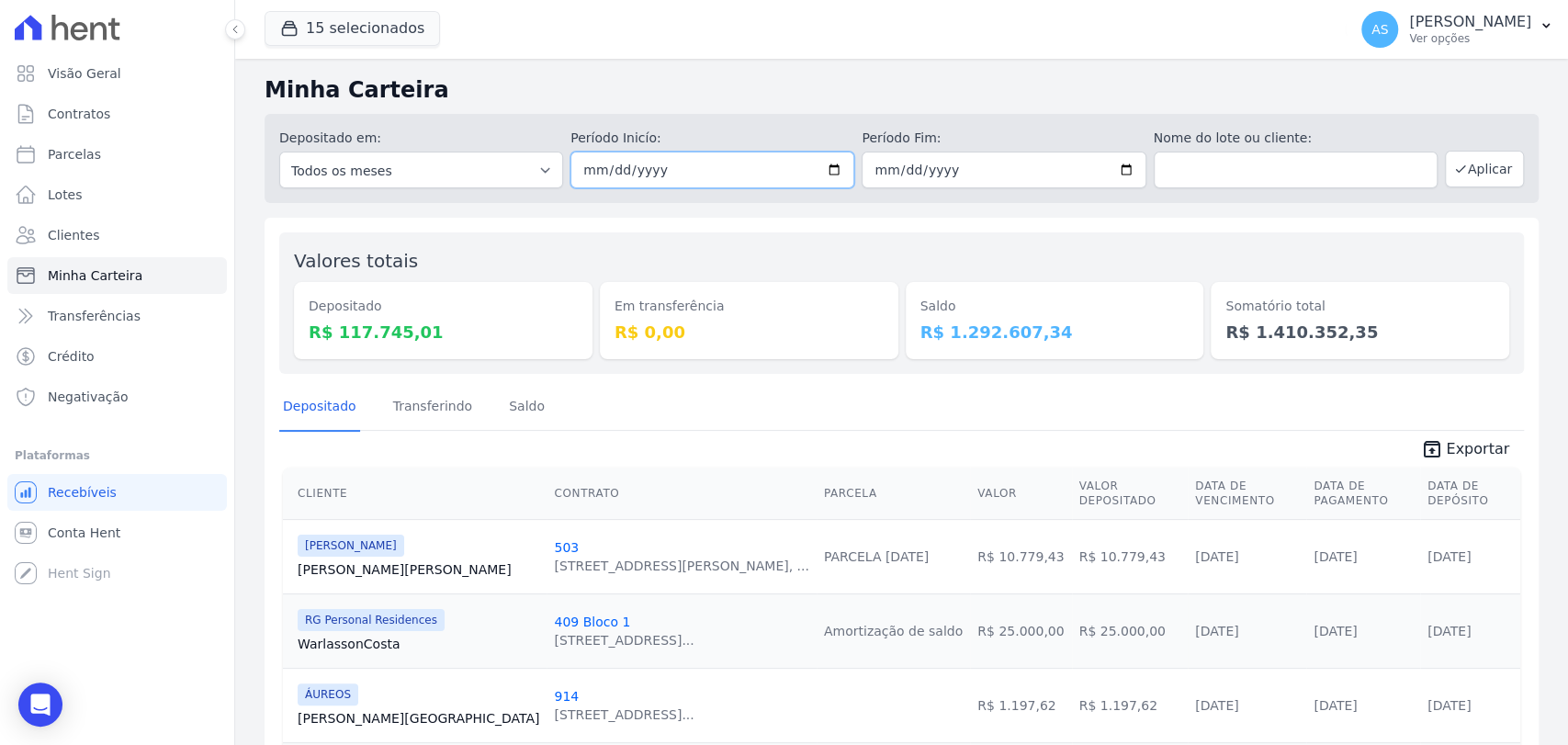
click at [831, 171] on input "2025-09-17" at bounding box center [712, 169] width 284 height 37
type input "[DATE]"
click at [1116, 171] on input "2025-09-17" at bounding box center [1003, 169] width 284 height 37
type input "[DATE]"
click at [1480, 168] on button "Aplicar" at bounding box center [1485, 168] width 79 height 37
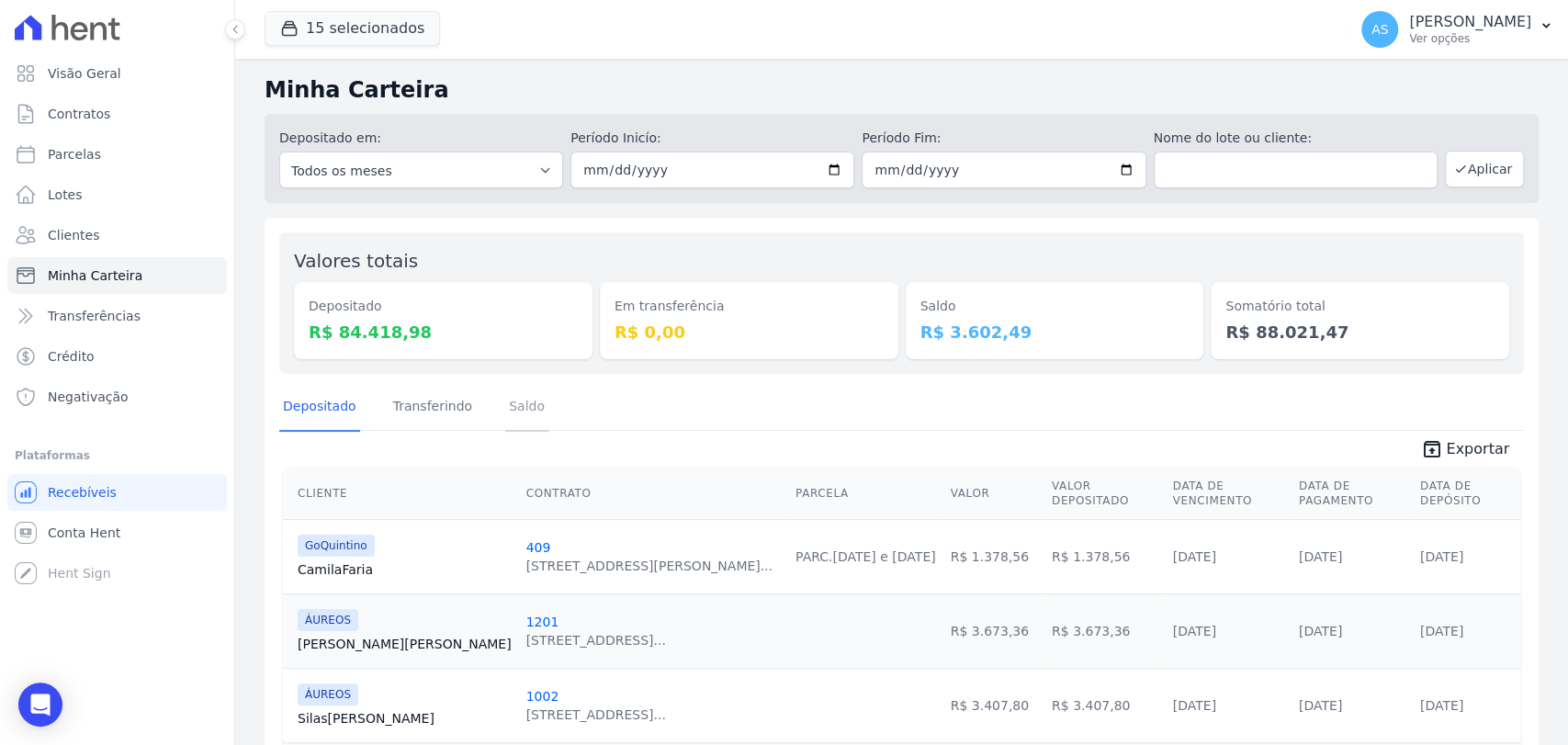
click at [528, 407] on link "Saldo" at bounding box center [527, 408] width 44 height 47
